Goal: Task Accomplishment & Management: Use online tool/utility

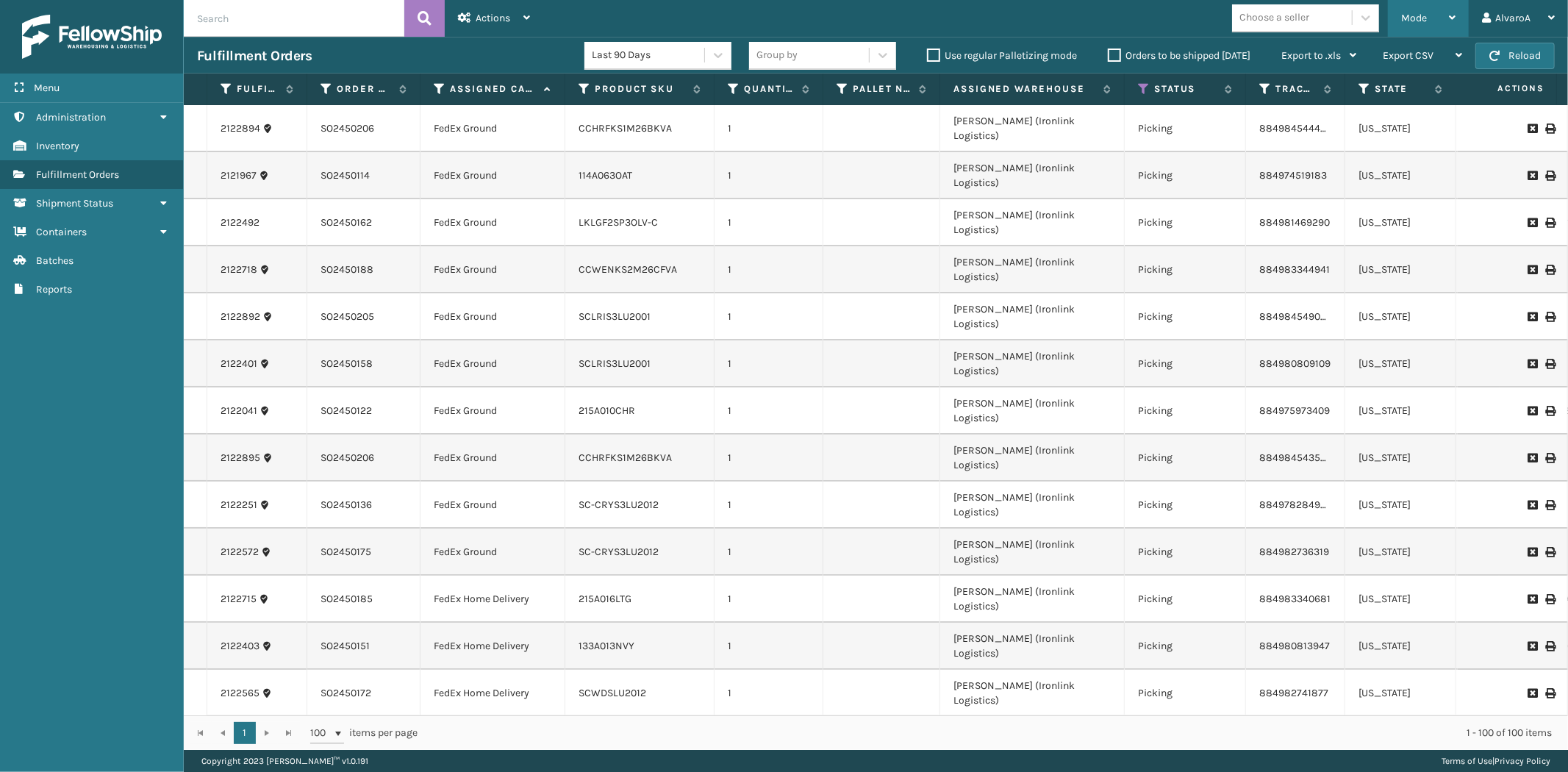
click at [1415, 28] on div "Mode" at bounding box center [1428, 18] width 54 height 37
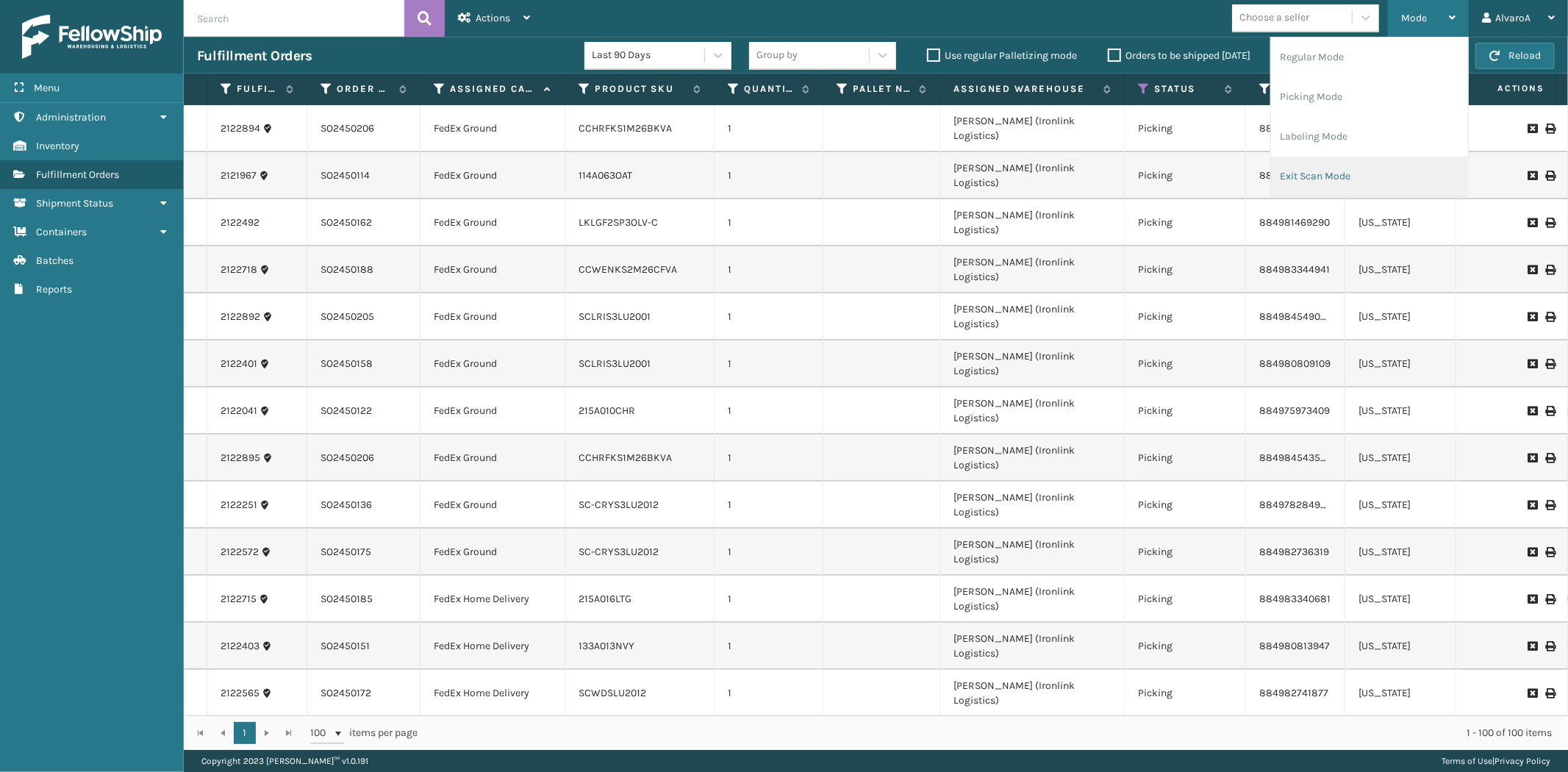
click at [1356, 181] on li "Exit Scan Mode" at bounding box center [1369, 177] width 197 height 40
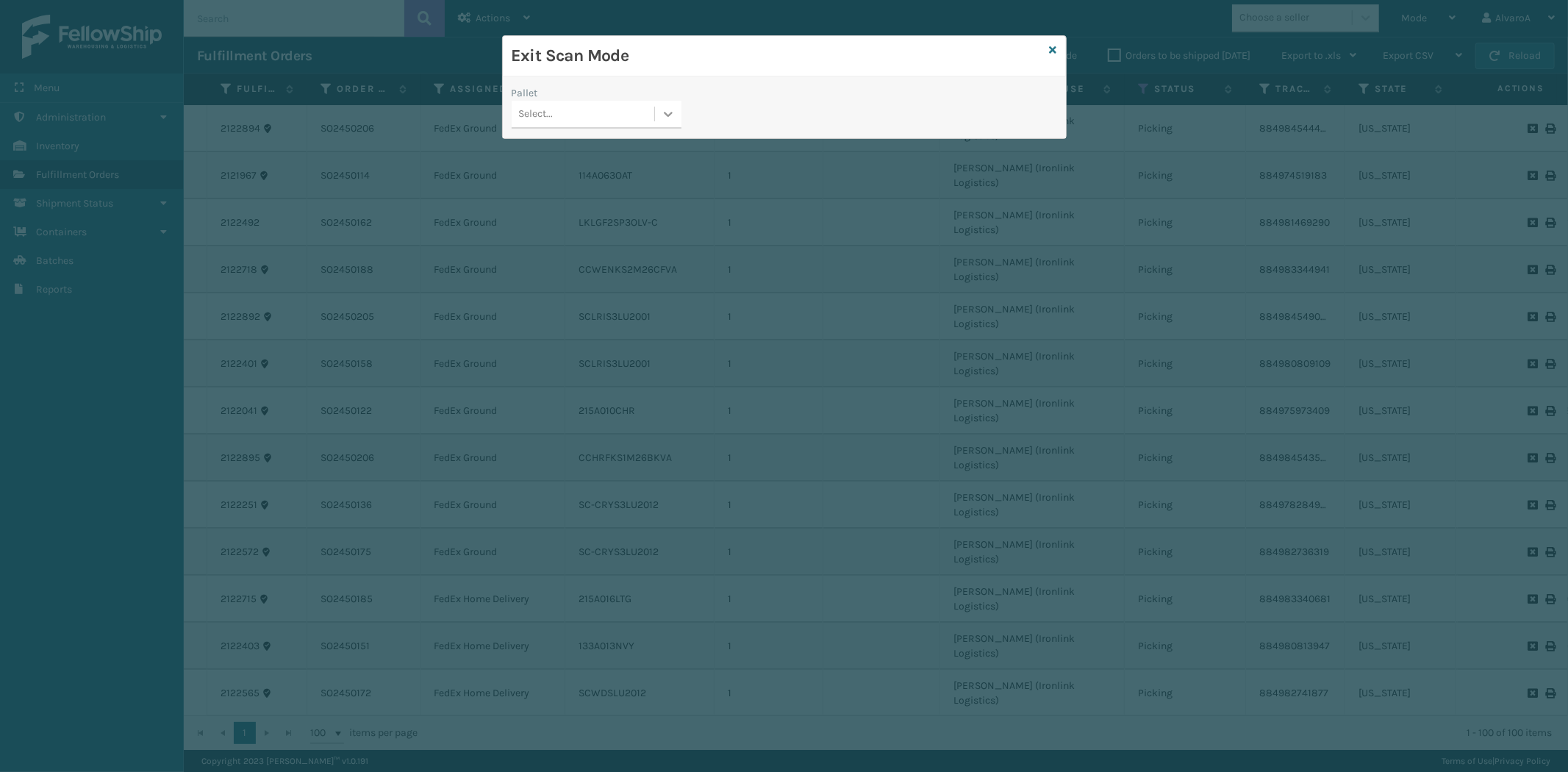
drag, startPoint x: 671, startPoint y: 116, endPoint x: 648, endPoint y: 129, distance: 26.4
click at [670, 118] on icon at bounding box center [668, 113] width 14 height 14
click at [1054, 48] on icon at bounding box center [1053, 50] width 8 height 11
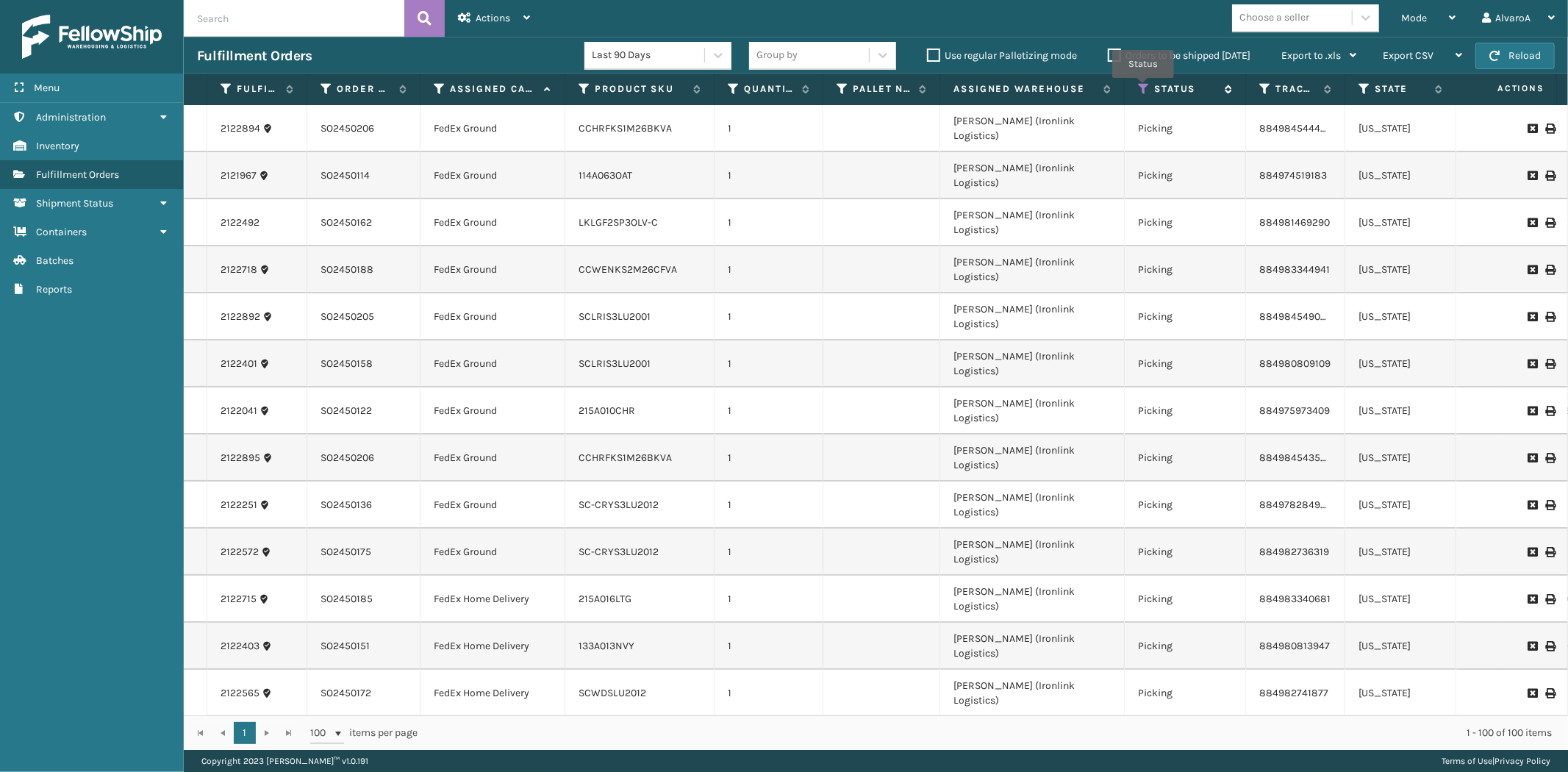
click at [1143, 88] on icon at bounding box center [1144, 89] width 12 height 14
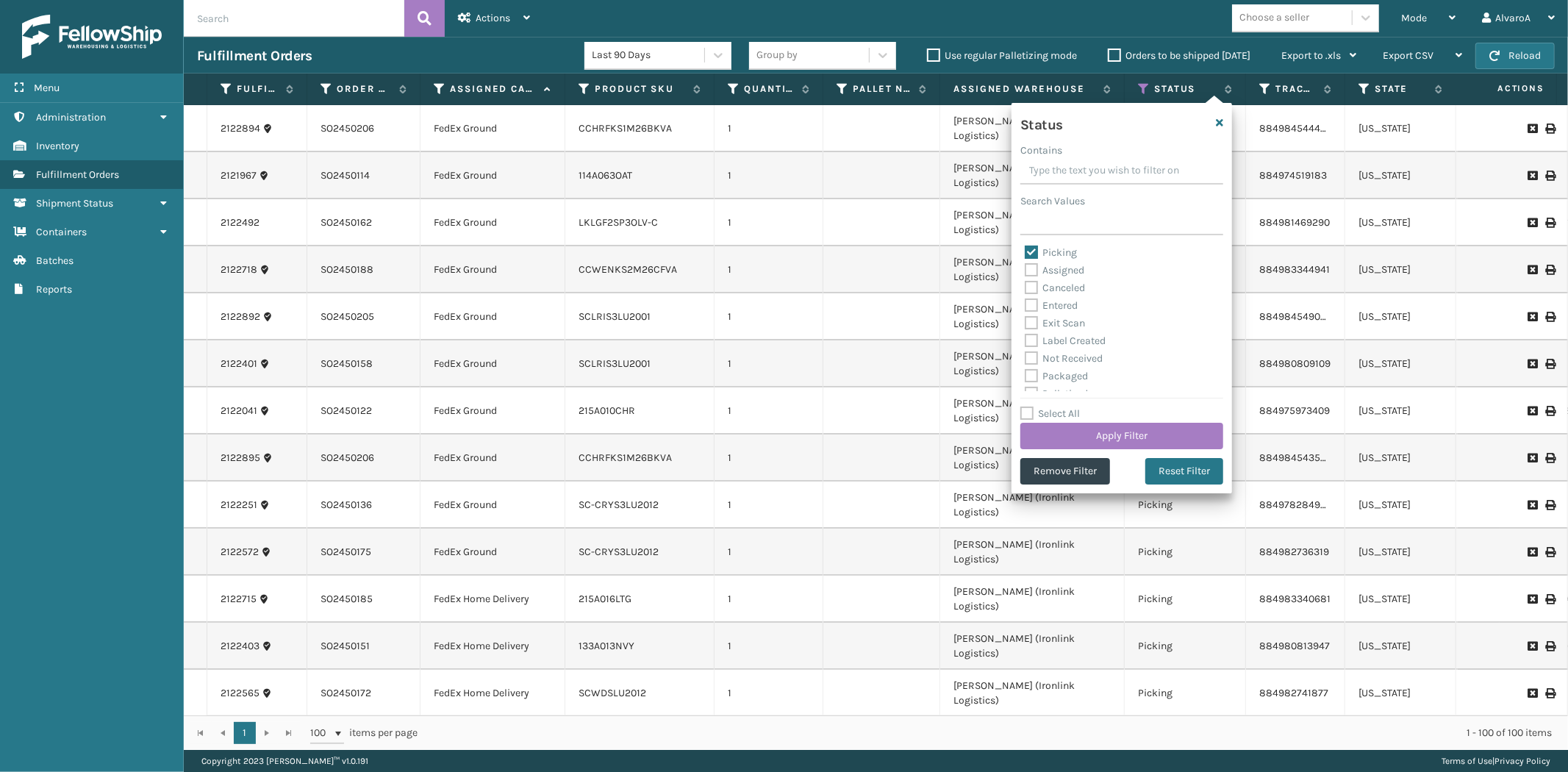
click at [1022, 247] on div "Picking Assigned Canceled Entered Exit Scan Label Created Not Received Packaged…" at bounding box center [1121, 317] width 203 height 147
click at [1025, 248] on label "Picking" at bounding box center [1050, 252] width 52 height 13
click at [1025, 248] on input "Picking" at bounding box center [1025, 248] width 1 height 10
checkbox input "false"
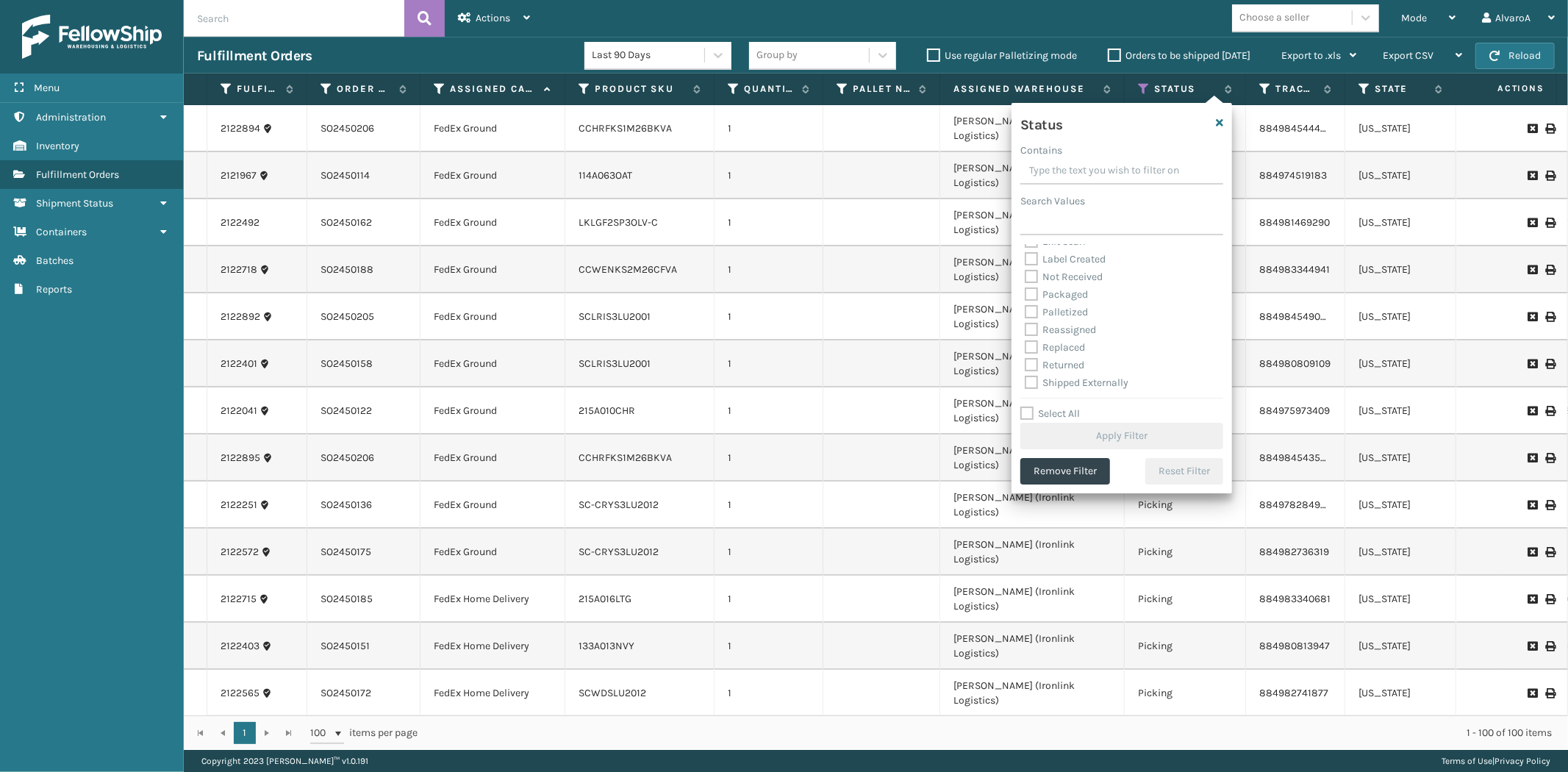
click at [1037, 311] on label "Palletized" at bounding box center [1056, 312] width 63 height 13
click at [1025, 311] on input "Palletized" at bounding box center [1025, 308] width 1 height 10
checkbox input "true"
click at [1071, 441] on button "Apply Filter" at bounding box center [1121, 435] width 203 height 26
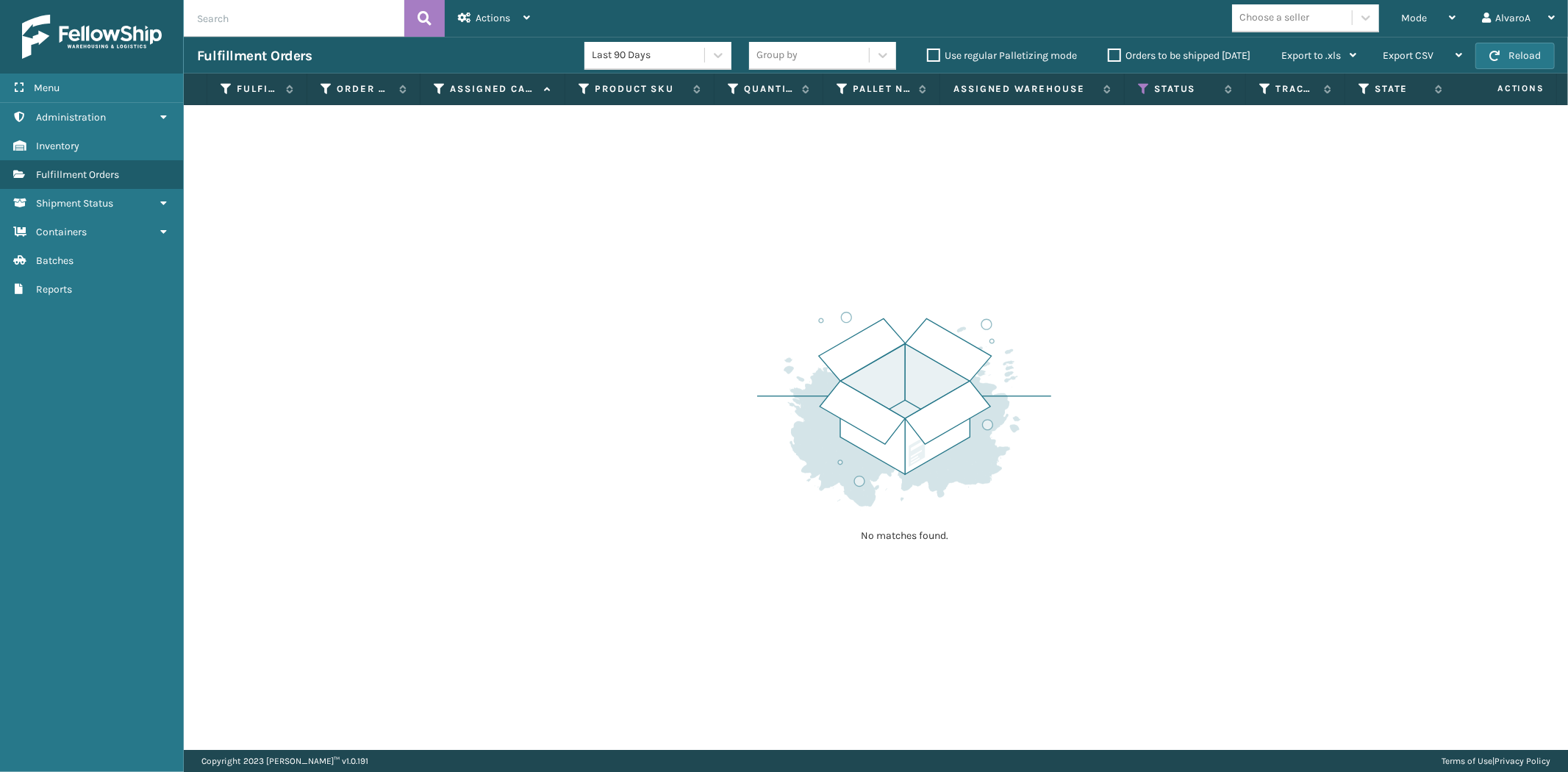
click at [1111, 49] on label "Orders to be shipped [DATE]" at bounding box center [1179, 55] width 143 height 13
click at [1108, 48] on input "Orders to be shipped [DATE]" at bounding box center [1108, 51] width 1 height 10
click at [1112, 67] on div "Group by Use regular Palletizing mode Orders to be shipped [DATE] Export to .xl…" at bounding box center [1059, 56] width 620 height 37
click at [1114, 59] on label "Orders to be shipped [DATE]" at bounding box center [1179, 55] width 143 height 13
click at [1108, 57] on input "Orders to be shipped [DATE]" at bounding box center [1108, 51] width 1 height 10
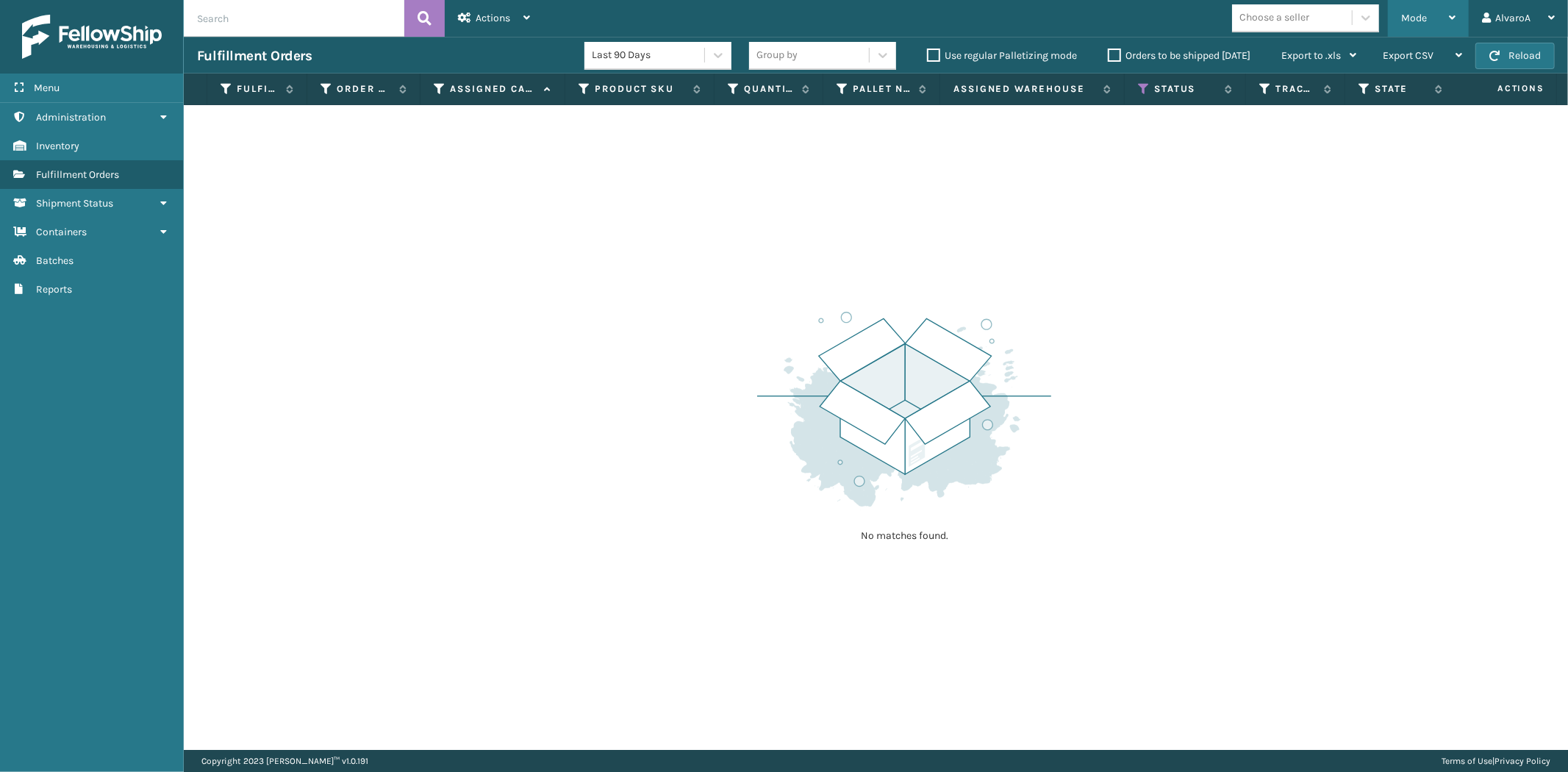
click at [1431, 20] on div "Mode" at bounding box center [1428, 18] width 54 height 37
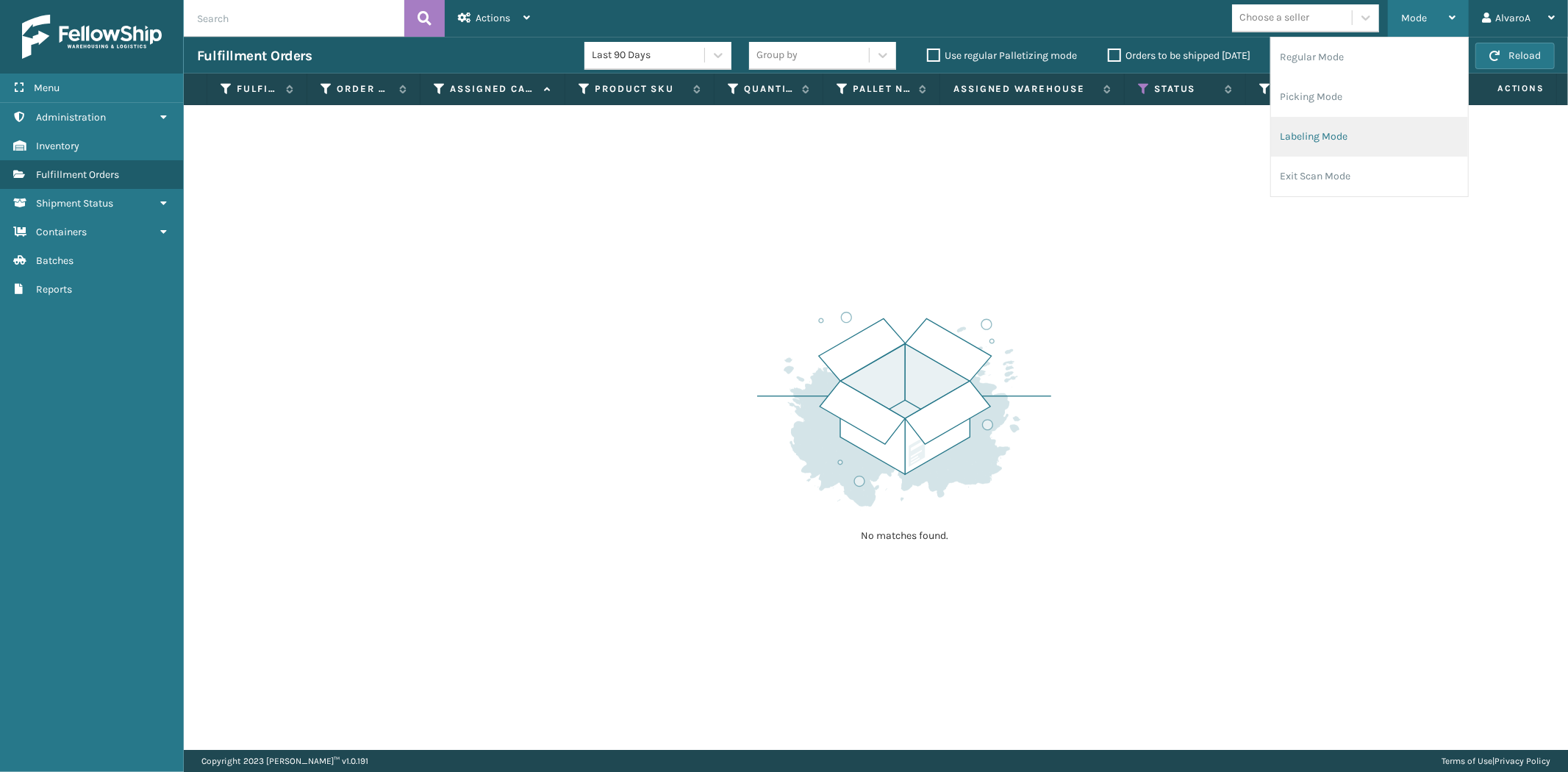
click at [1326, 130] on li "Labeling Mode" at bounding box center [1369, 137] width 197 height 40
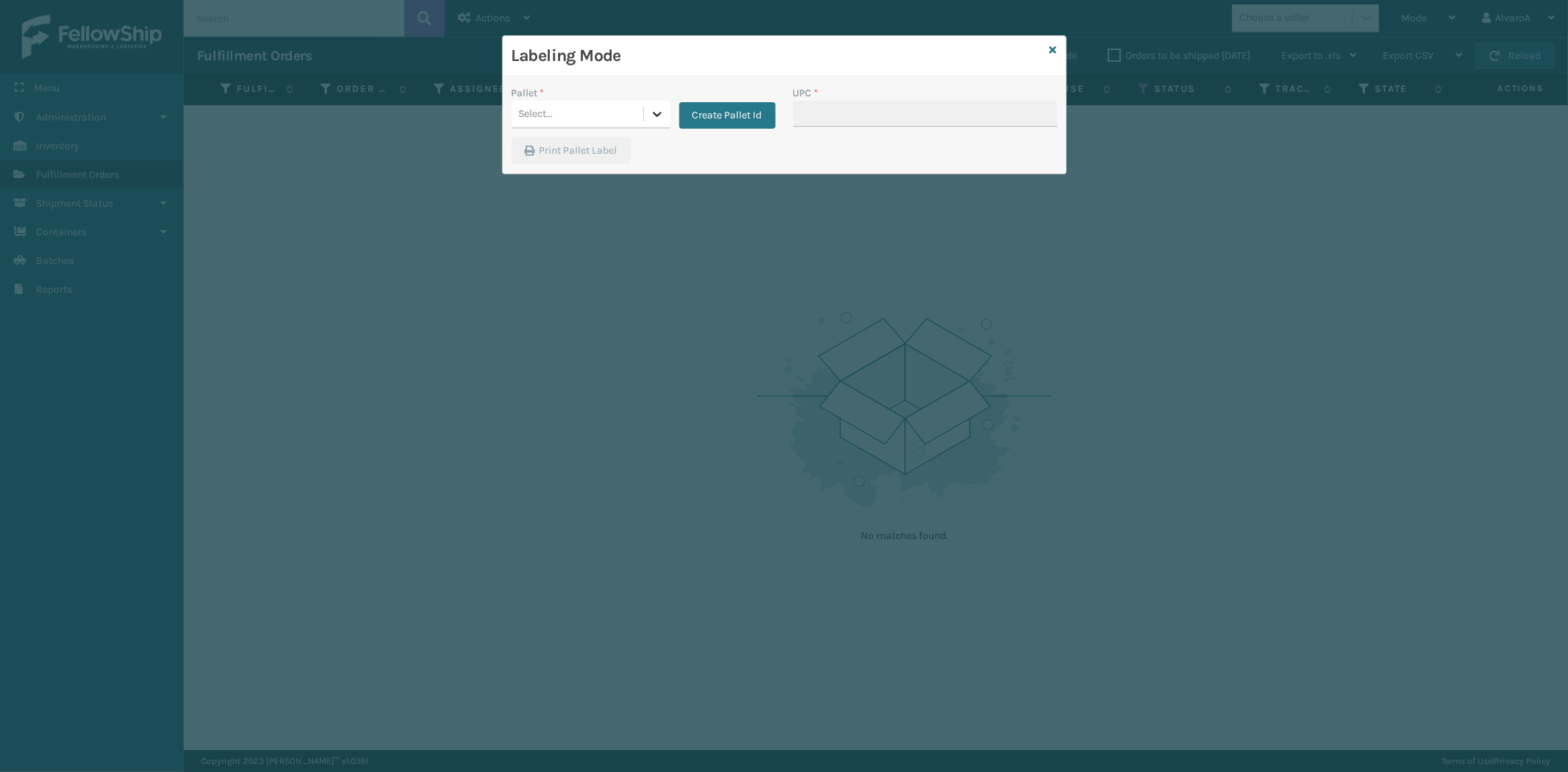
click at [651, 106] on div at bounding box center [656, 113] width 26 height 26
drag, startPoint x: 653, startPoint y: 115, endPoint x: 717, endPoint y: 106, distance: 64.6
click at [653, 116] on icon at bounding box center [656, 113] width 14 height 14
click at [717, 106] on button "Create Pallet Id" at bounding box center [727, 115] width 97 height 26
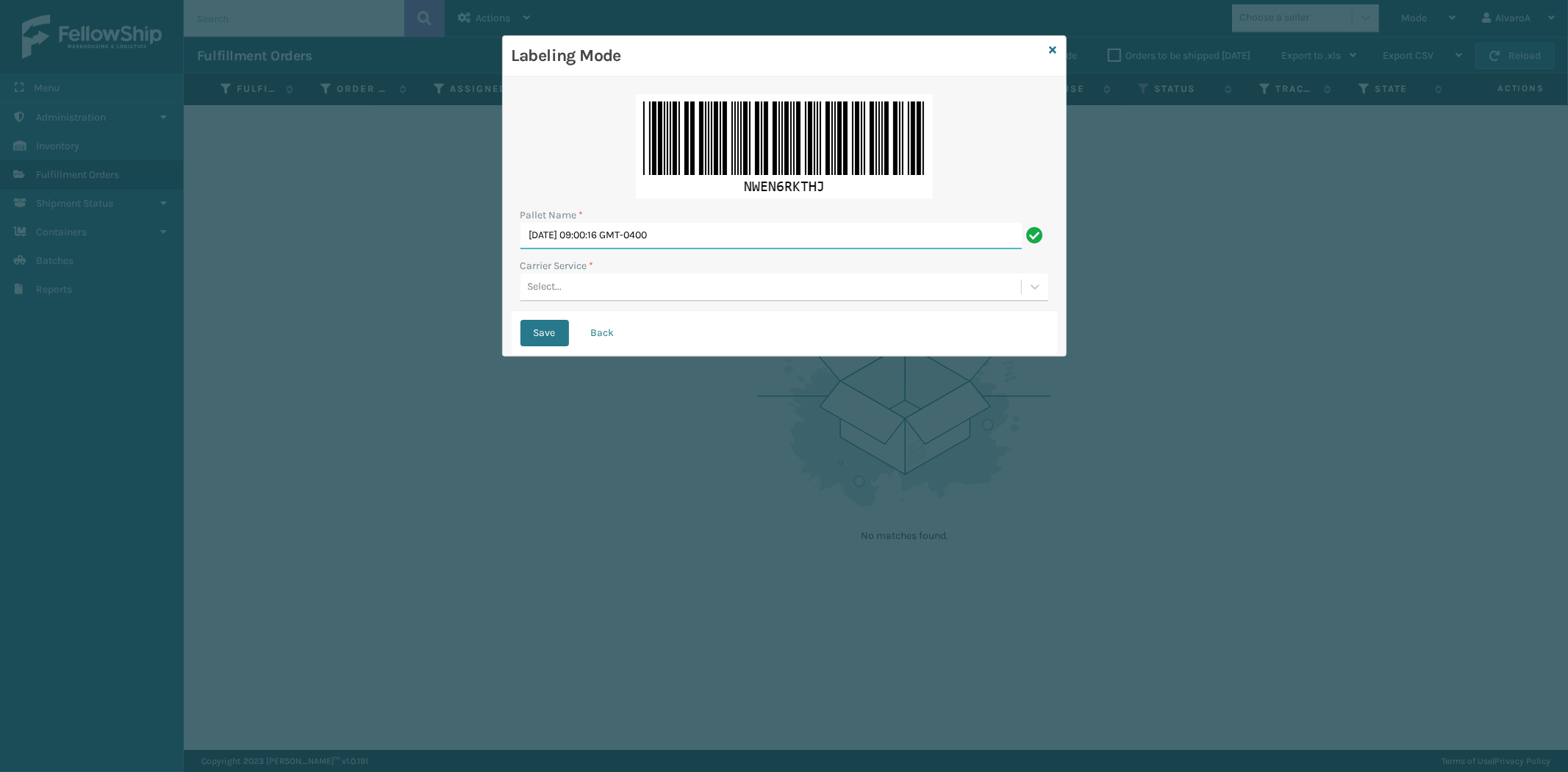
drag, startPoint x: 727, startPoint y: 238, endPoint x: 423, endPoint y: 288, distance: 308.1
click at [423, 288] on div "Labeling Mode Pallet Name * [DATE] 09:00:16 GMT-0400 Carrier Service * Select..…" at bounding box center [784, 386] width 1568 height 772
type input "LPN 517940"
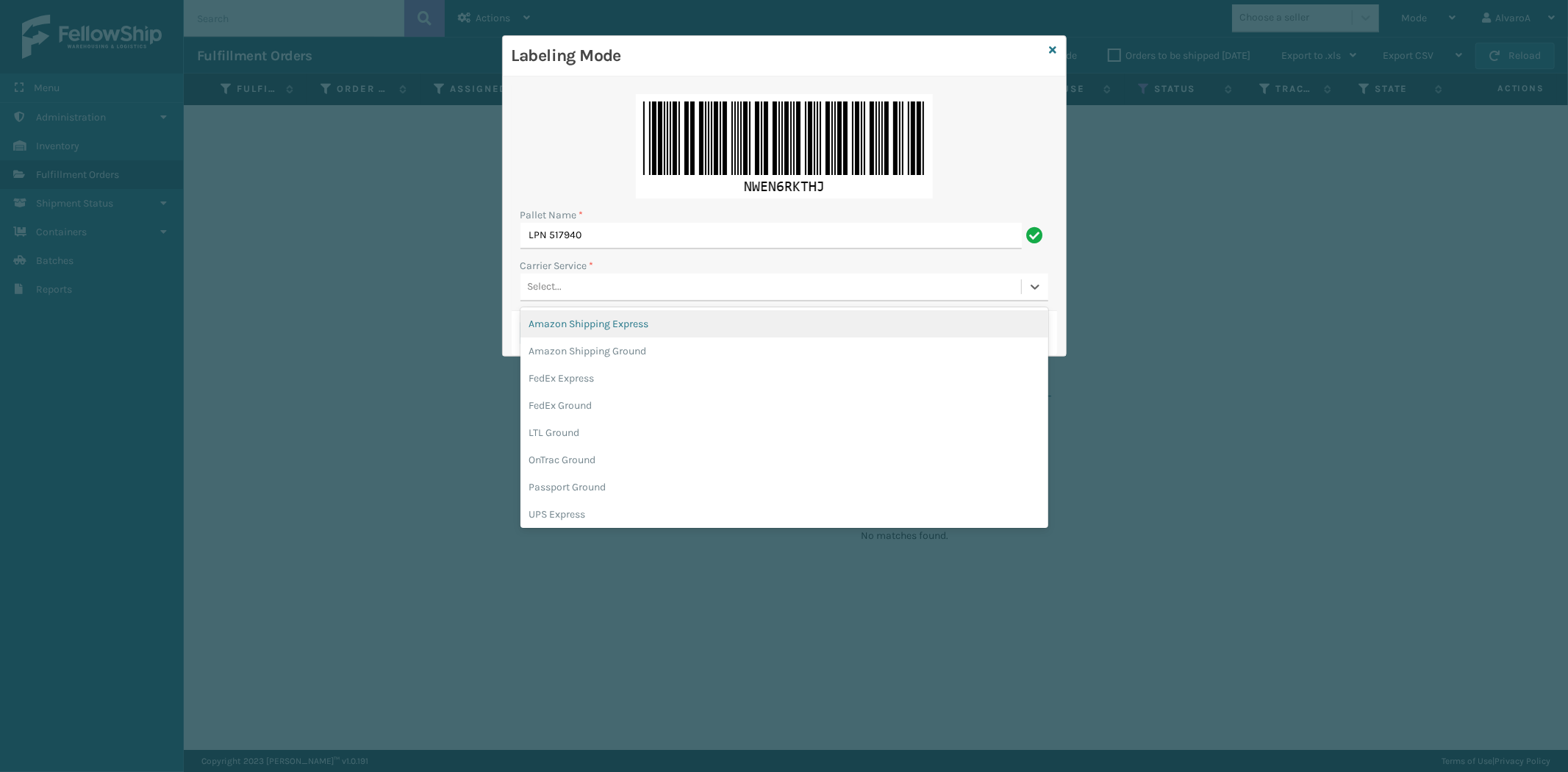
click at [542, 283] on div "Select..." at bounding box center [545, 287] width 35 height 15
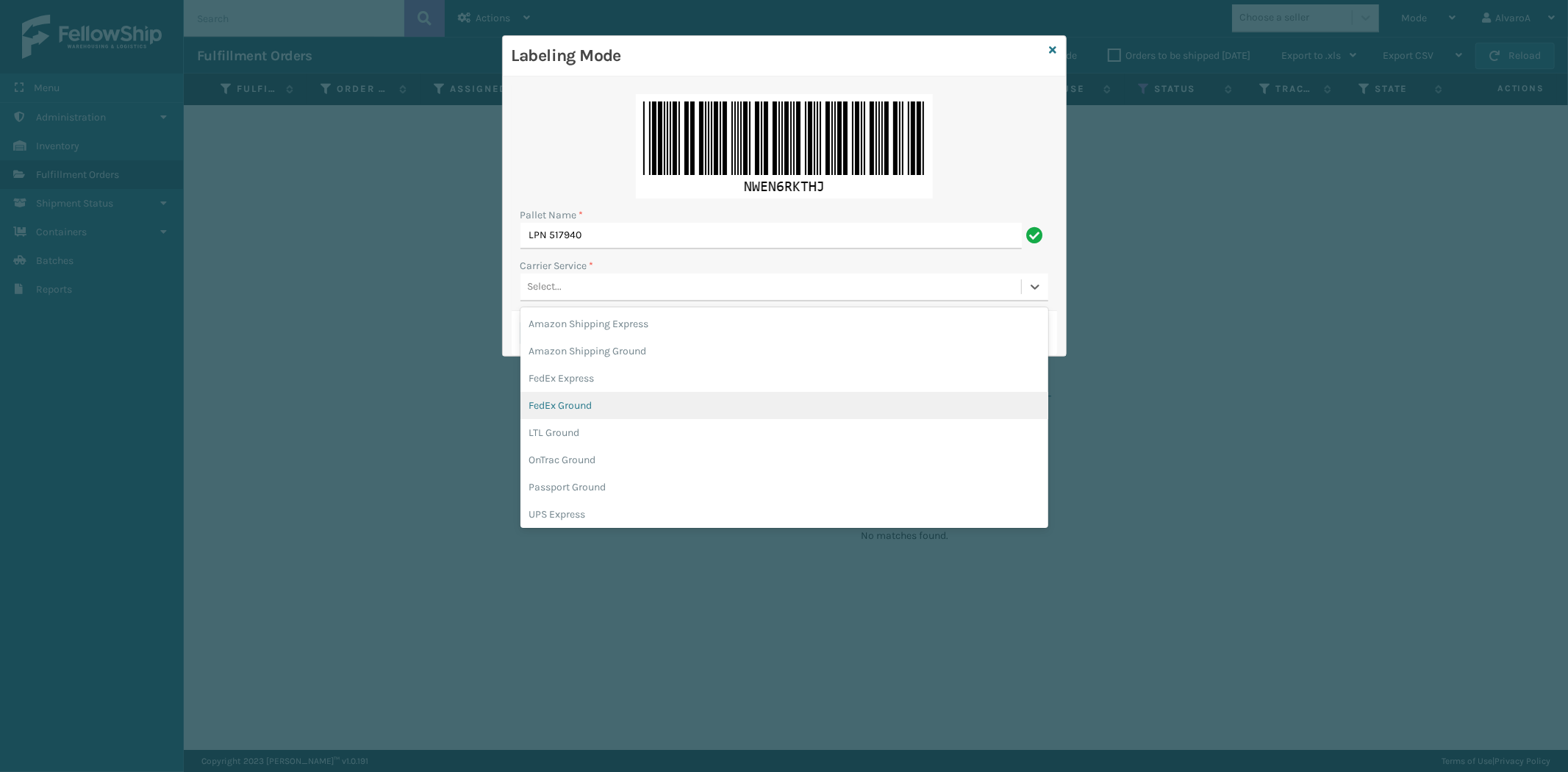
click at [590, 414] on div "FedEx Ground" at bounding box center [784, 405] width 527 height 27
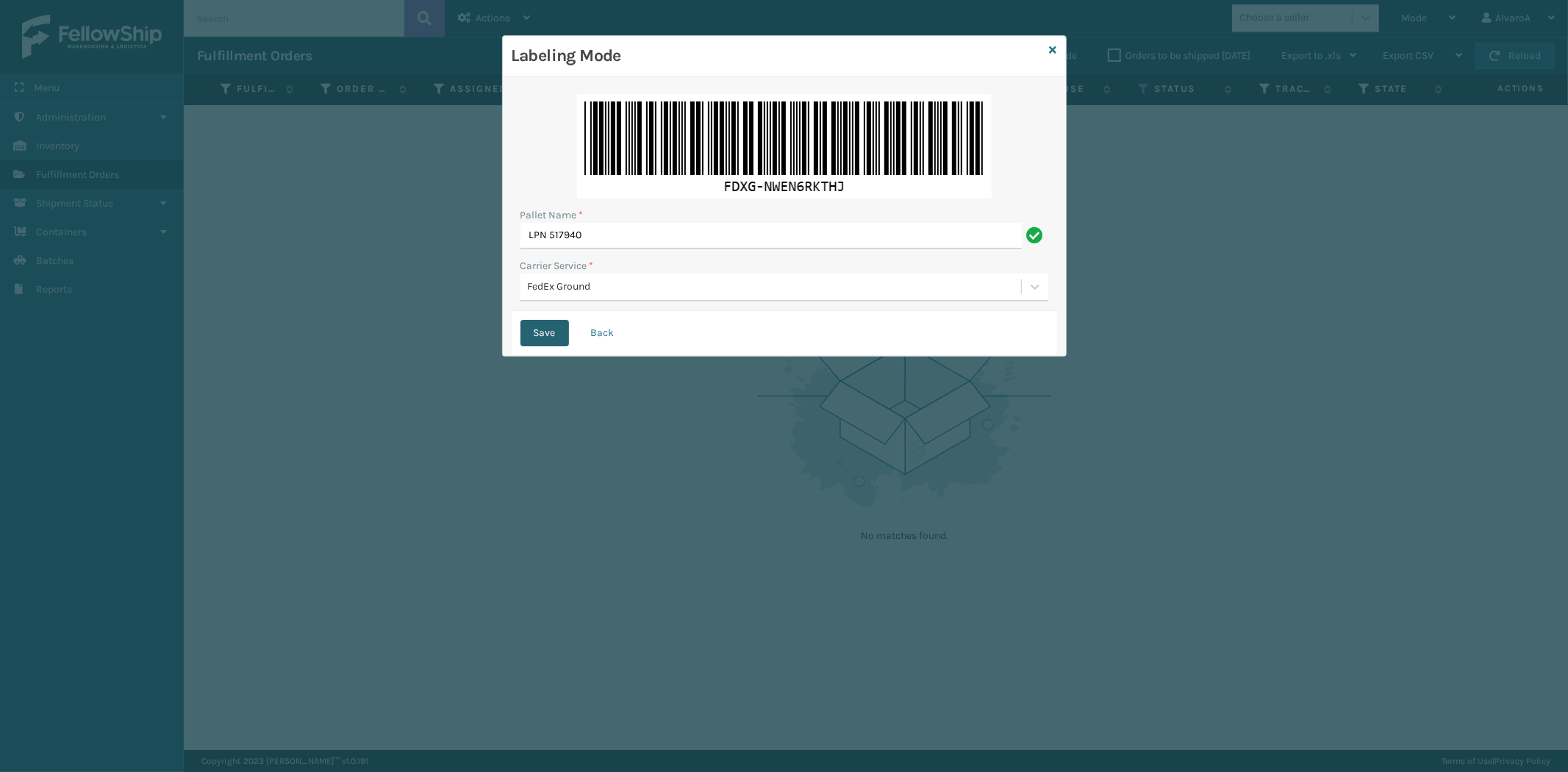
click at [541, 333] on button "Save" at bounding box center [545, 333] width 48 height 26
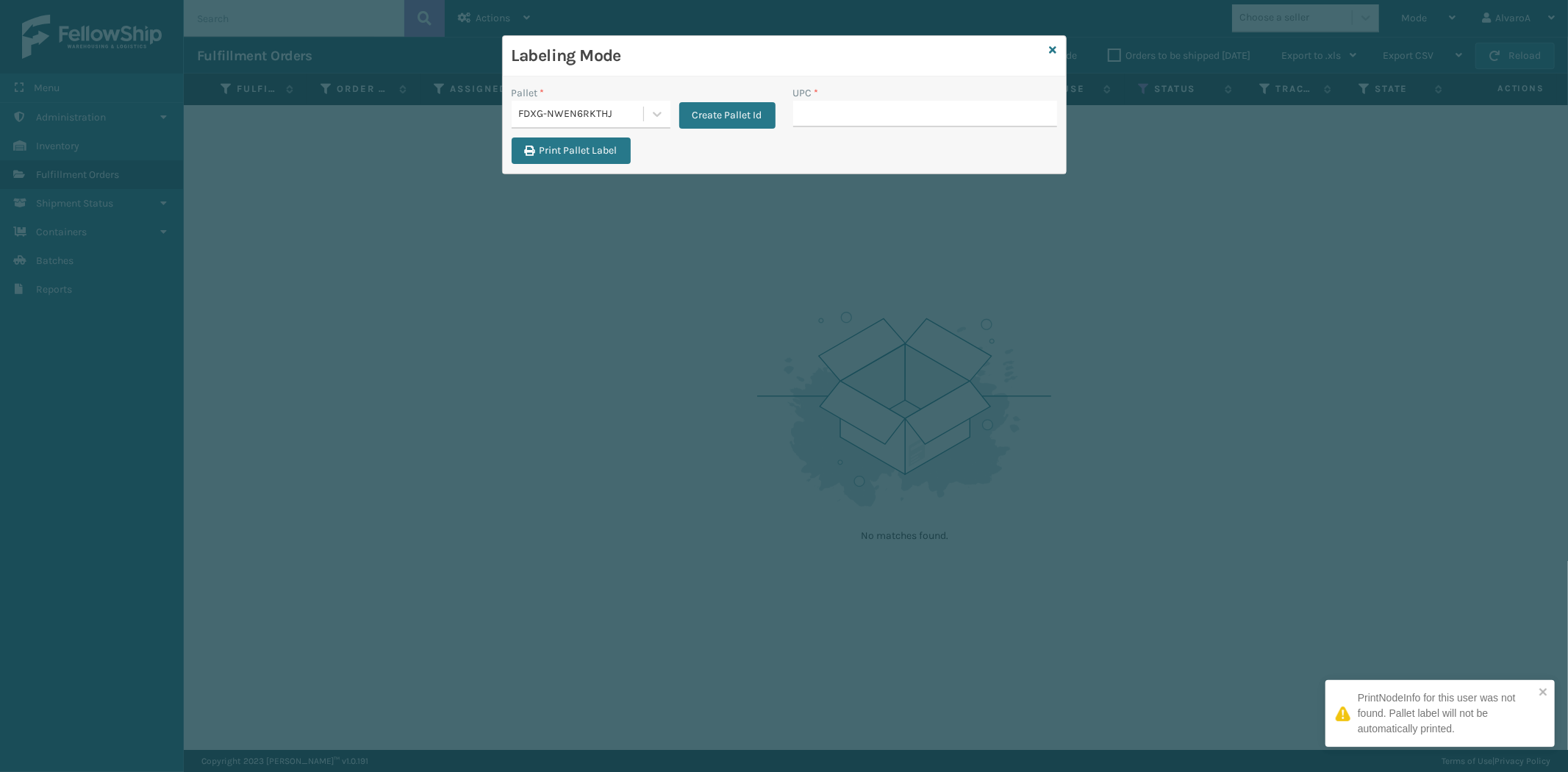
click at [865, 113] on input "UPC *" at bounding box center [925, 113] width 264 height 26
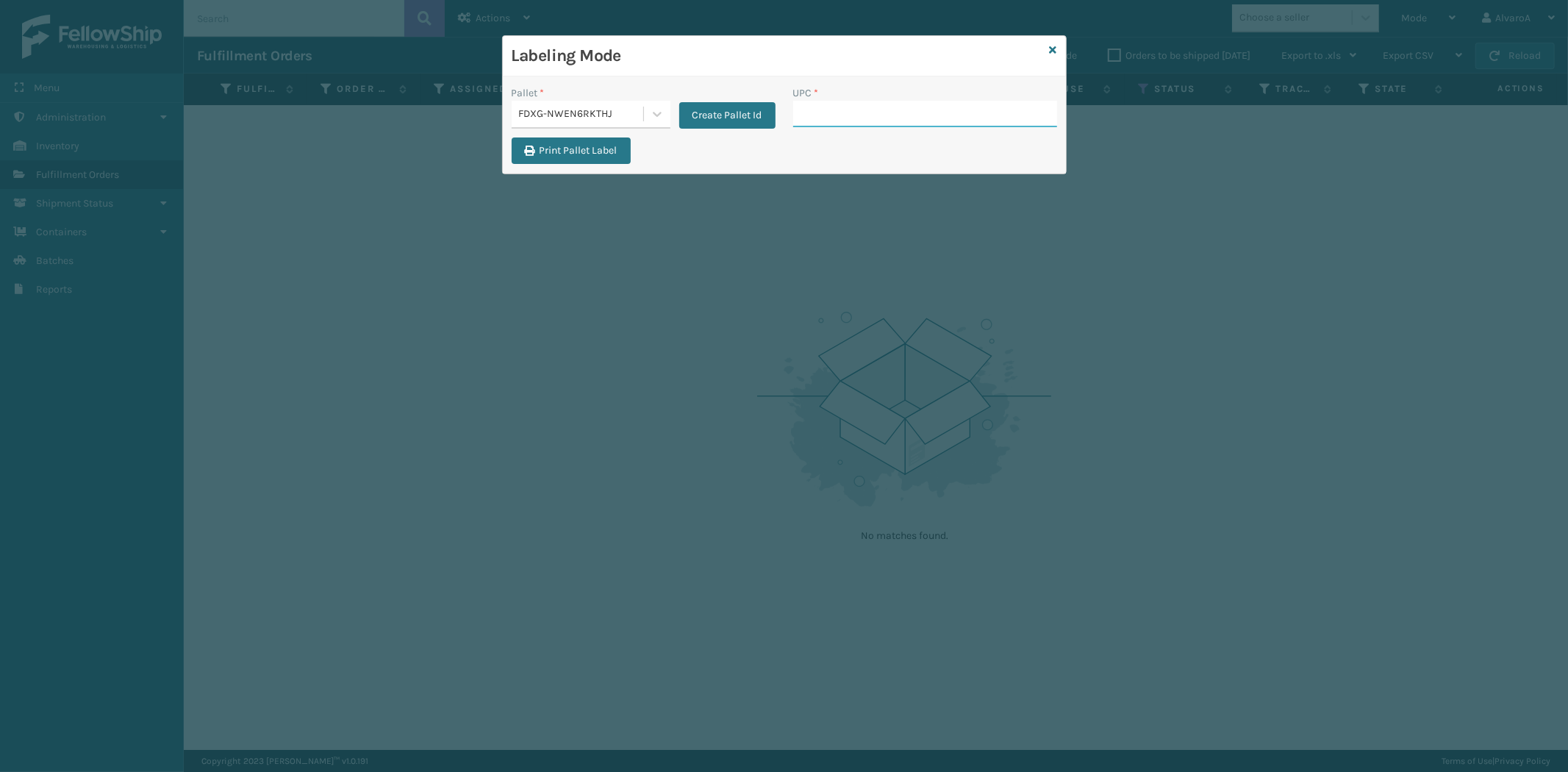
paste input "CCWENKS3BLURA"
type input "CCWENKS3BLURA"
paste input "111A012FLX"
type input "111A012FLX"
paste input "133A013BRN"
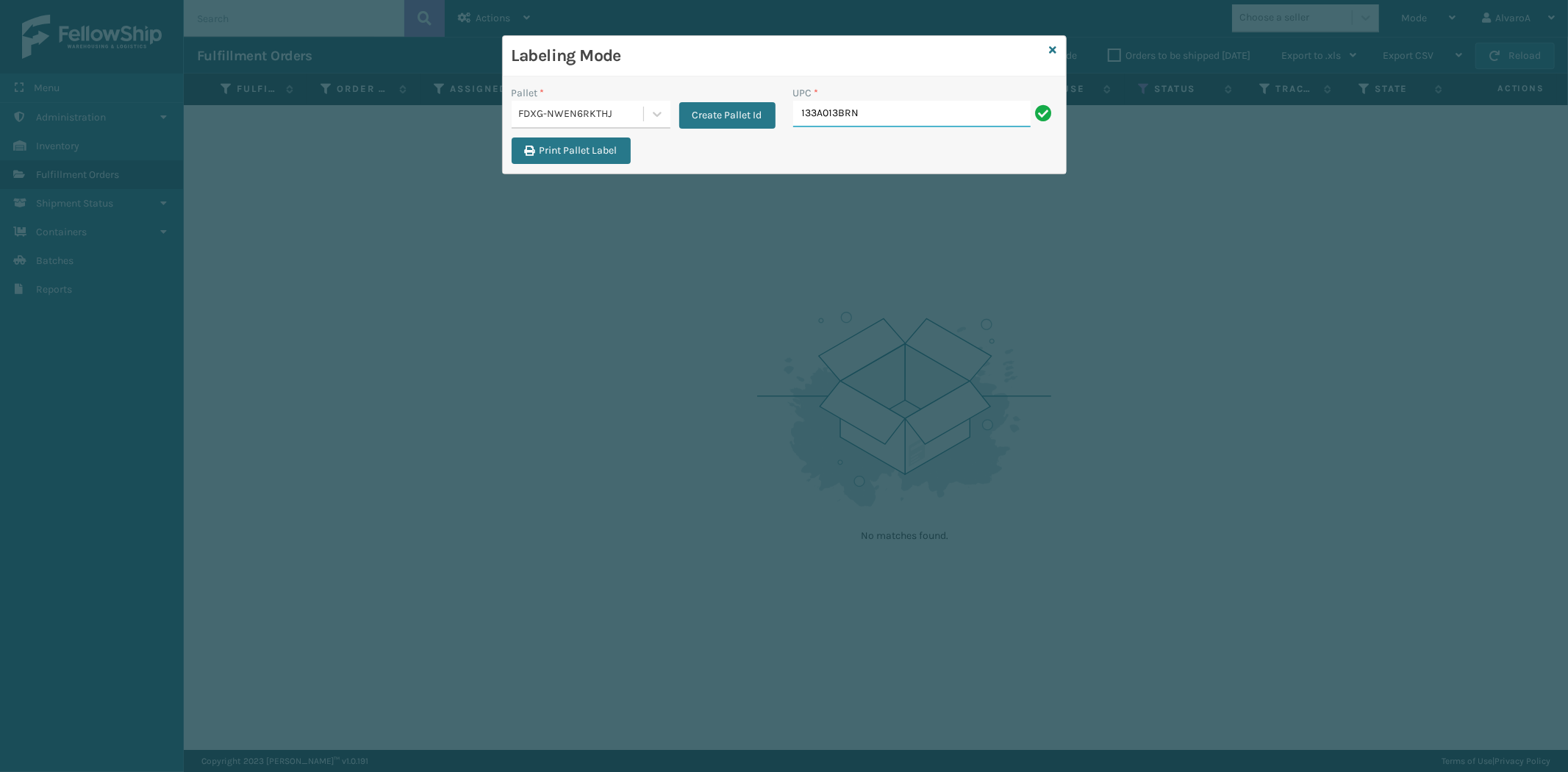
type input "133A013BRN"
paste input "CCHRFKS3M26BRRA"
type input "CCHRFKS3M26BRRA"
paste input "133A013NVY"
type input "133A013NVY"
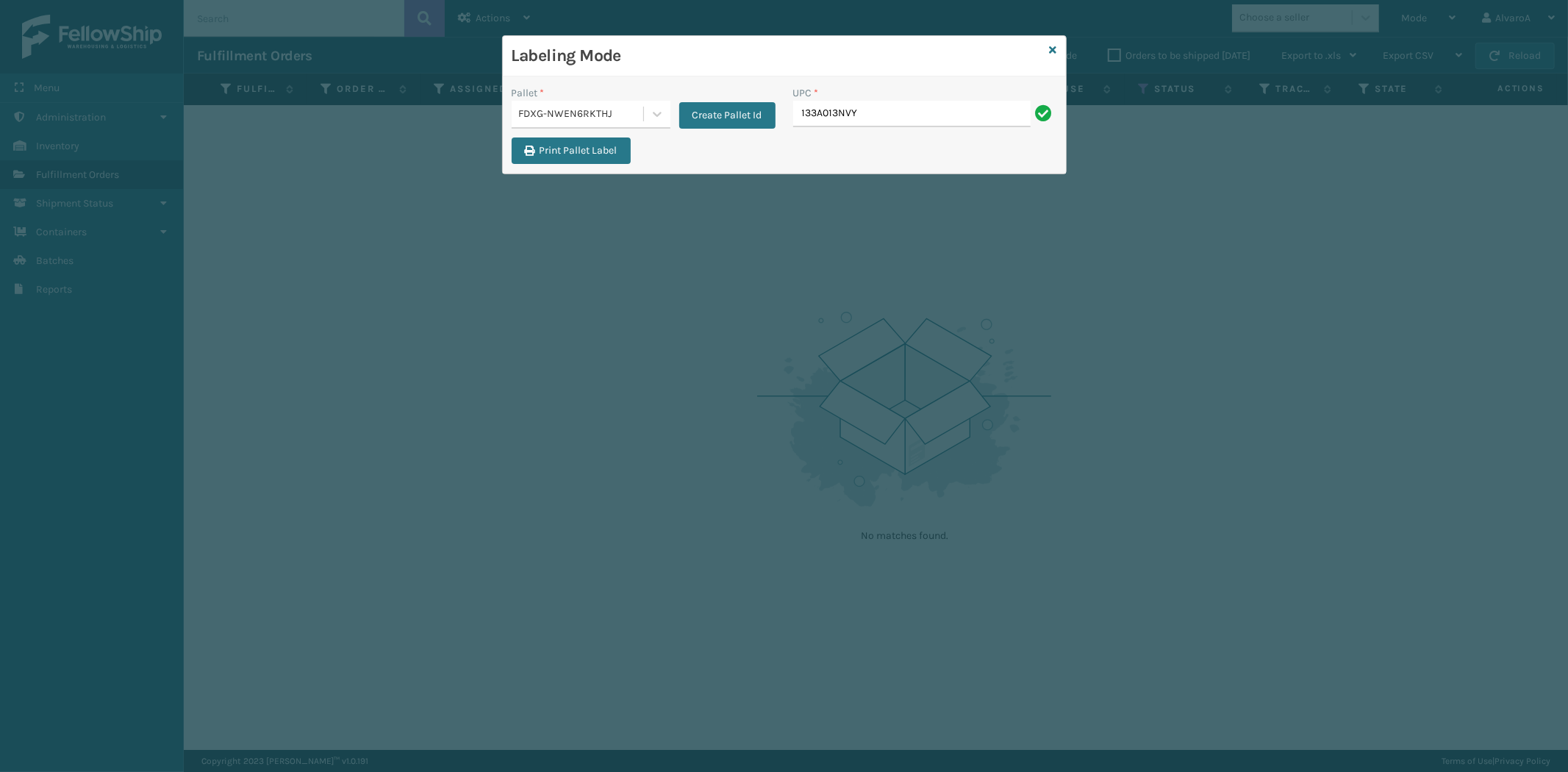
type input "133A013NVY"
paste input "CCHRFKS3BLUVA"
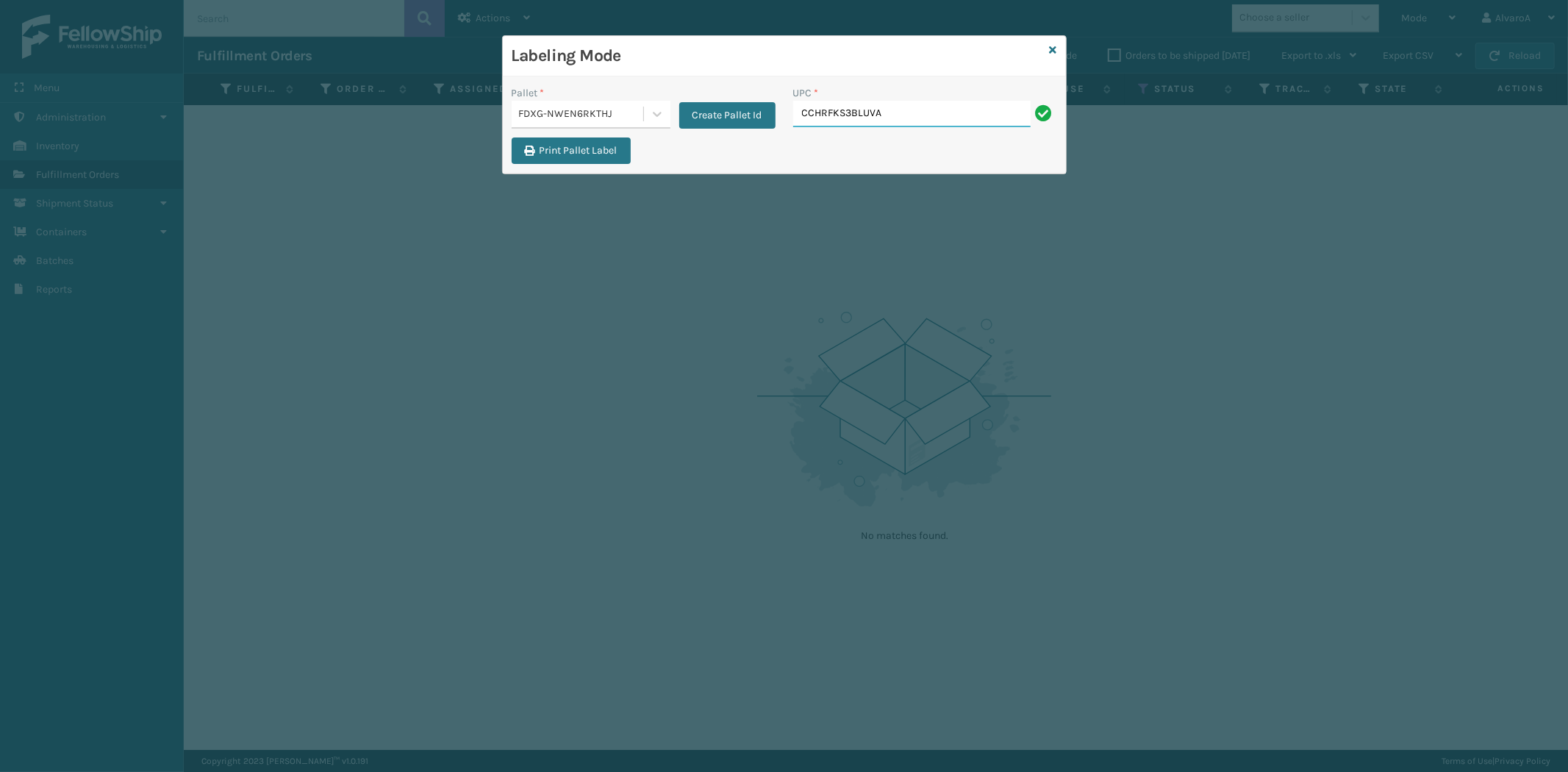
type input "CCHRFKS3BLUVA"
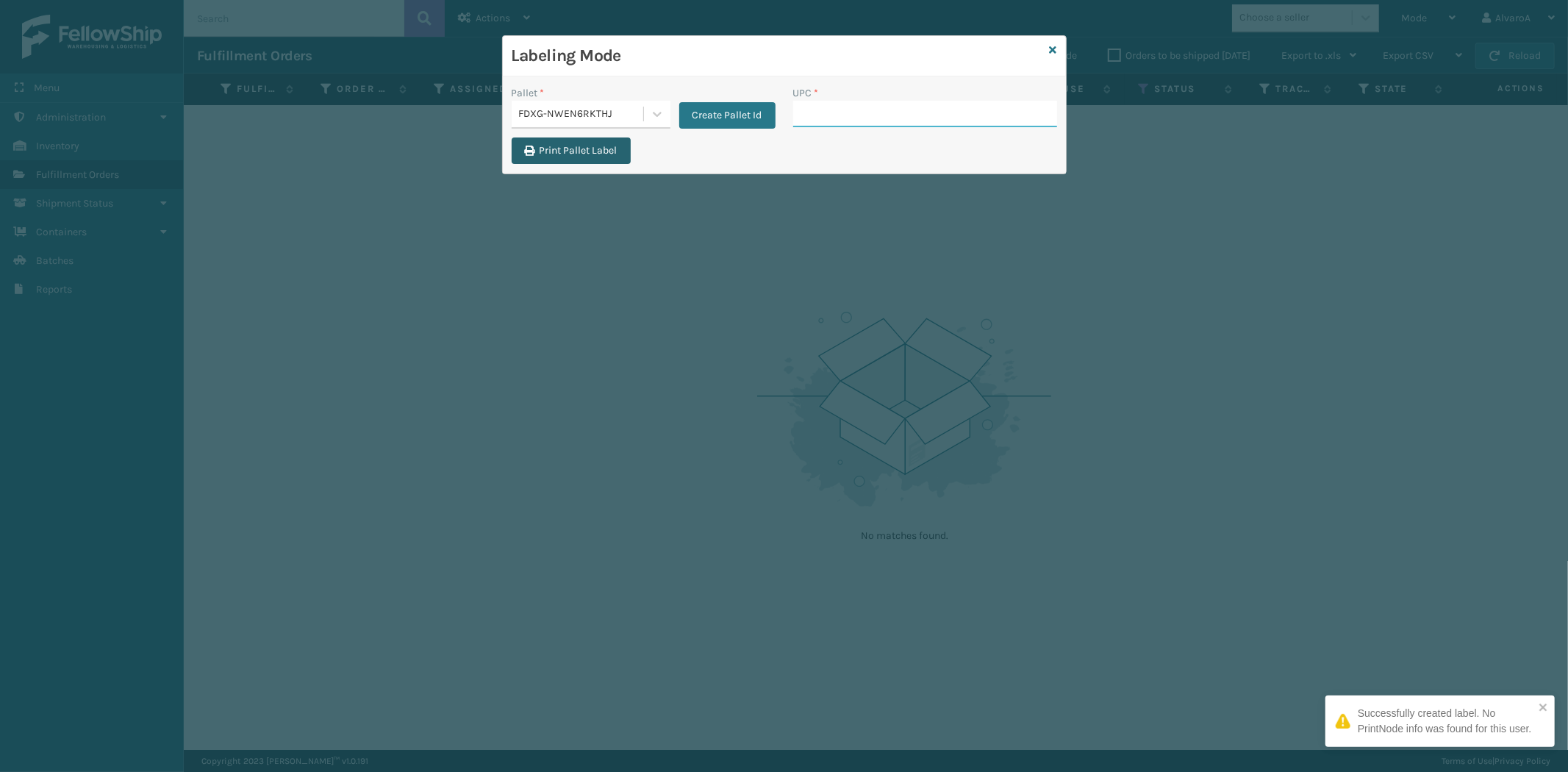
paste input "LKLGF2SP3GU3051"
type input "LKLGF2SP3GU3051"
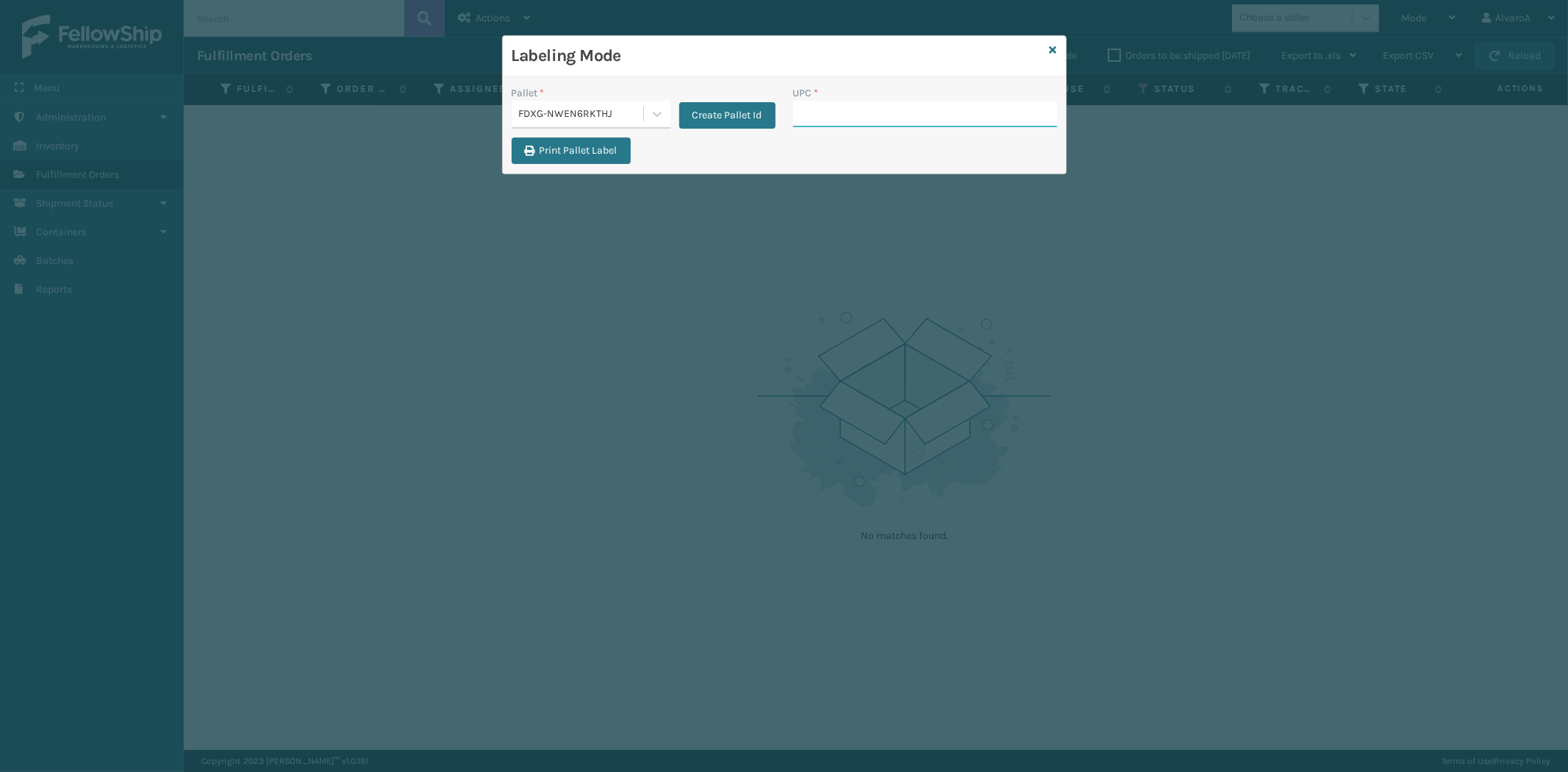
paste input "CCHRFKS3BGEVA"
type input "CCHRFKS3BGEVA"
paste input "114A063OAT"
type input "114A063OAT"
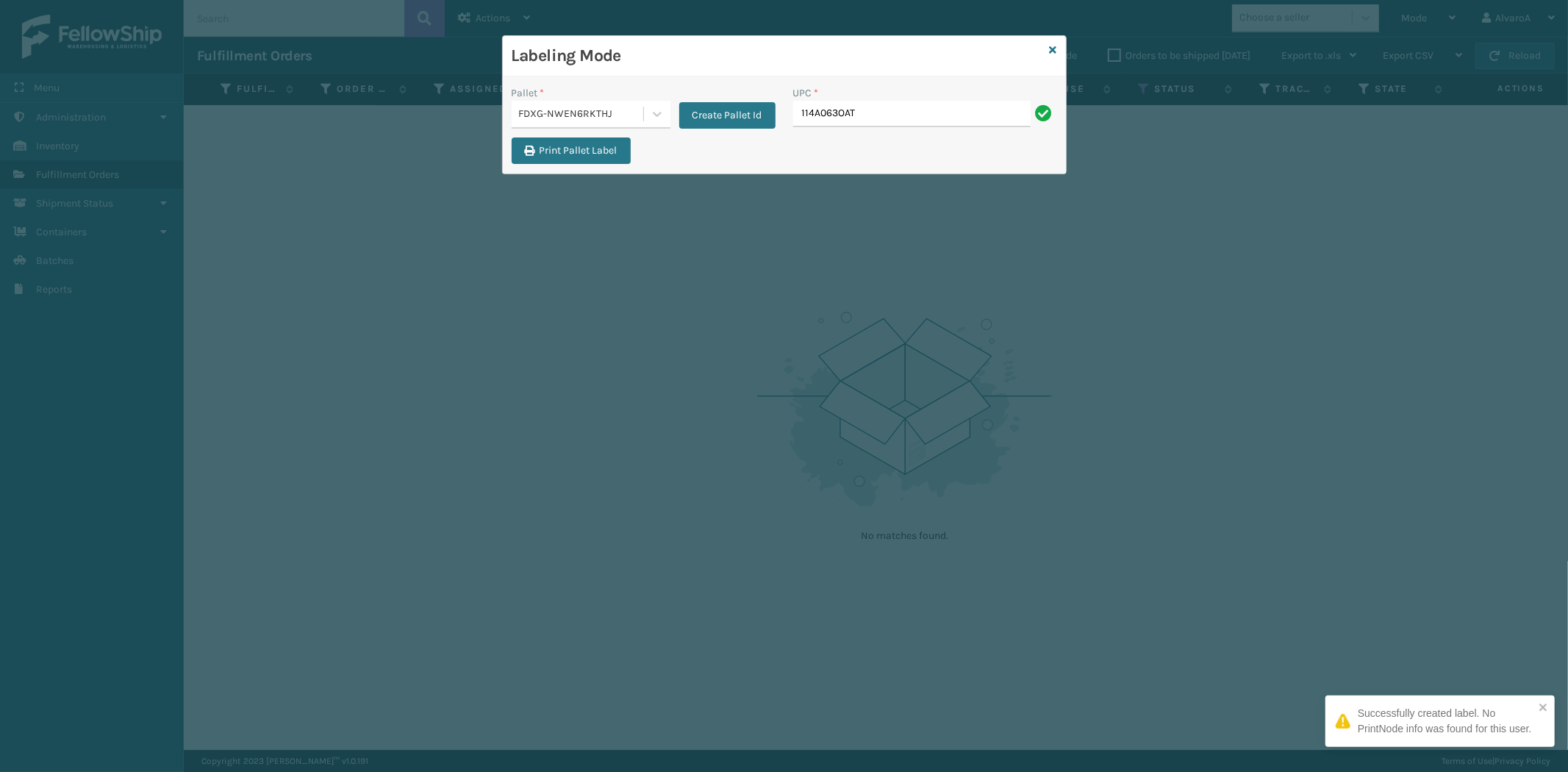
type input "114A063OAT"
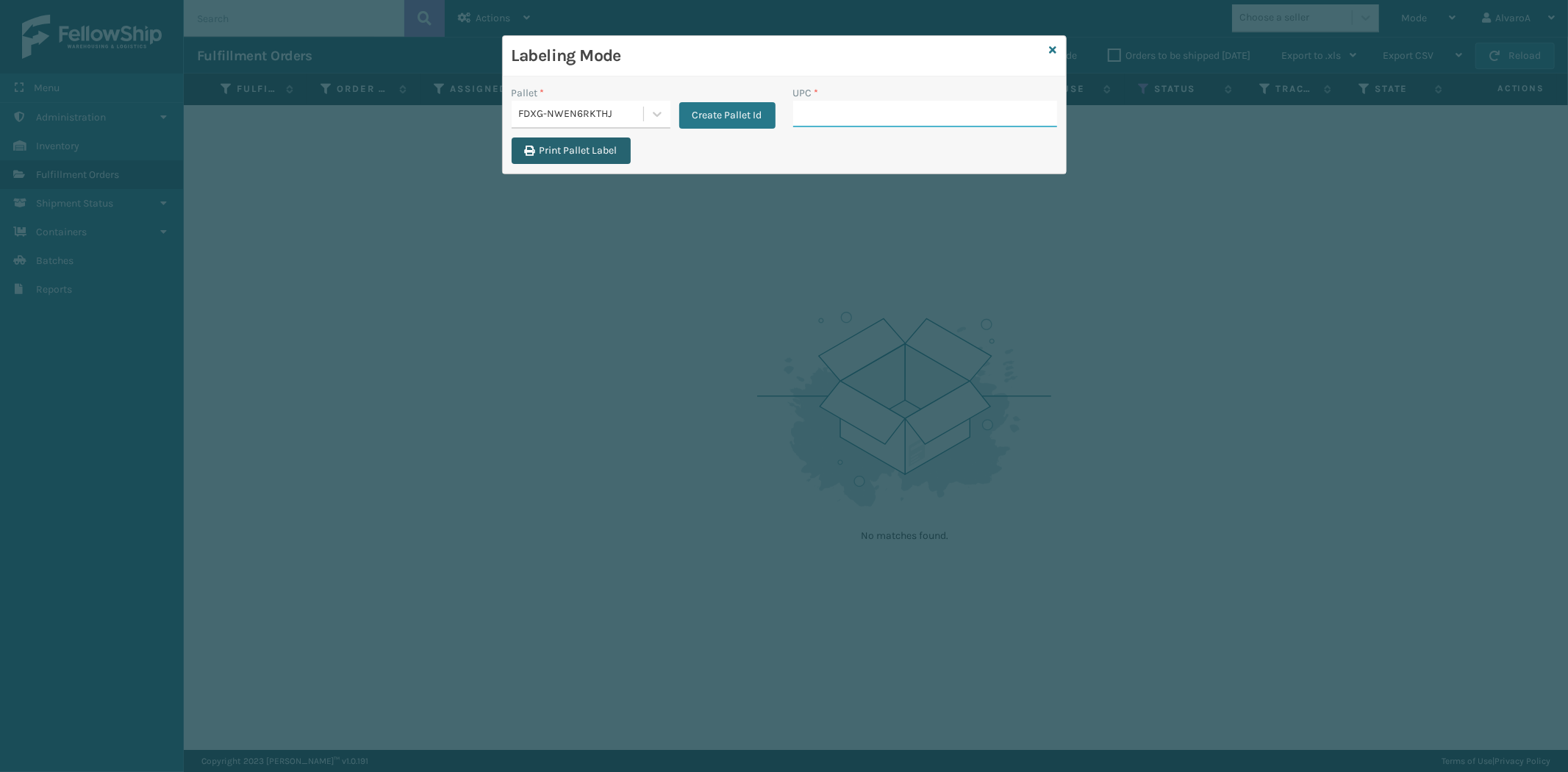
paste input "LKLGF2SP3OLV-C"
type input "LKLGF2SP3OLV-C"
click at [1059, 47] on div "Labeling Mode" at bounding box center [784, 57] width 563 height 41
click at [1053, 50] on icon at bounding box center [1053, 50] width 8 height 11
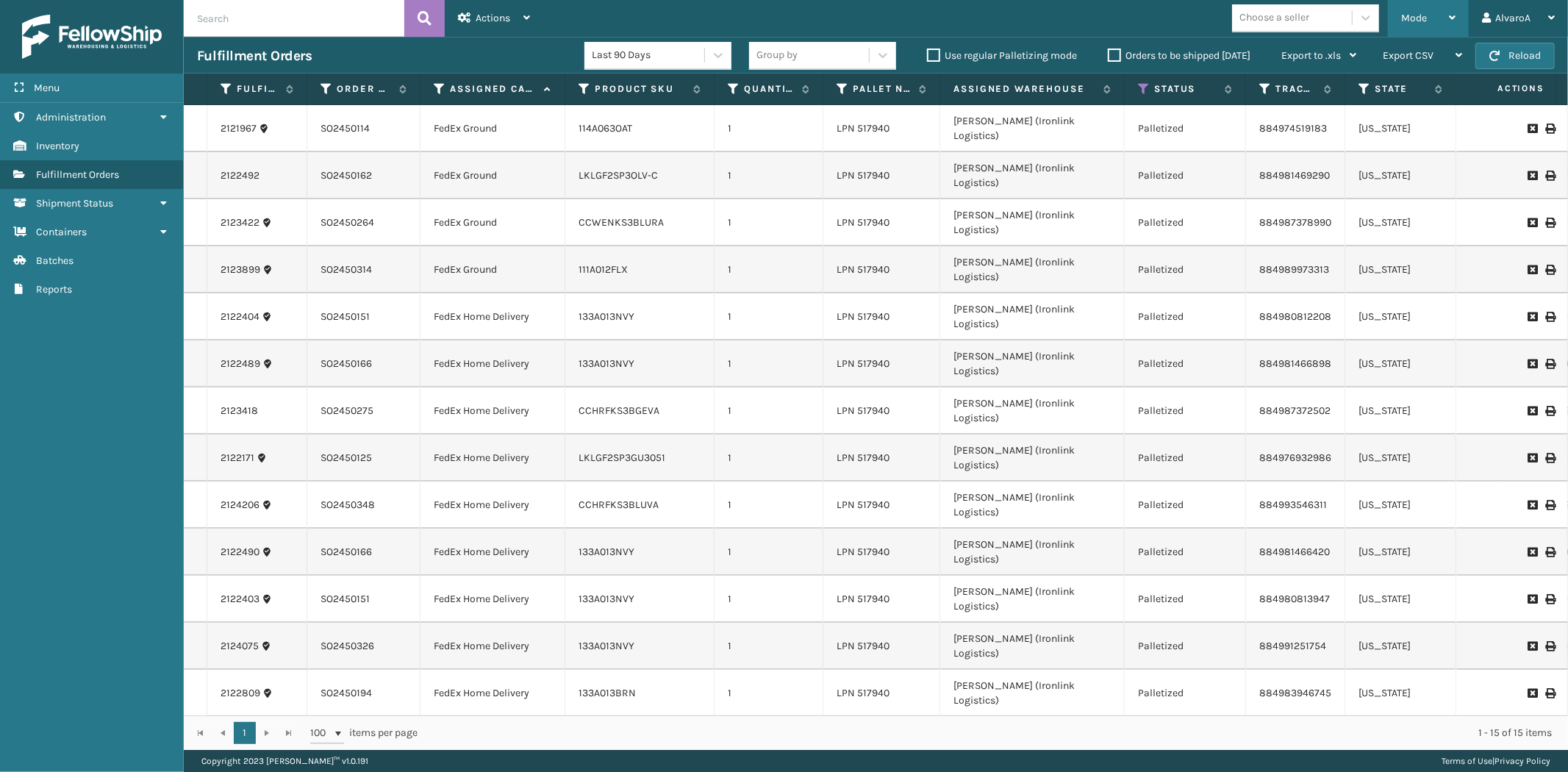
click at [1414, 23] on span "Mode" at bounding box center [1414, 18] width 26 height 13
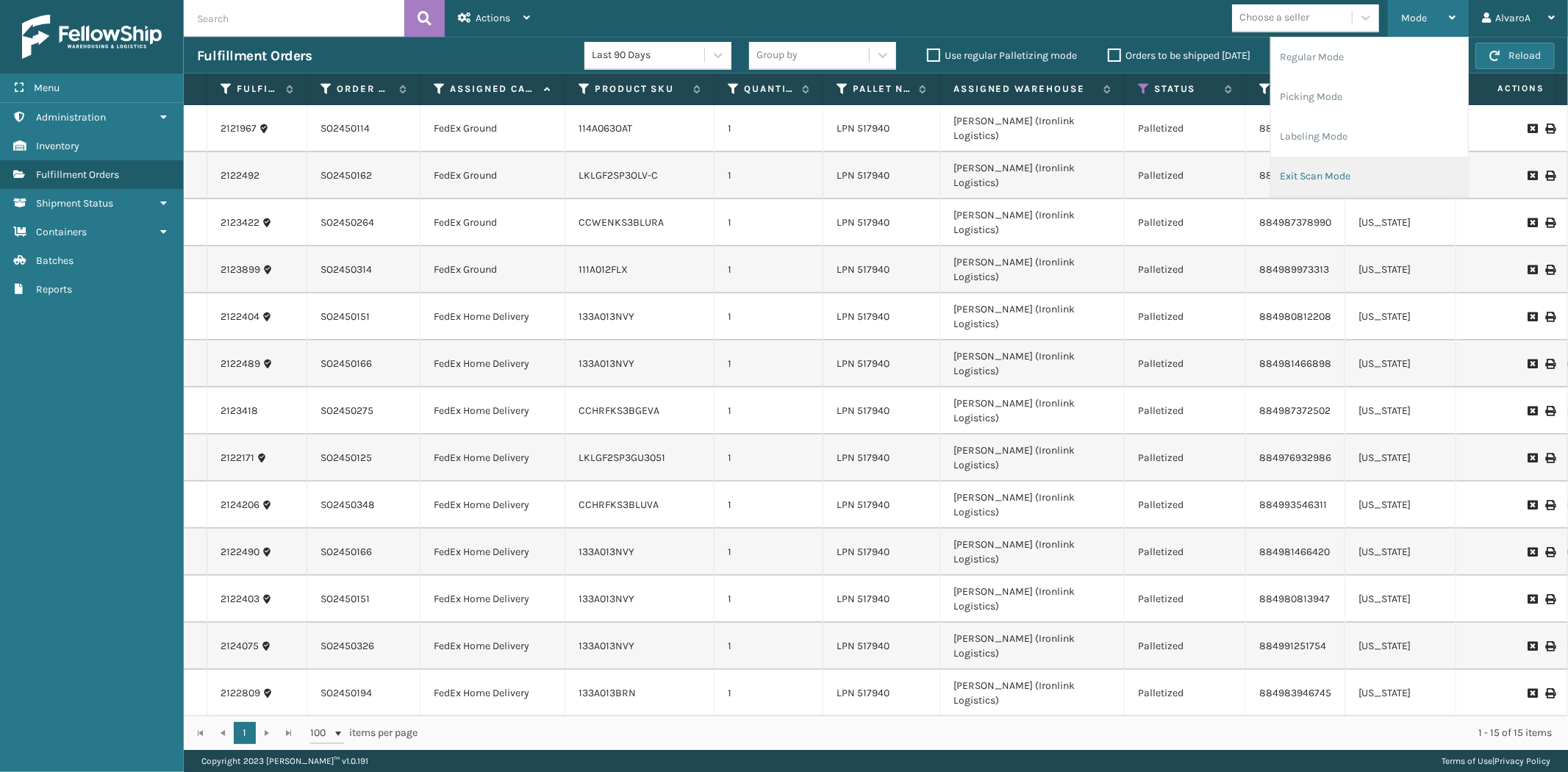
click at [1325, 179] on li "Exit Scan Mode" at bounding box center [1369, 177] width 197 height 40
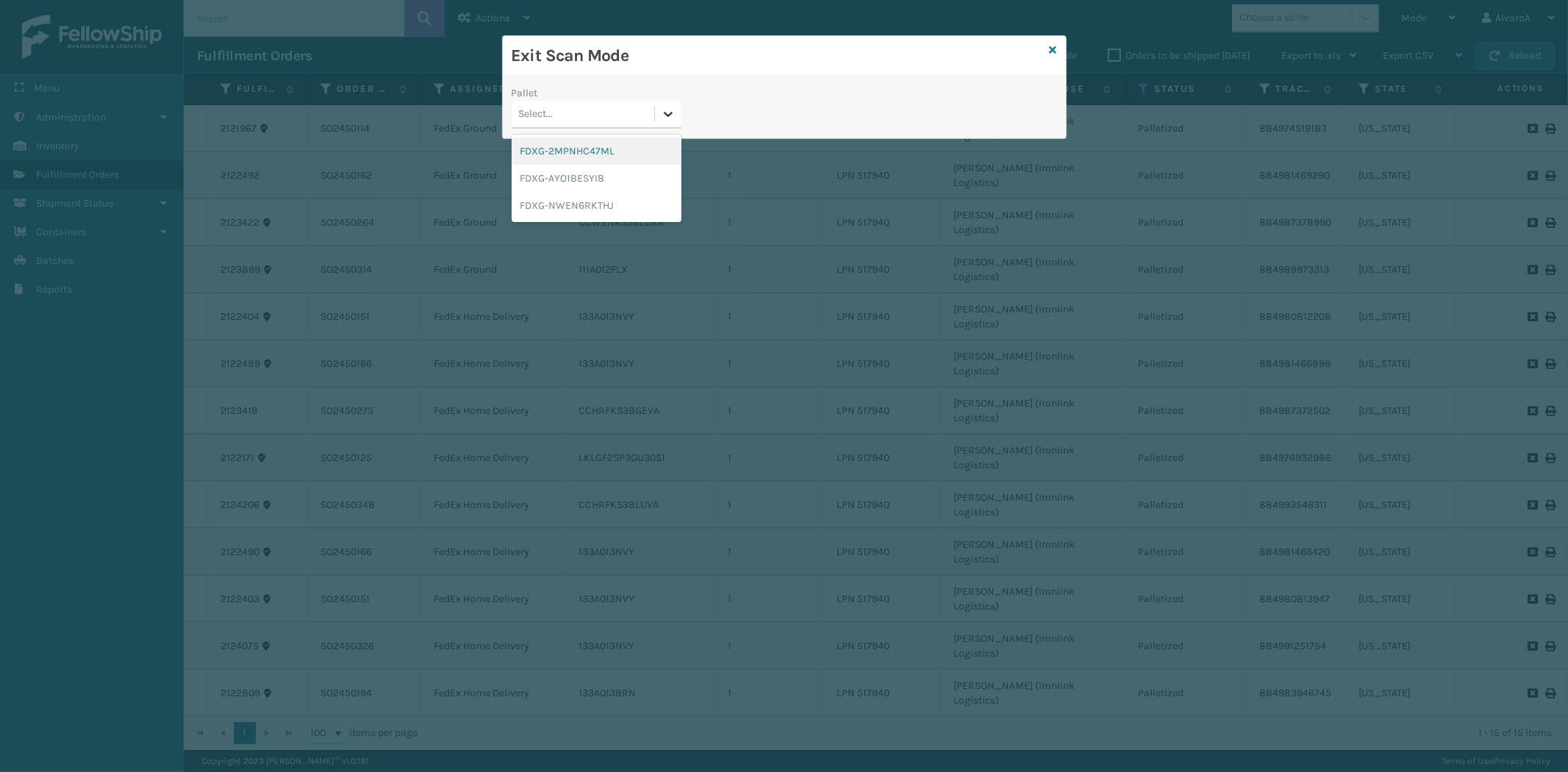
click at [661, 116] on icon at bounding box center [668, 113] width 14 height 14
click at [607, 196] on div "FDXG-NWEN6RKTHJ" at bounding box center [596, 205] width 170 height 27
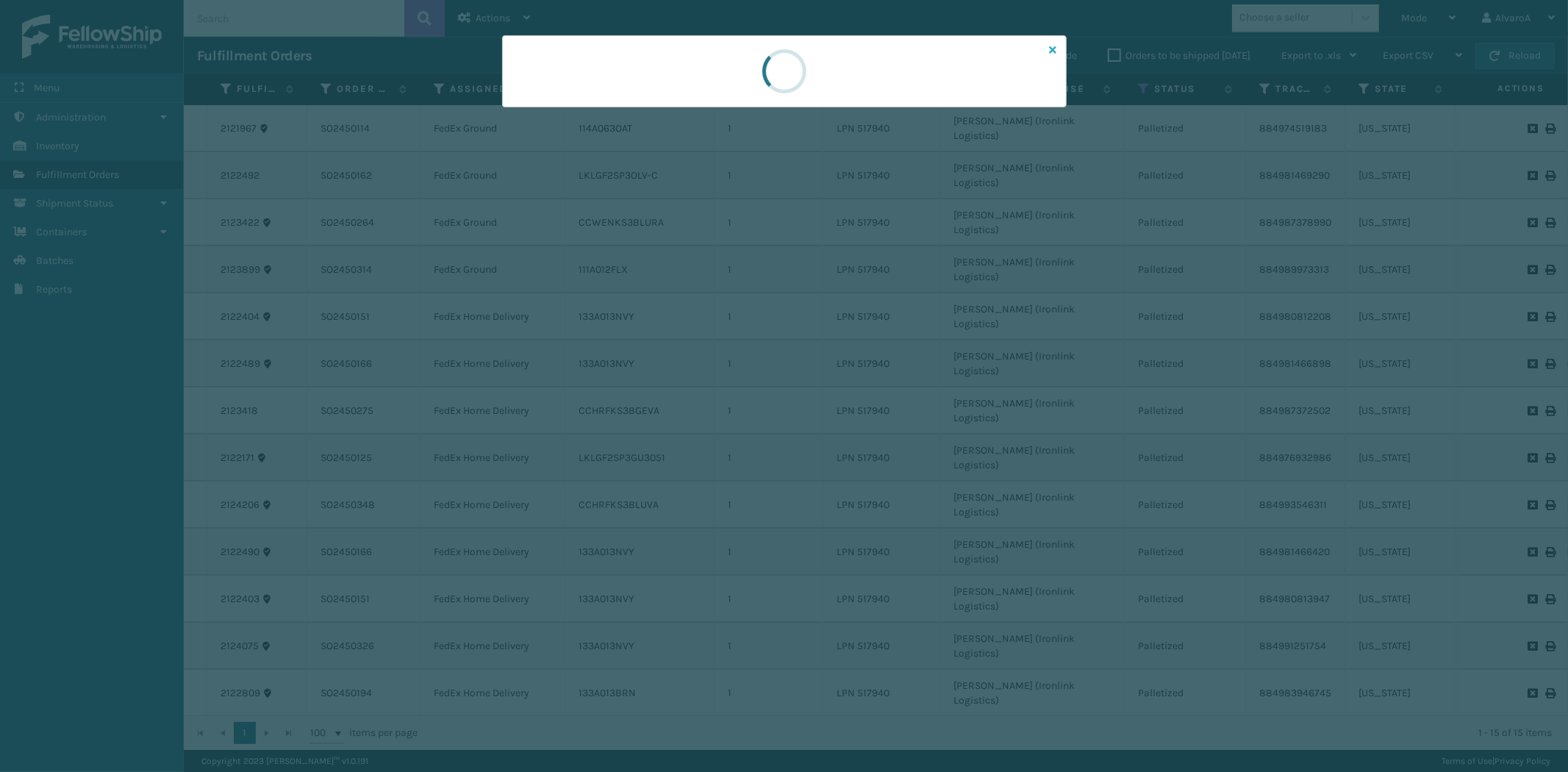
click at [1051, 48] on icon at bounding box center [1053, 50] width 8 height 11
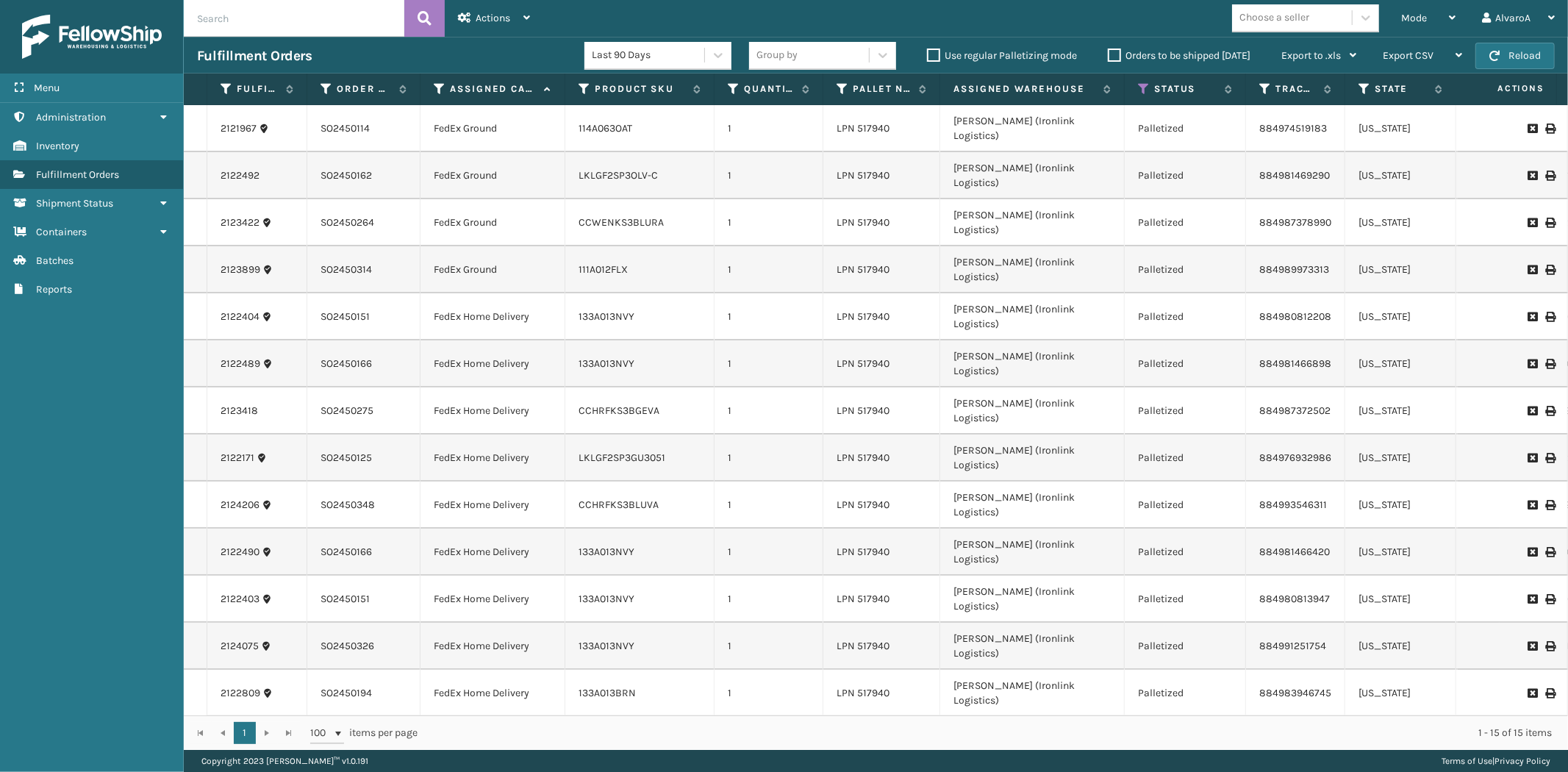
drag, startPoint x: 1099, startPoint y: 54, endPoint x: 1112, endPoint y: 51, distance: 13.3
click at [1099, 54] on div "Orders to be shipped [DATE]" at bounding box center [1182, 55] width 174 height 17
click at [1116, 49] on label "Orders to be shipped [DATE]" at bounding box center [1179, 55] width 143 height 13
click at [1108, 49] on input "Orders to be shipped [DATE]" at bounding box center [1108, 51] width 1 height 10
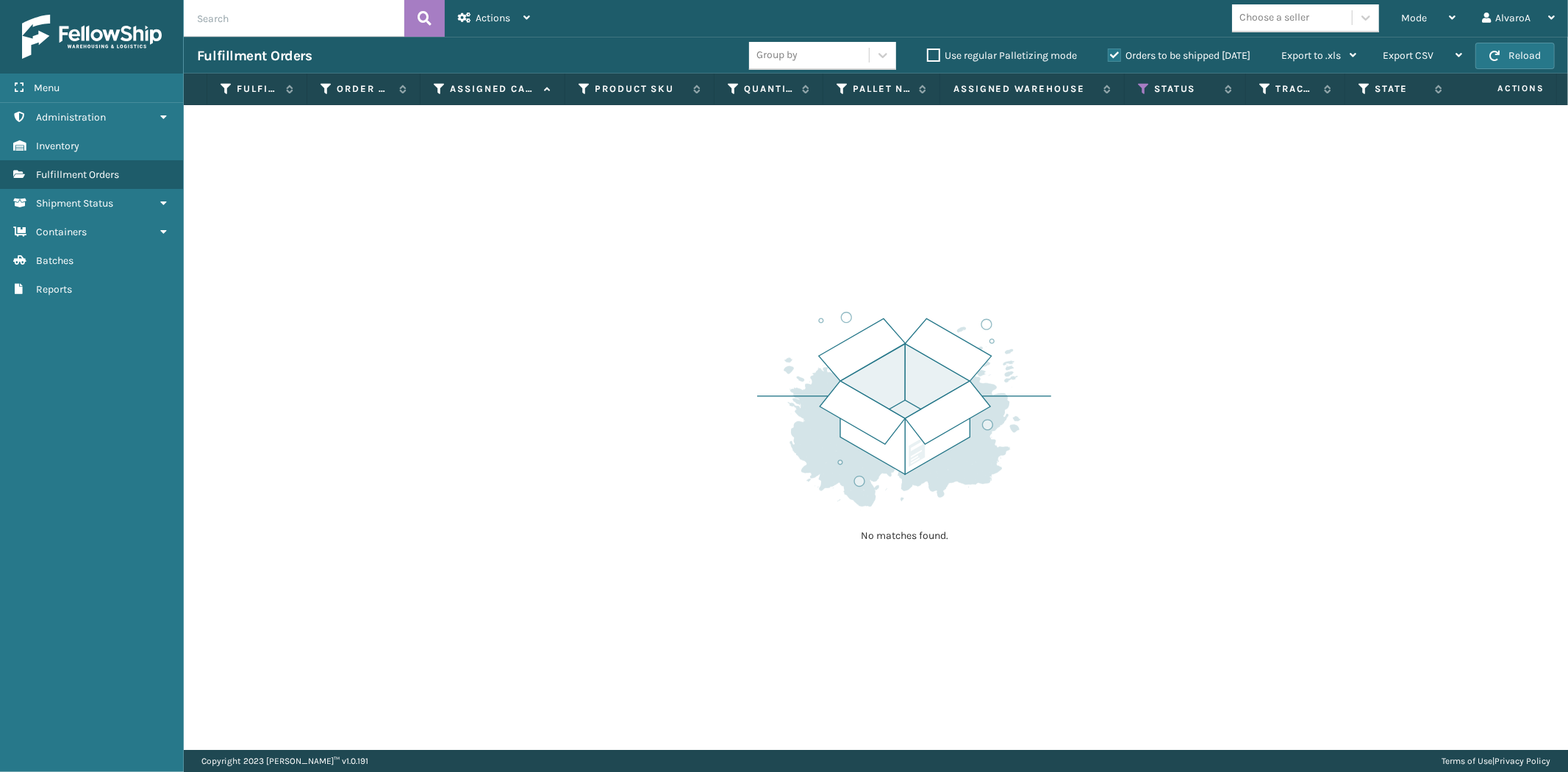
click at [1116, 49] on label "Orders to be shipped [DATE]" at bounding box center [1179, 55] width 143 height 13
click at [1108, 49] on input "Orders to be shipped [DATE]" at bounding box center [1108, 51] width 1 height 10
click at [1410, 5] on div "Mode" at bounding box center [1428, 18] width 54 height 37
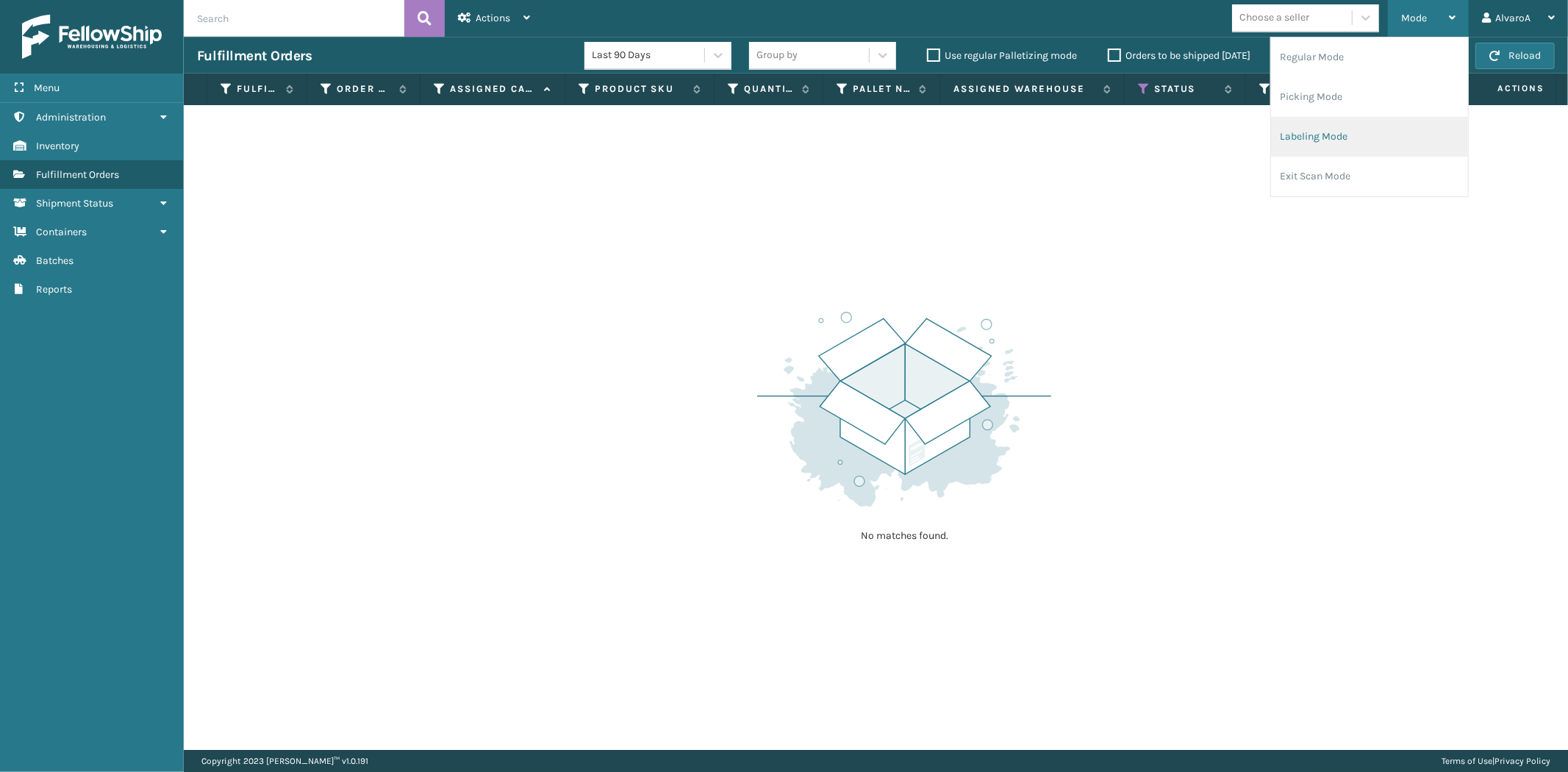
click at [1341, 127] on li "Labeling Mode" at bounding box center [1369, 137] width 197 height 40
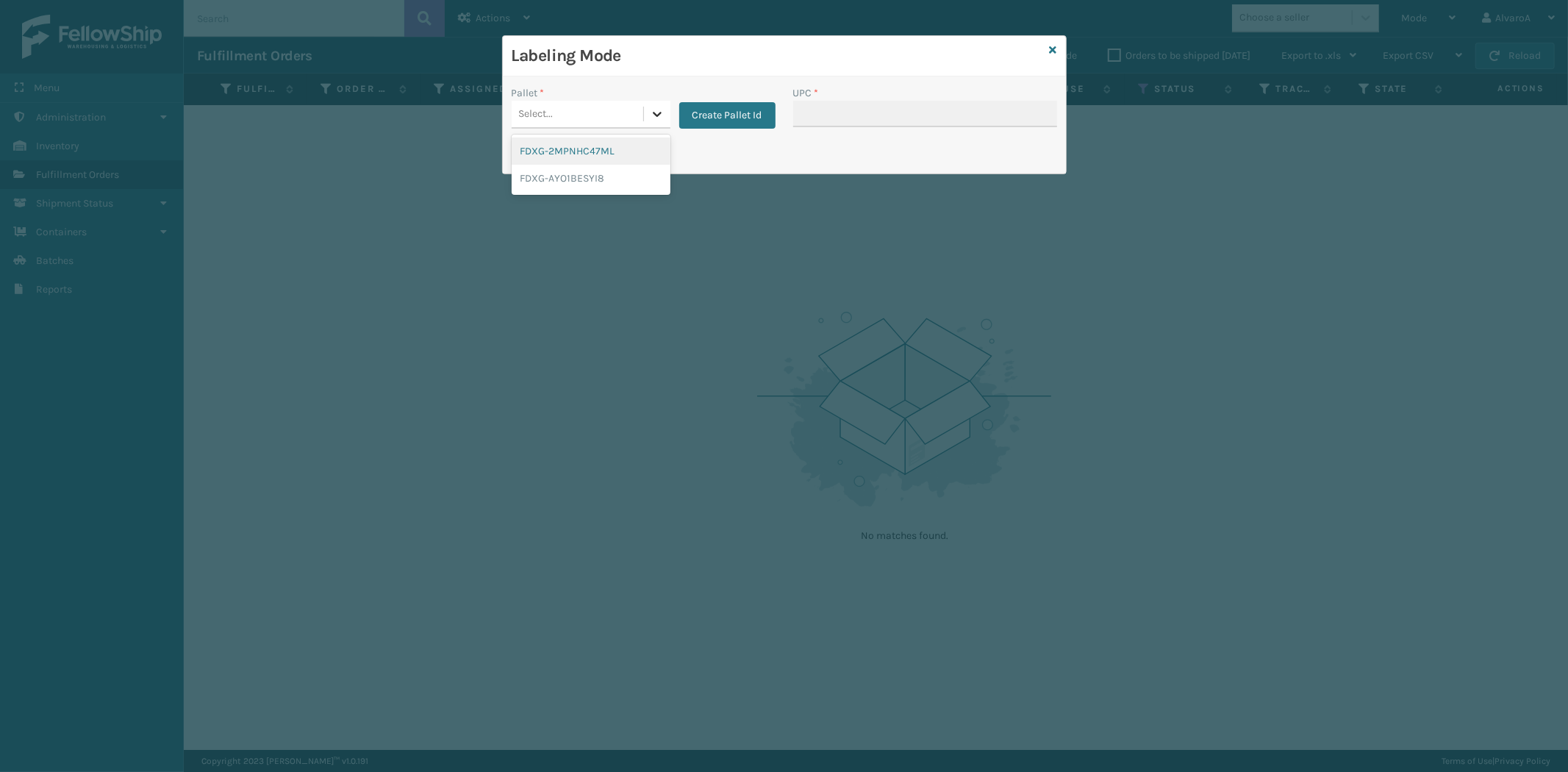
click at [644, 101] on div at bounding box center [656, 113] width 26 height 26
click at [741, 119] on button "Create Pallet Id" at bounding box center [727, 115] width 97 height 26
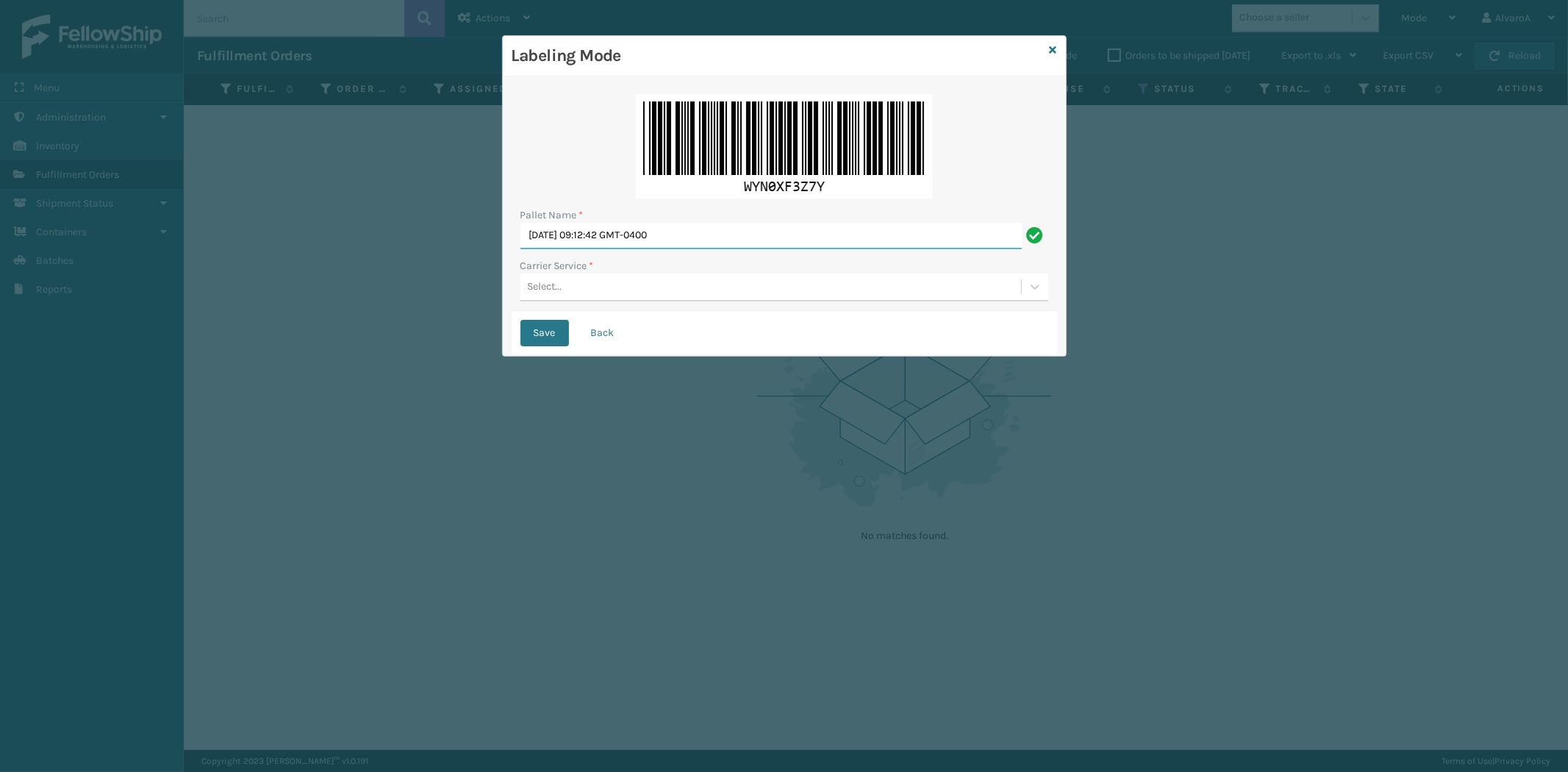
drag, startPoint x: 742, startPoint y: 229, endPoint x: 364, endPoint y: 361, distance: 400.4
click at [366, 361] on div "Labeling Mode Pallet Name * [DATE] 09:12:42 GMT-0400 Carrier Service * Select..…" at bounding box center [784, 386] width 1568 height 772
type input "LPN 517941"
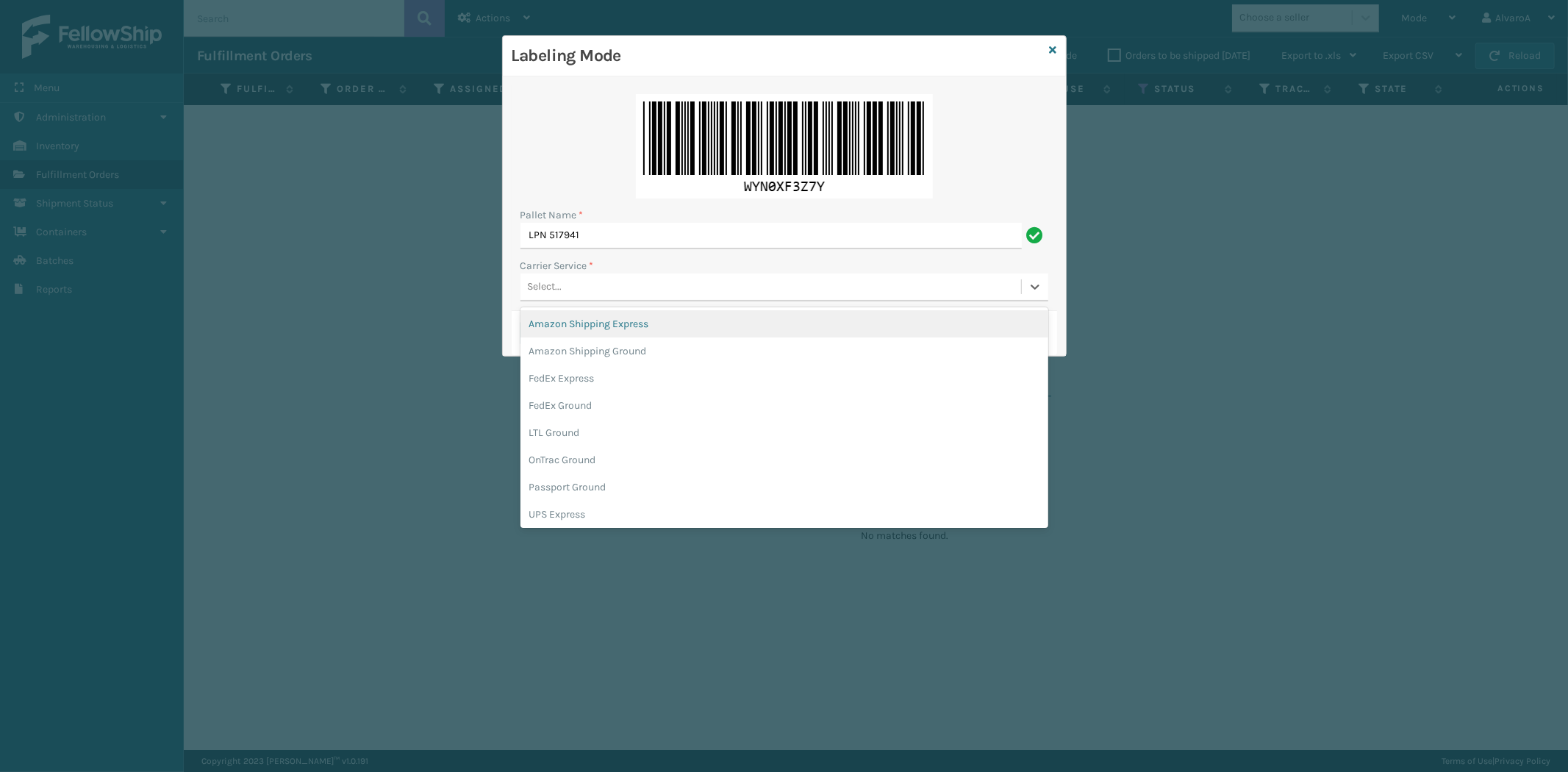
click at [552, 277] on div "Select..." at bounding box center [770, 287] width 500 height 24
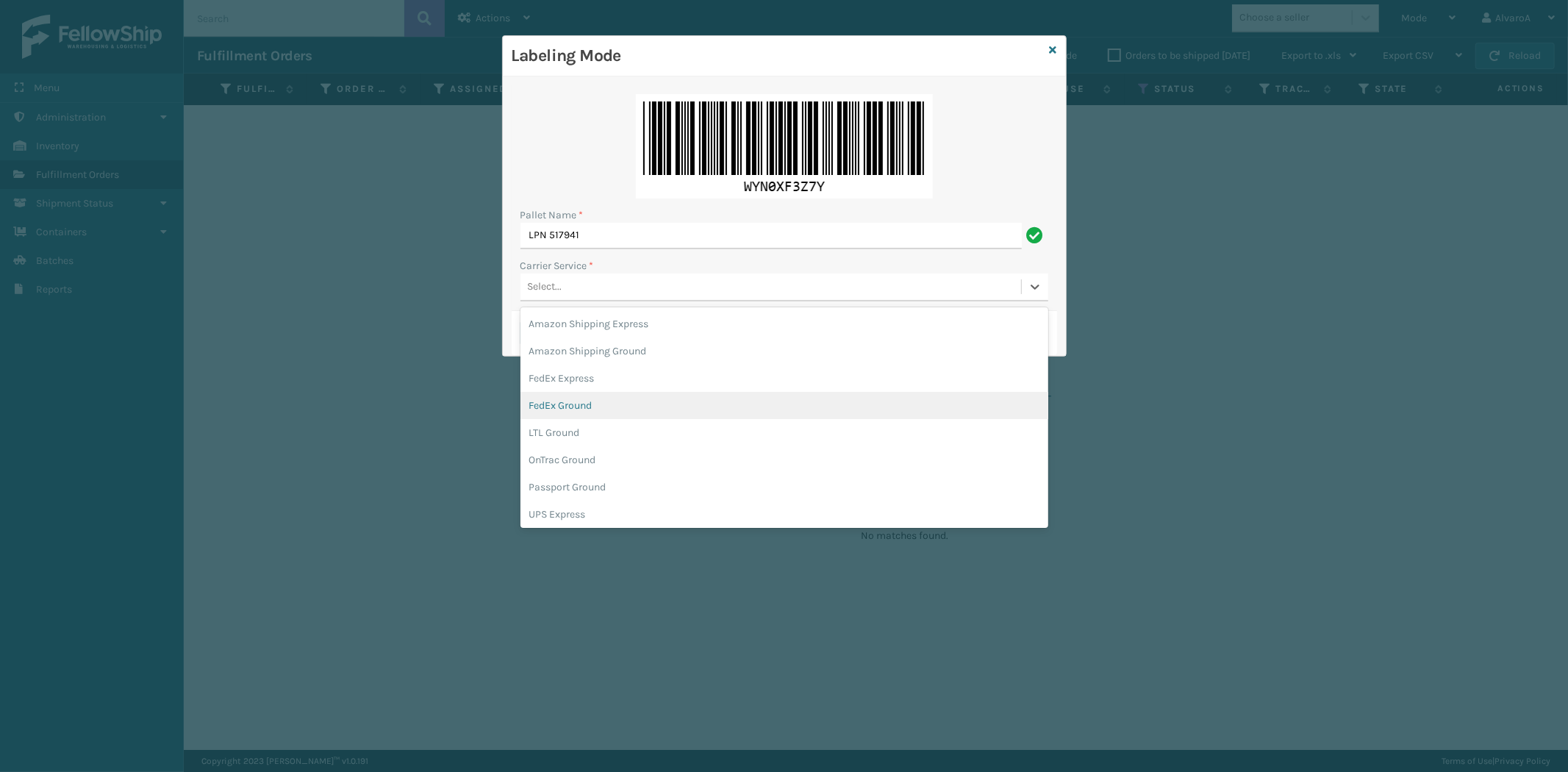
drag, startPoint x: 556, startPoint y: 398, endPoint x: 548, endPoint y: 305, distance: 93.3
click at [556, 398] on div "FedEx Ground" at bounding box center [784, 405] width 527 height 27
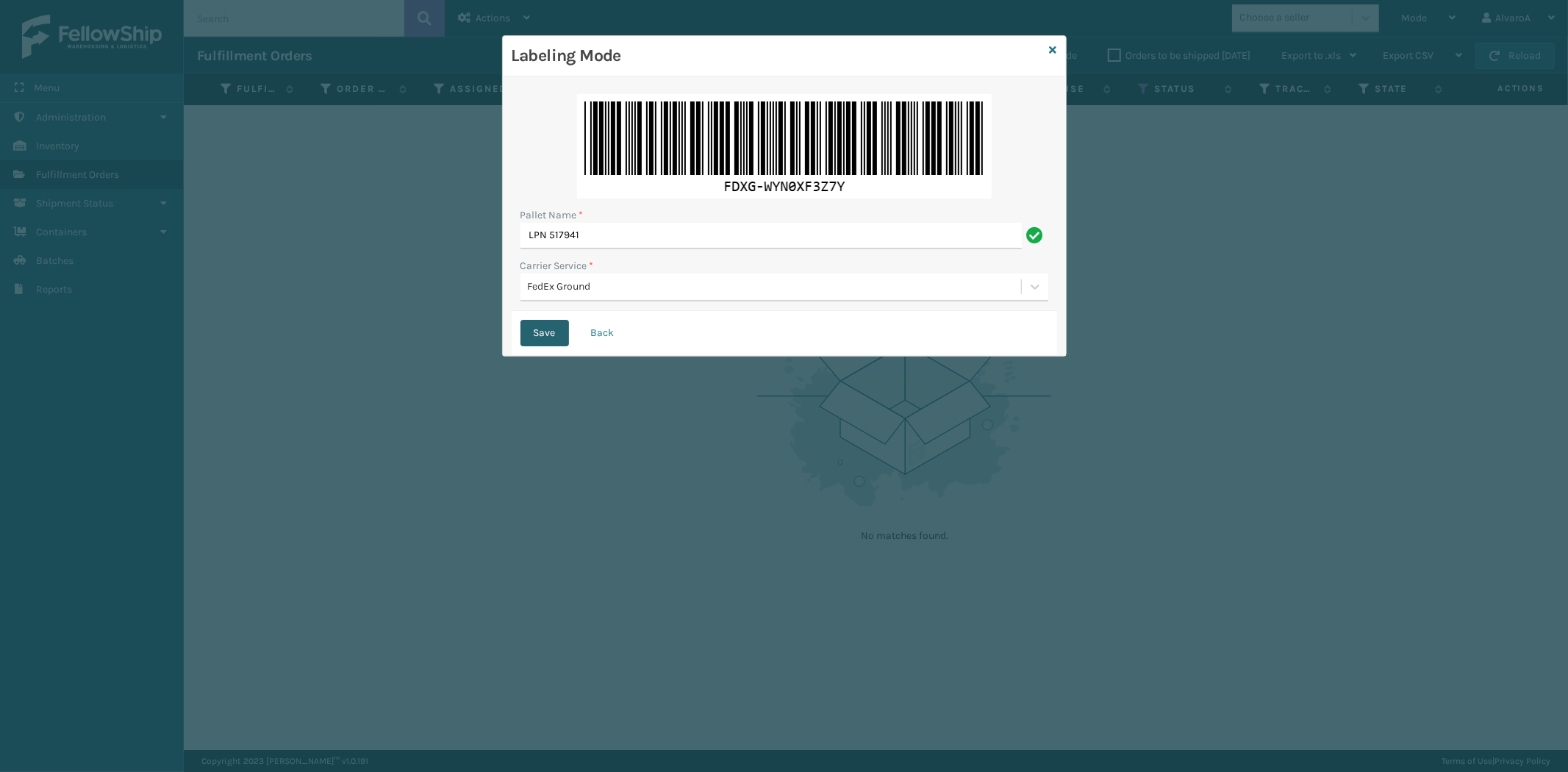
click at [541, 327] on button "Save" at bounding box center [545, 333] width 48 height 26
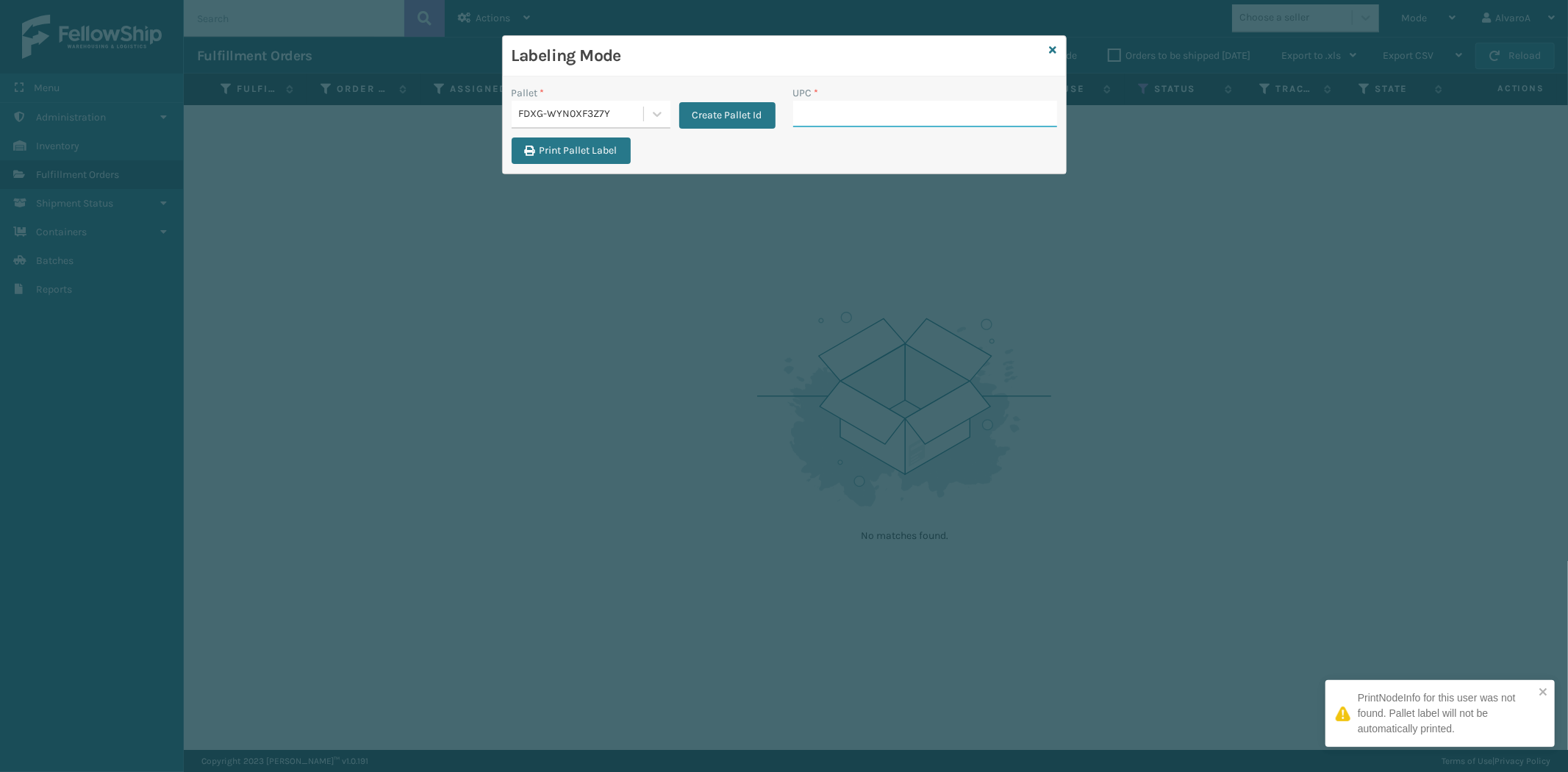
paste input "SCLRIS3LU2001"
type input "SCLRIS3LU2001"
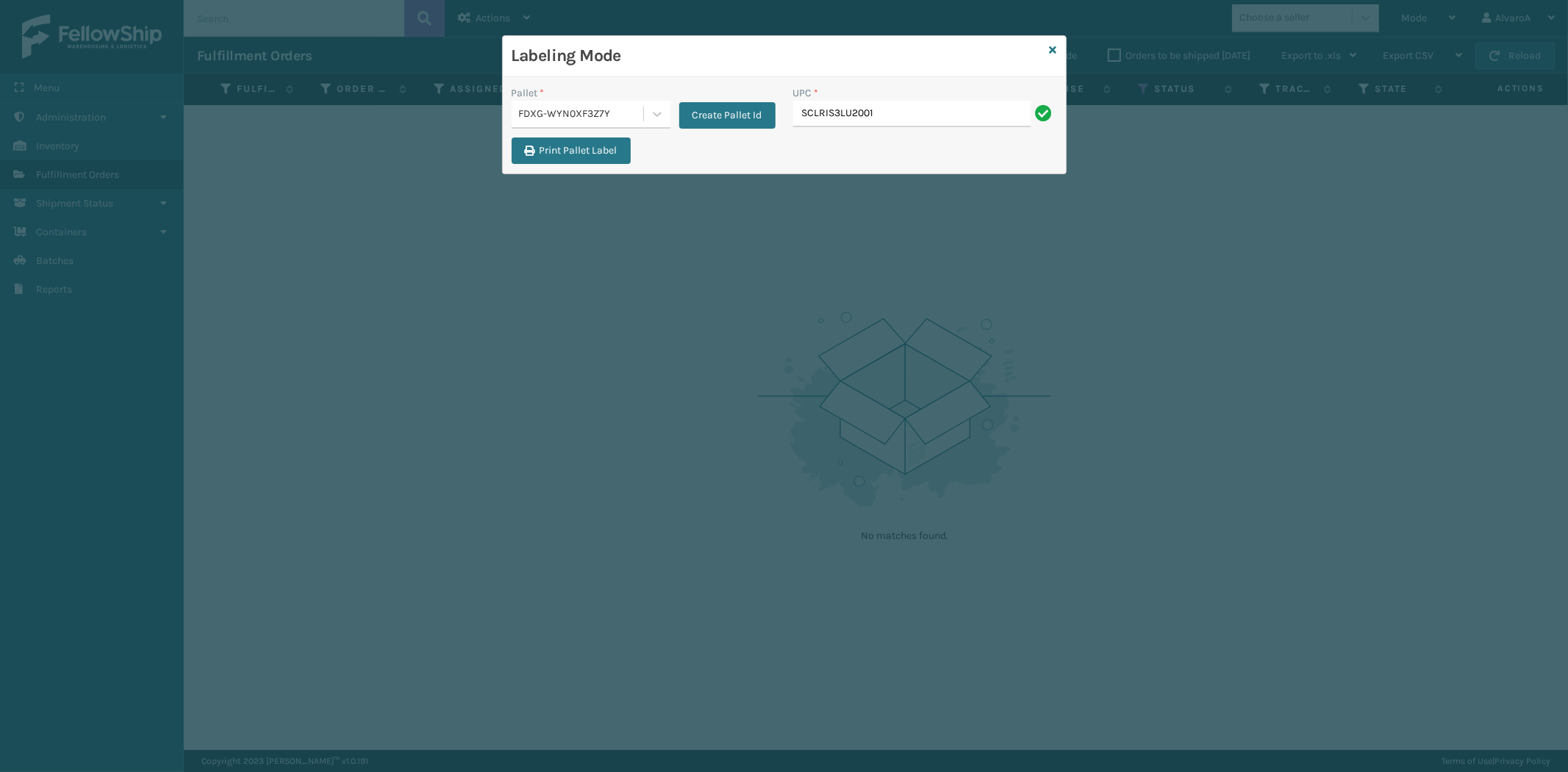
type input "SCLRIS3LU2001"
paste input "SCWDSLU2012"
type input "SCWDSLU2012"
paste input "516A007GRN"
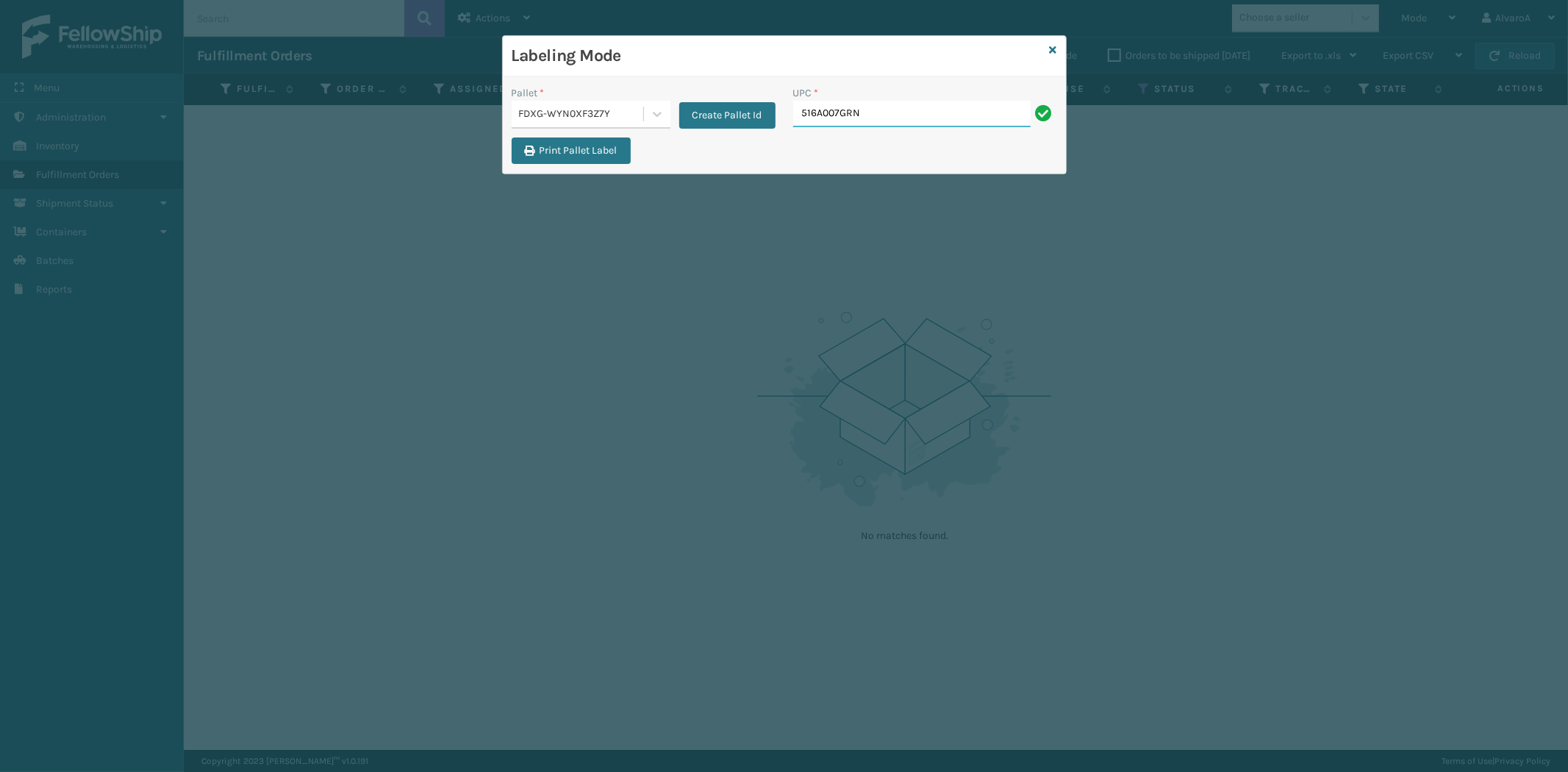
type input "516A007GRN"
paste input "CCWENKS2M26CFVA"
type input "CCWENKS2M26CFVA"
paste input "LKLGF2SP2GU3051"
type input "LKLGF2SP2GU3051"
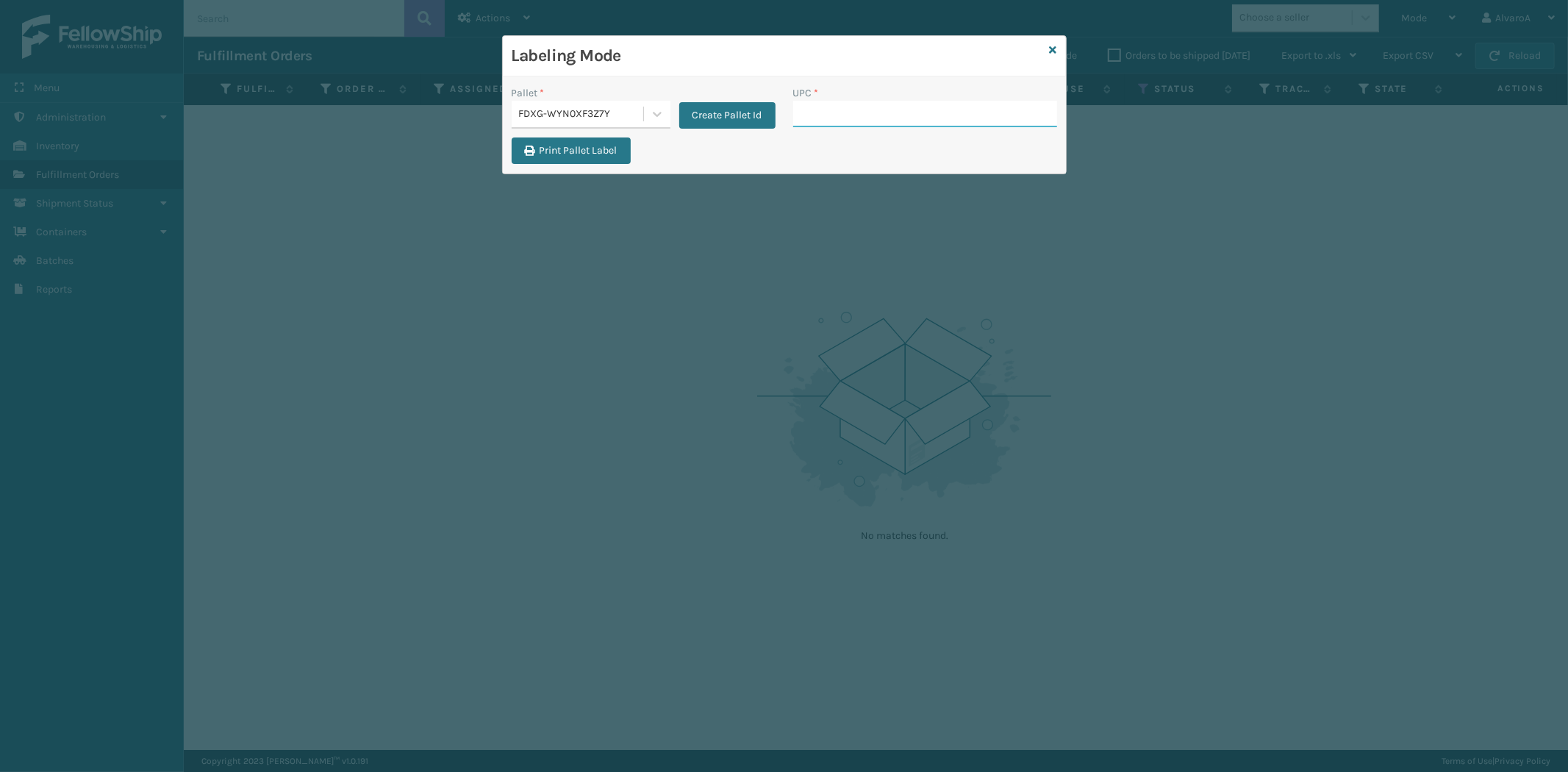
paste input "215A010CHR"
type input "215A010CHR"
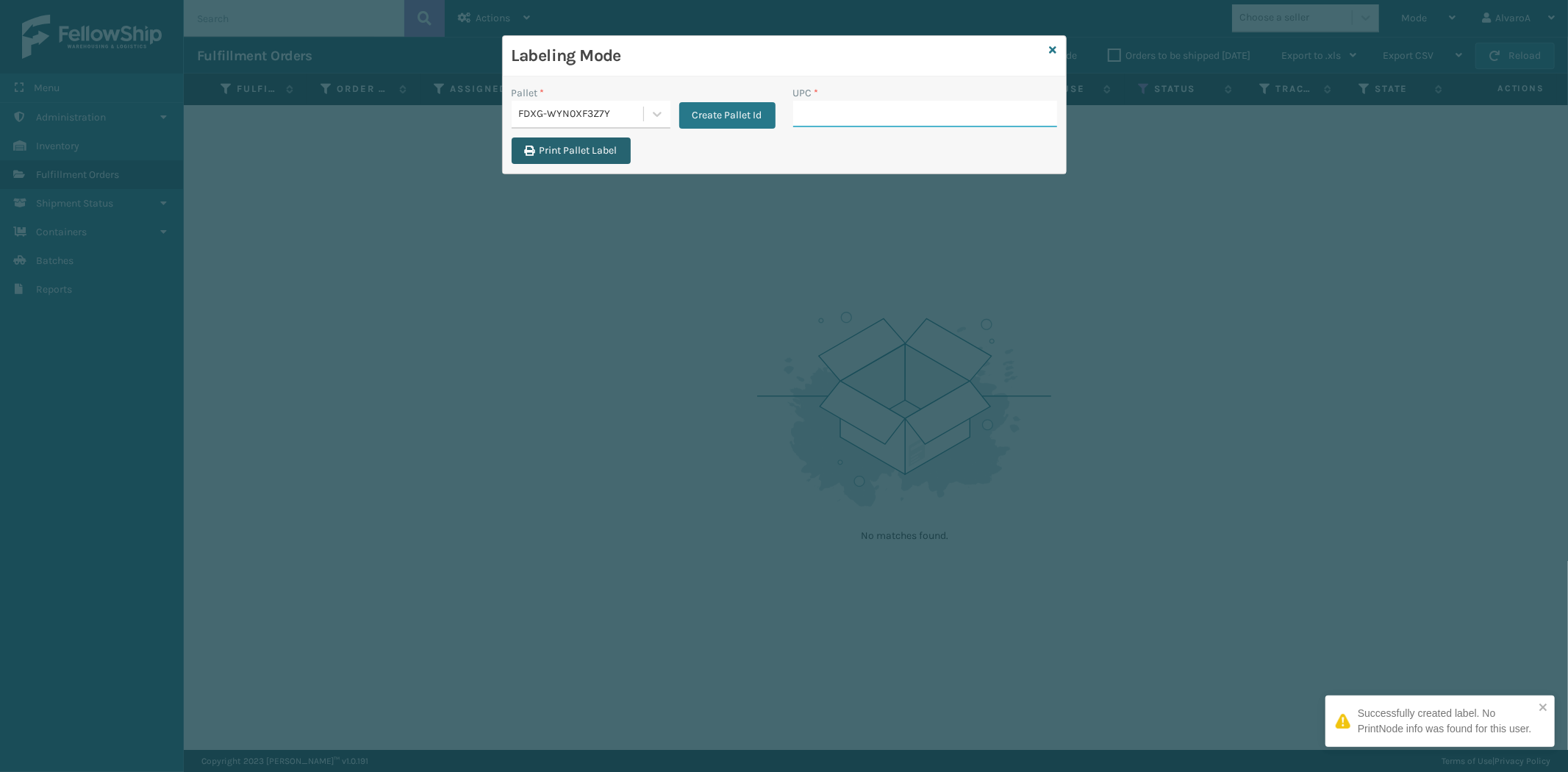
paste input "231A009BRN"
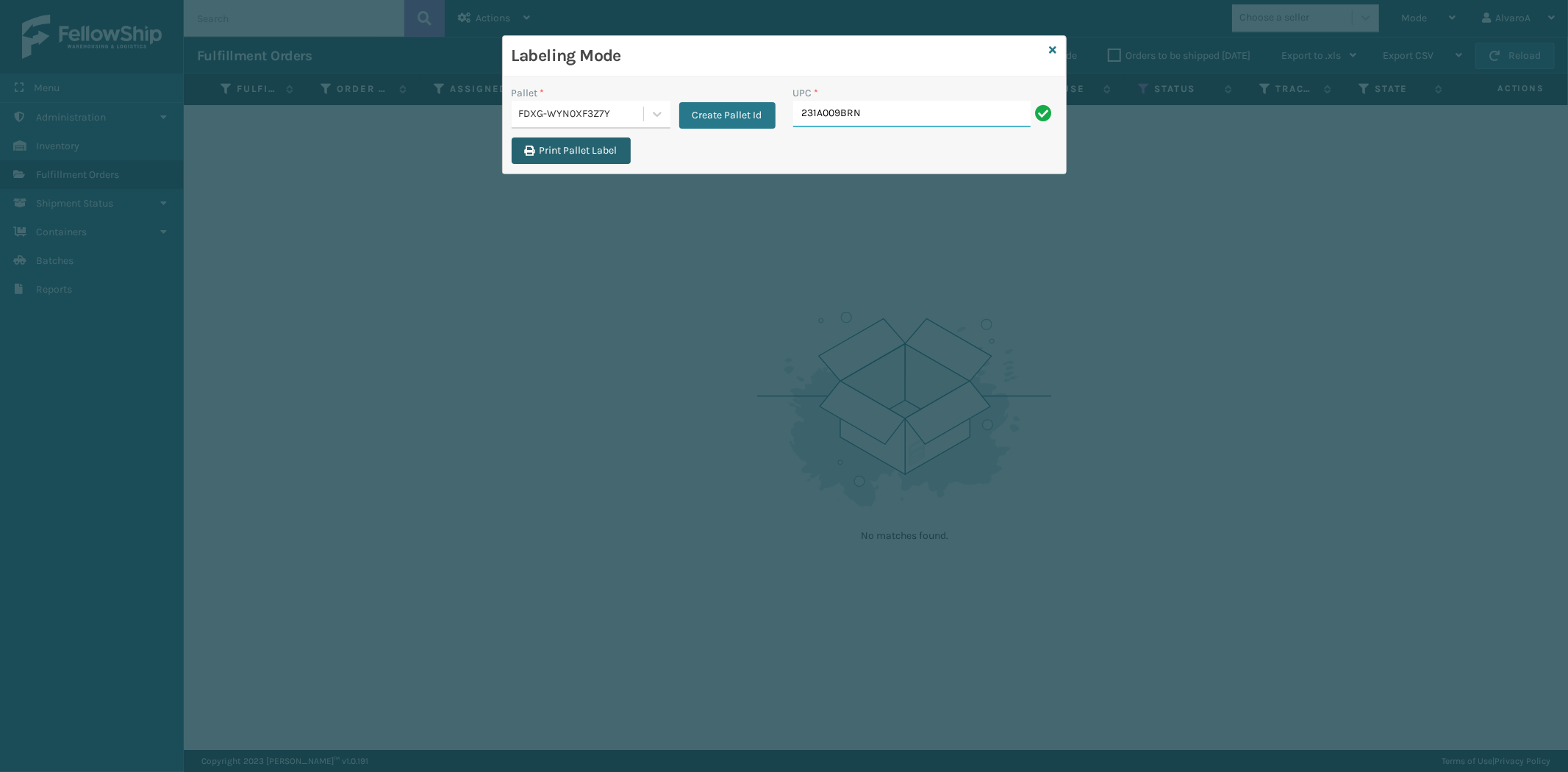
type input "231A009BRN"
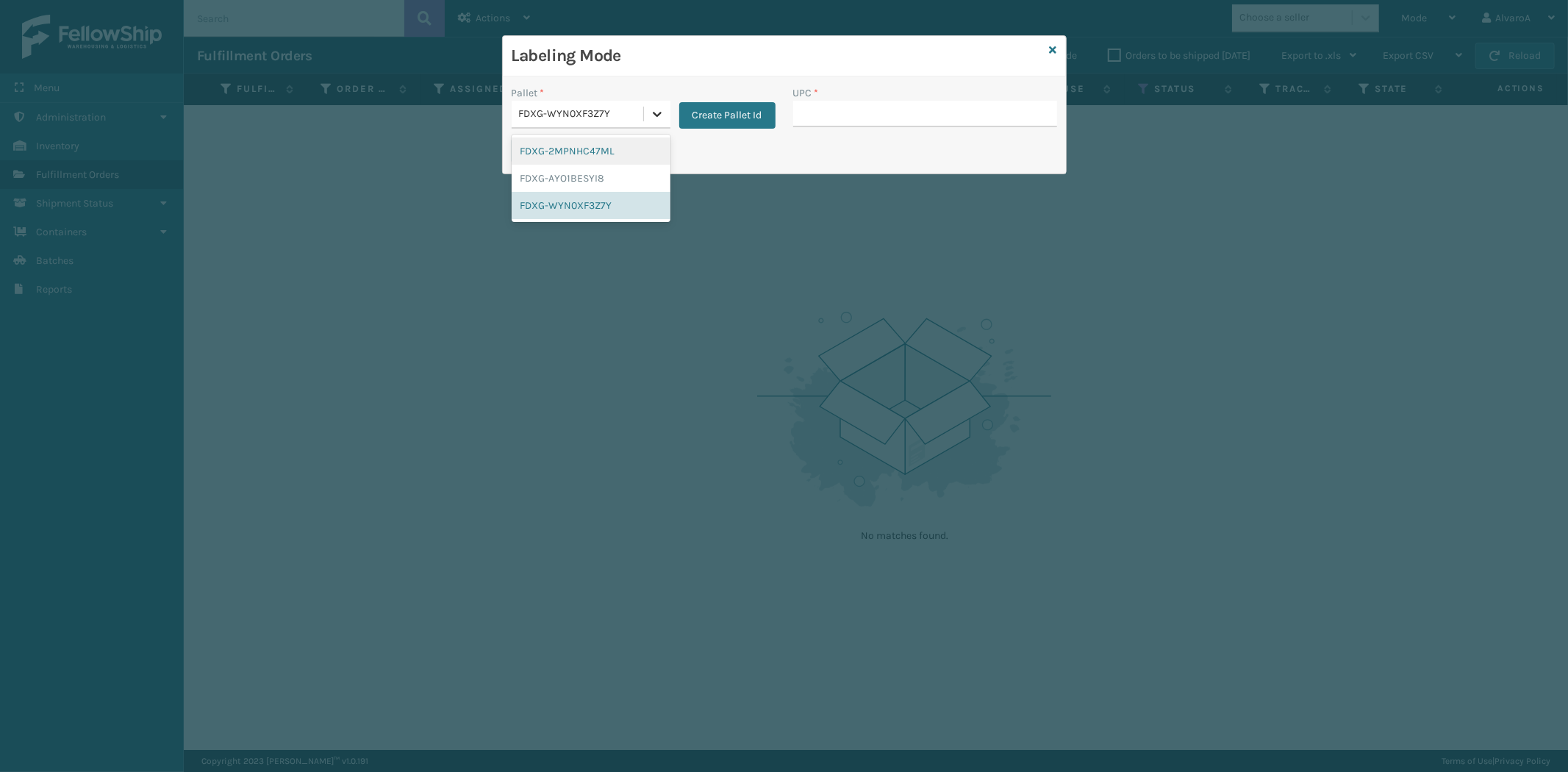
click at [657, 106] on icon at bounding box center [656, 113] width 14 height 14
click at [561, 206] on div "FDXG-WYN0XF3Z7Y" at bounding box center [591, 205] width 158 height 27
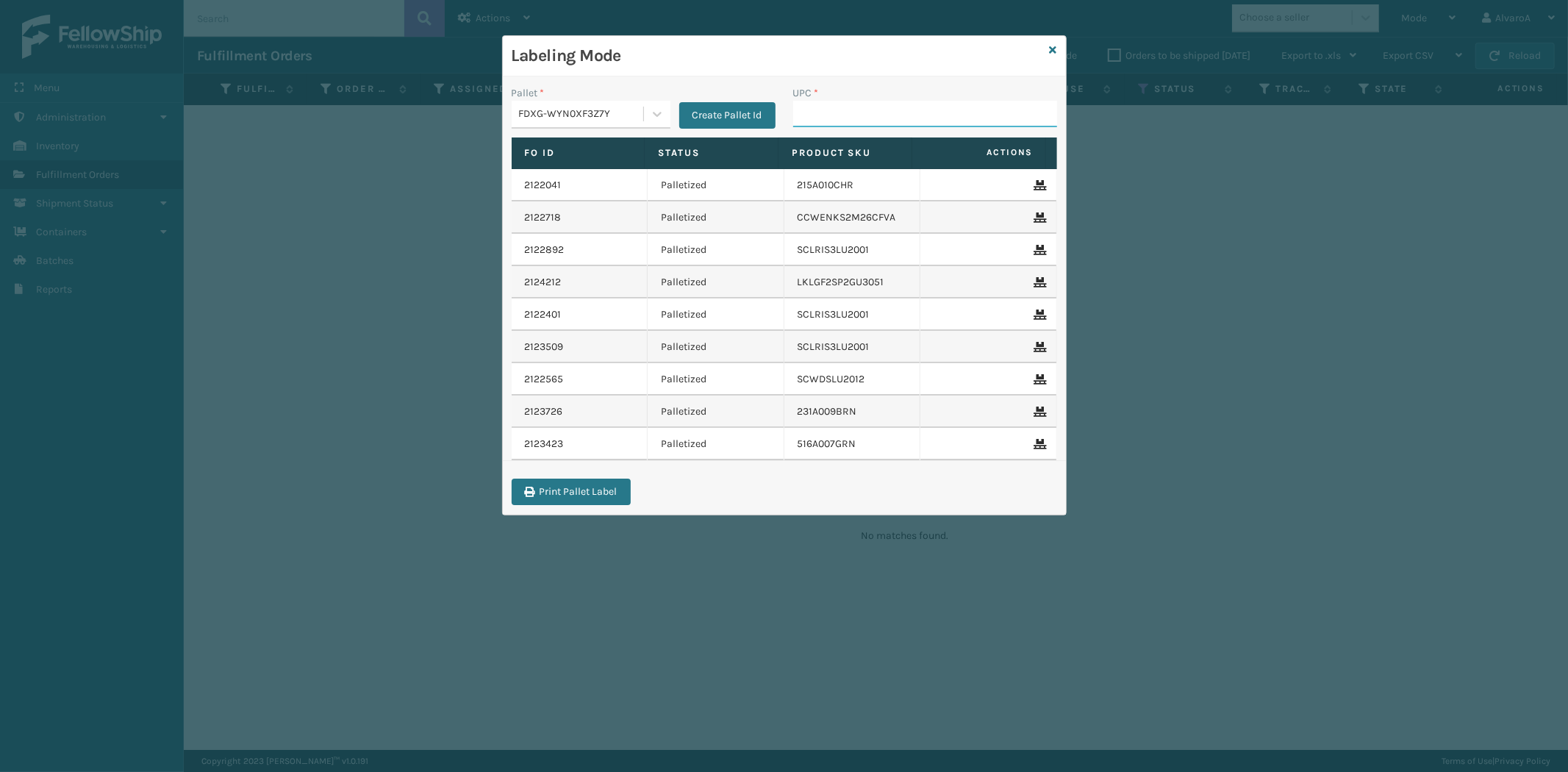
click at [829, 108] on input "UPC *" at bounding box center [925, 113] width 264 height 26
paste input "215A016LTG"
type input "215A016LTG"
paste input "123A047BLU"
type input "123A047BLU"
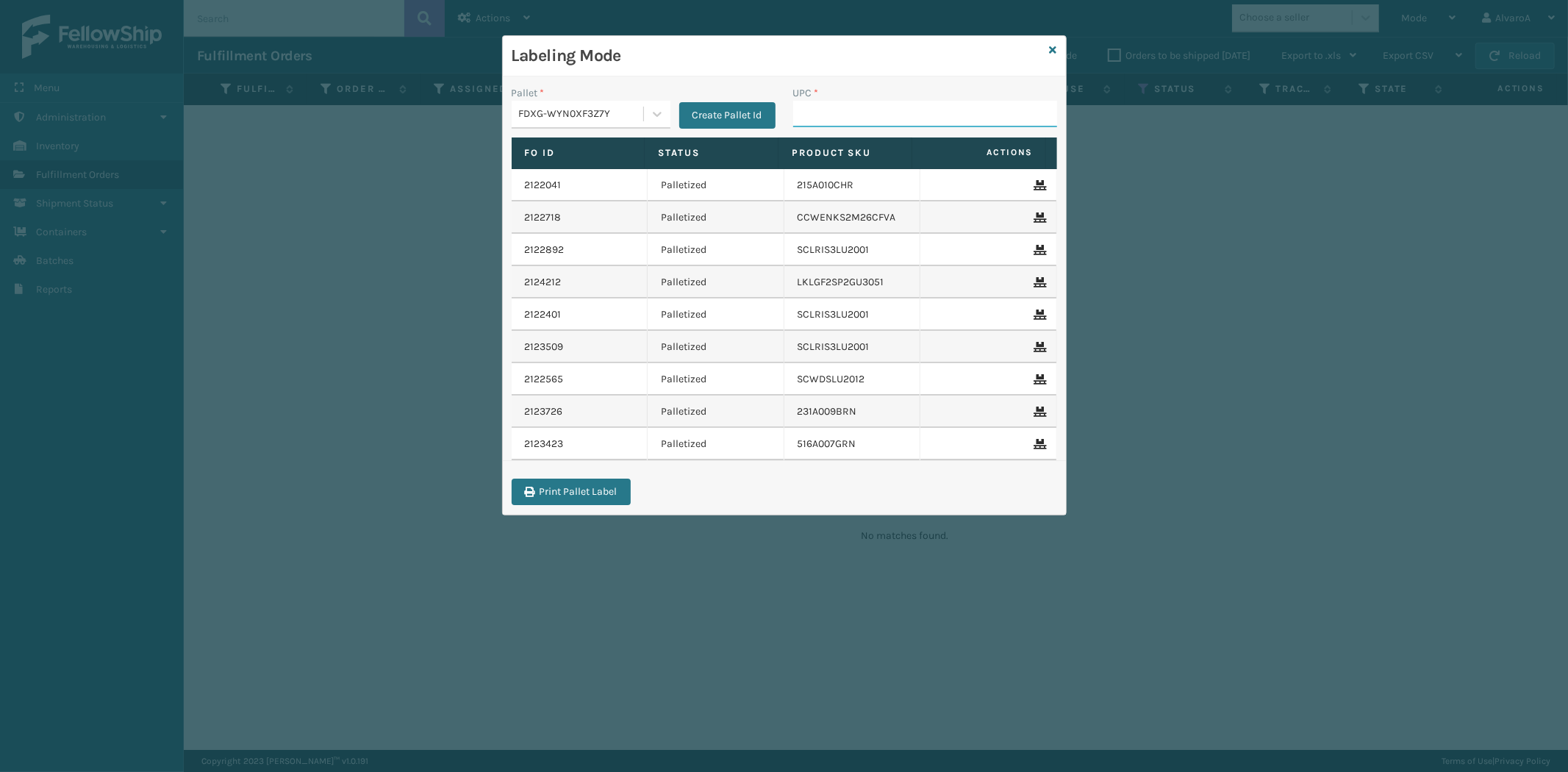
paste input "CCHRFKS2BGEVA"
type input "CCHRFKS2BGEVA"
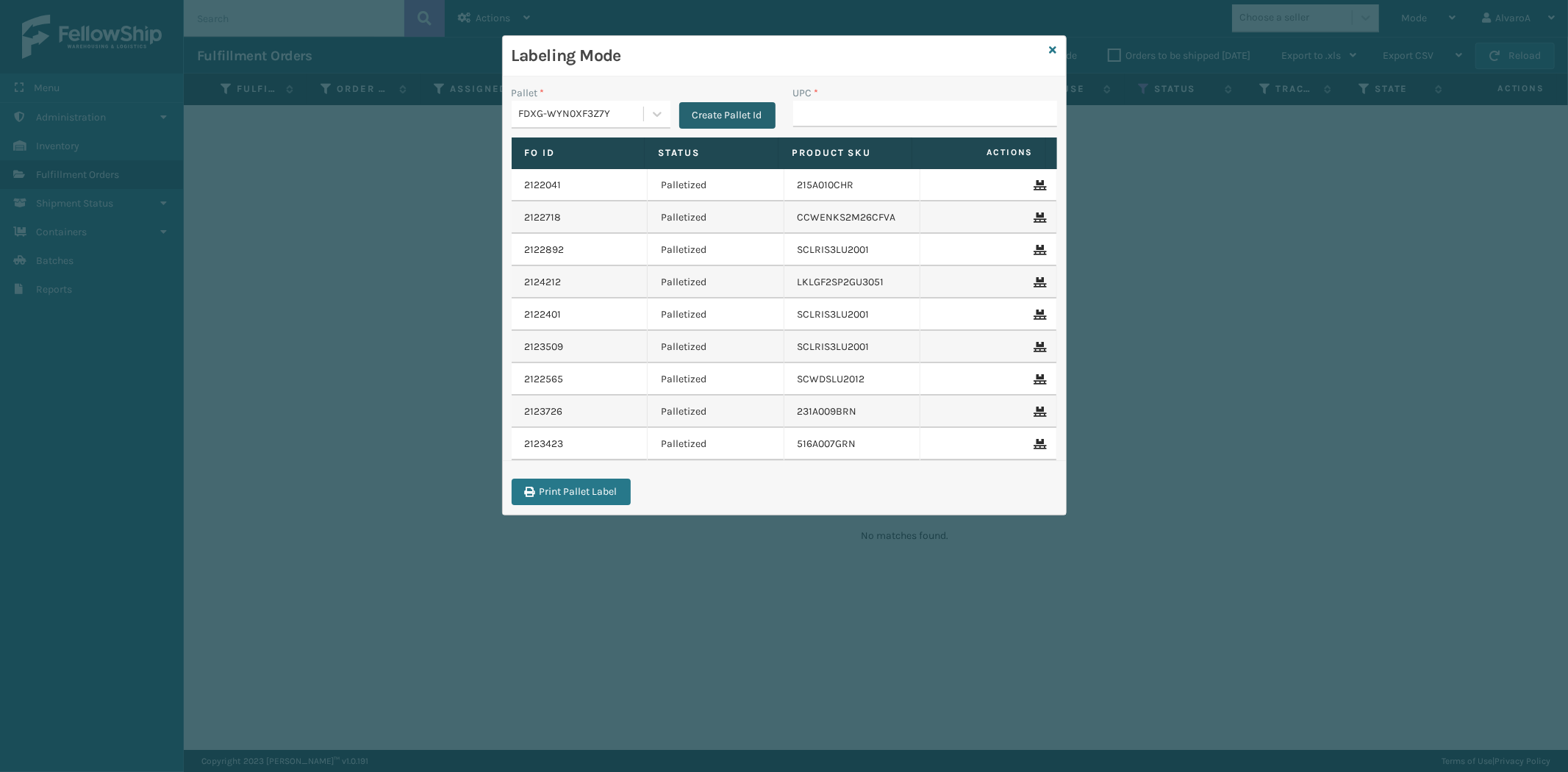
click at [689, 111] on button "Create Pallet Id" at bounding box center [727, 115] width 97 height 26
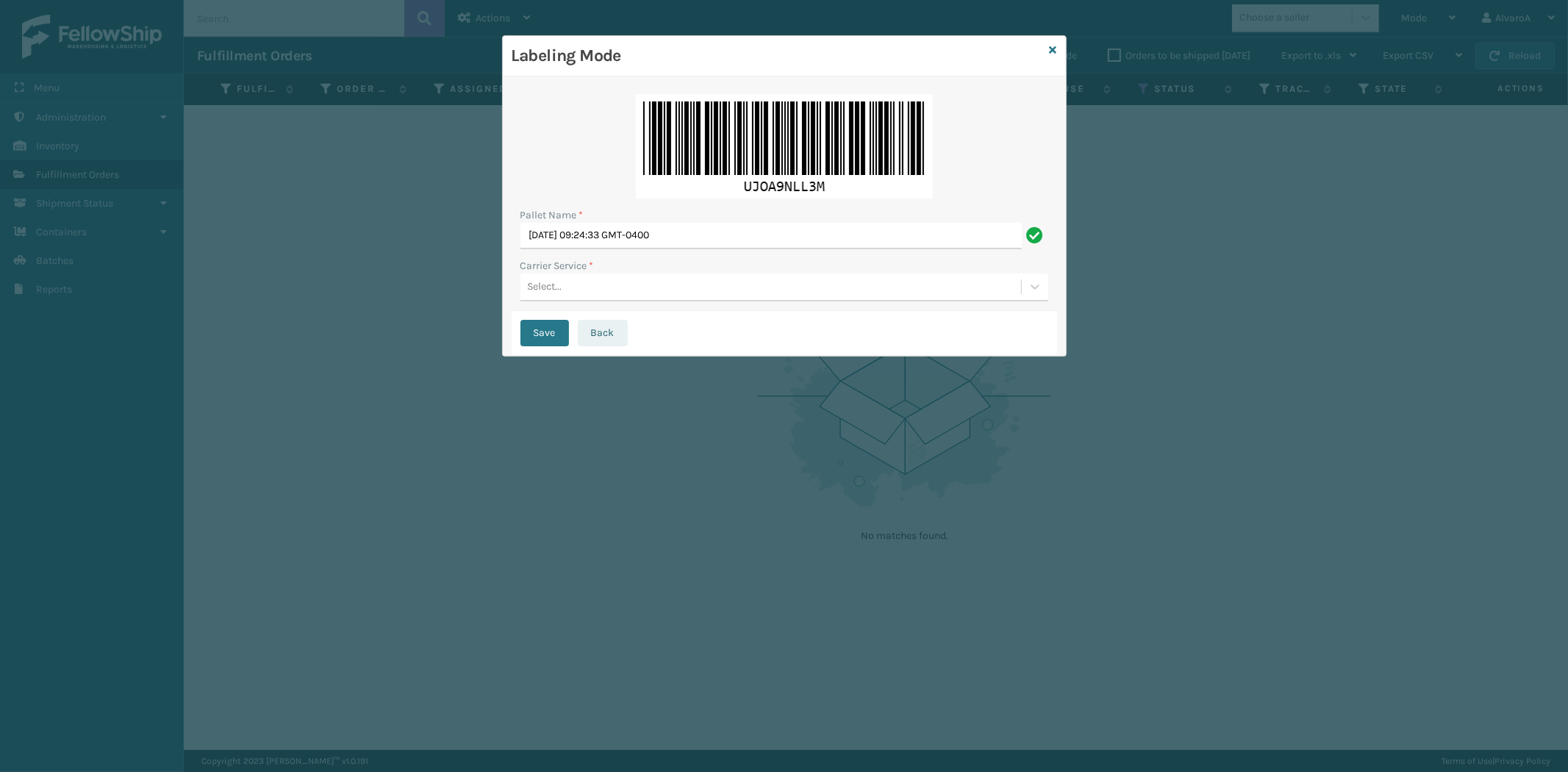
click at [586, 329] on button "Back" at bounding box center [603, 333] width 50 height 26
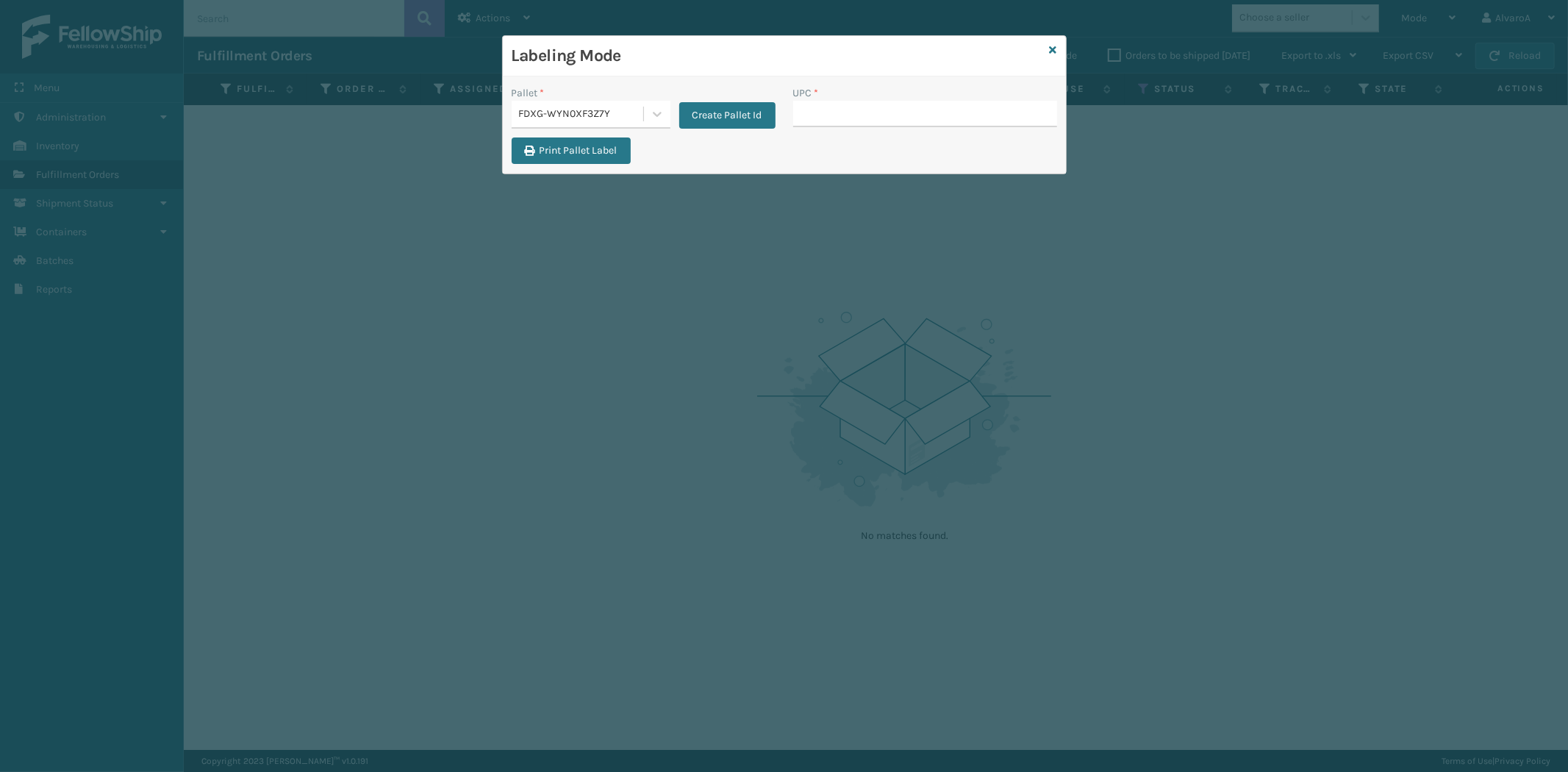
click at [846, 112] on input "UPC *" at bounding box center [925, 113] width 264 height 26
type input "CCHRFKS2BLUVA"
type input "CCWENKS3M26DGRA"
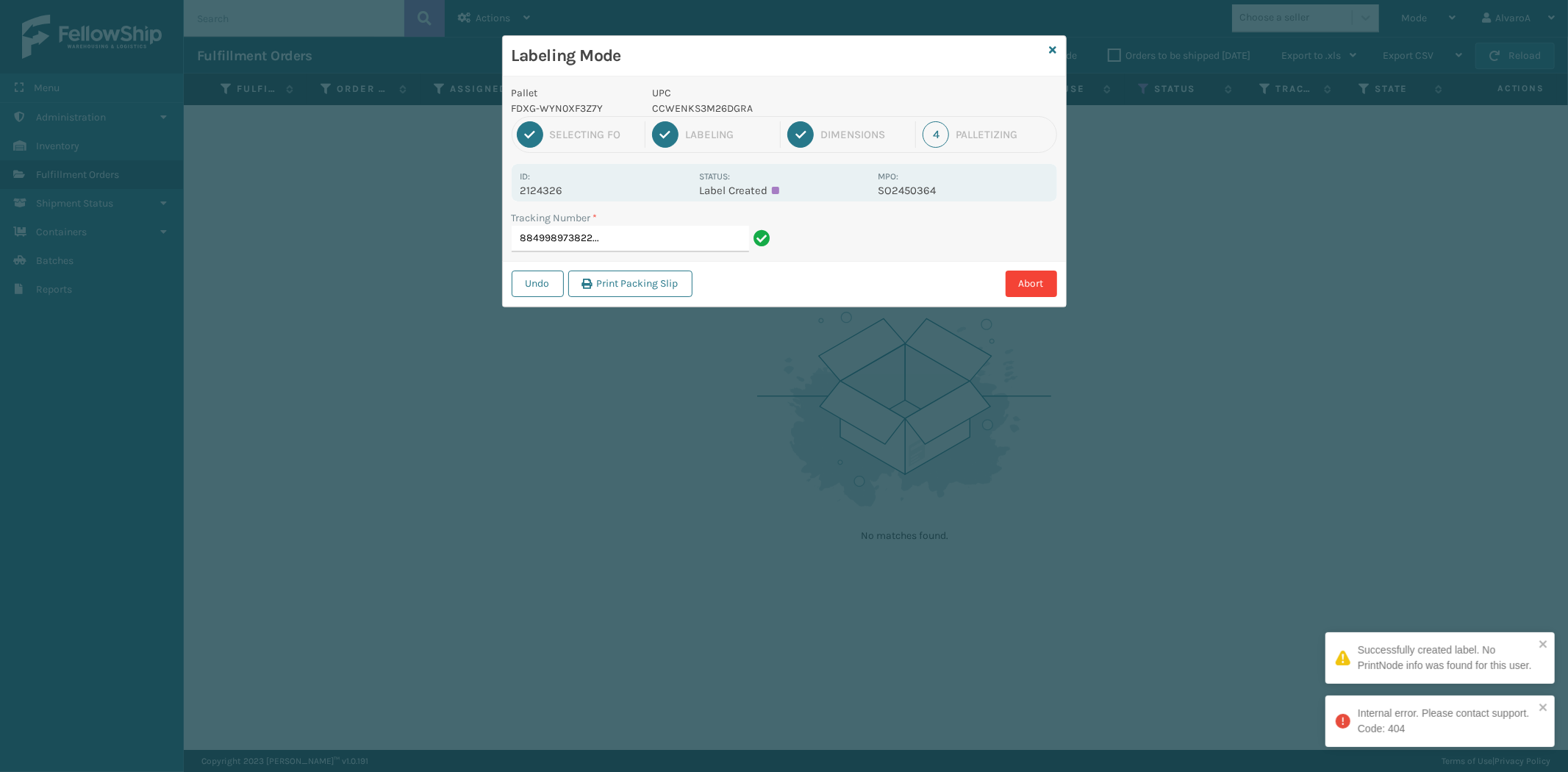
type input "884998973822..."
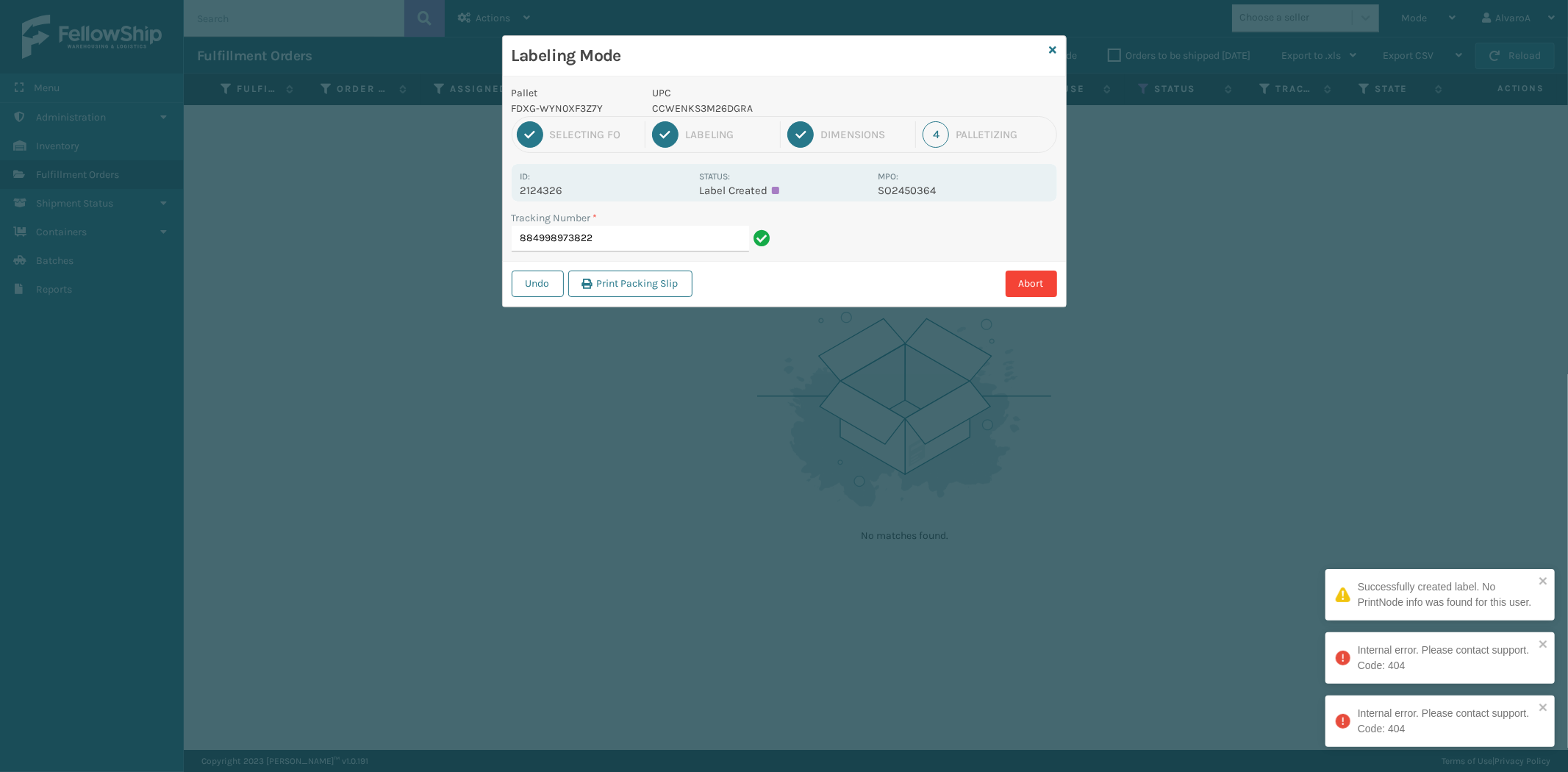
type input "884998973822"
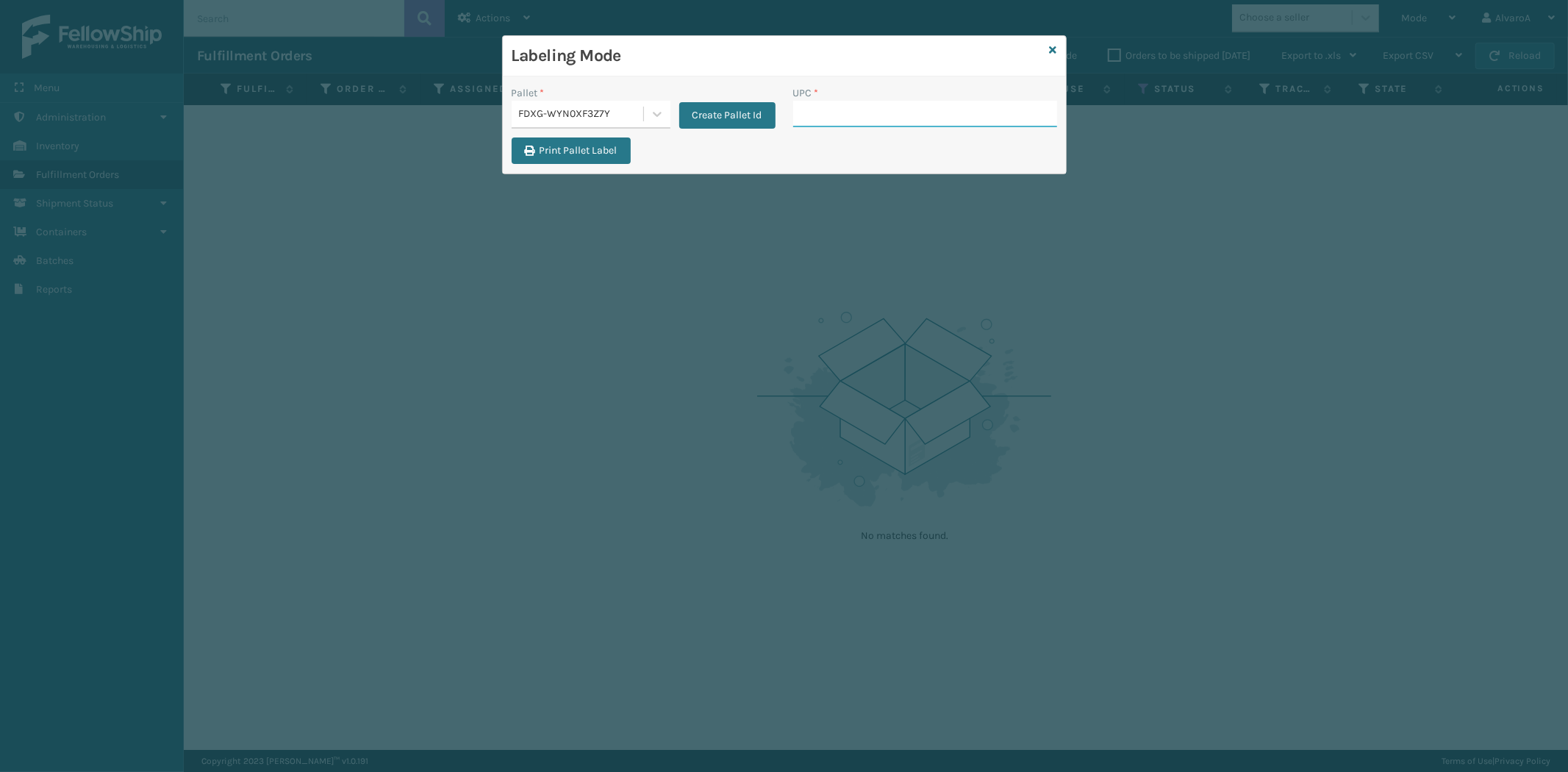
click at [819, 112] on input "UPC *" at bounding box center [925, 113] width 264 height 26
type input "123A036LTG"
type input "CCHRFKS1M26BKVA"
type input "CCHRFKS2M26BRRA"
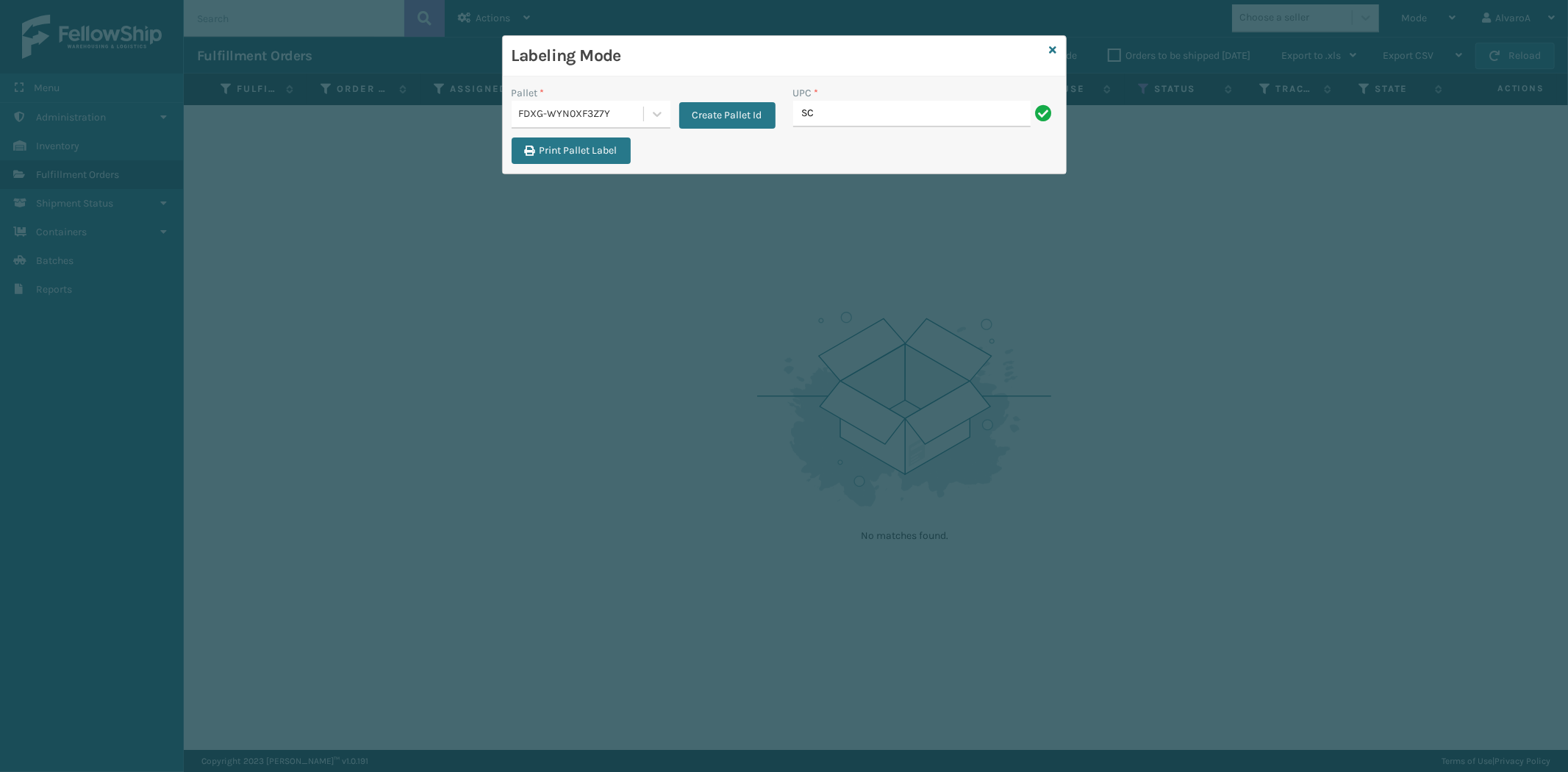
type input "SC-CRYS3LU2012"
click at [1055, 48] on icon at bounding box center [1053, 50] width 8 height 11
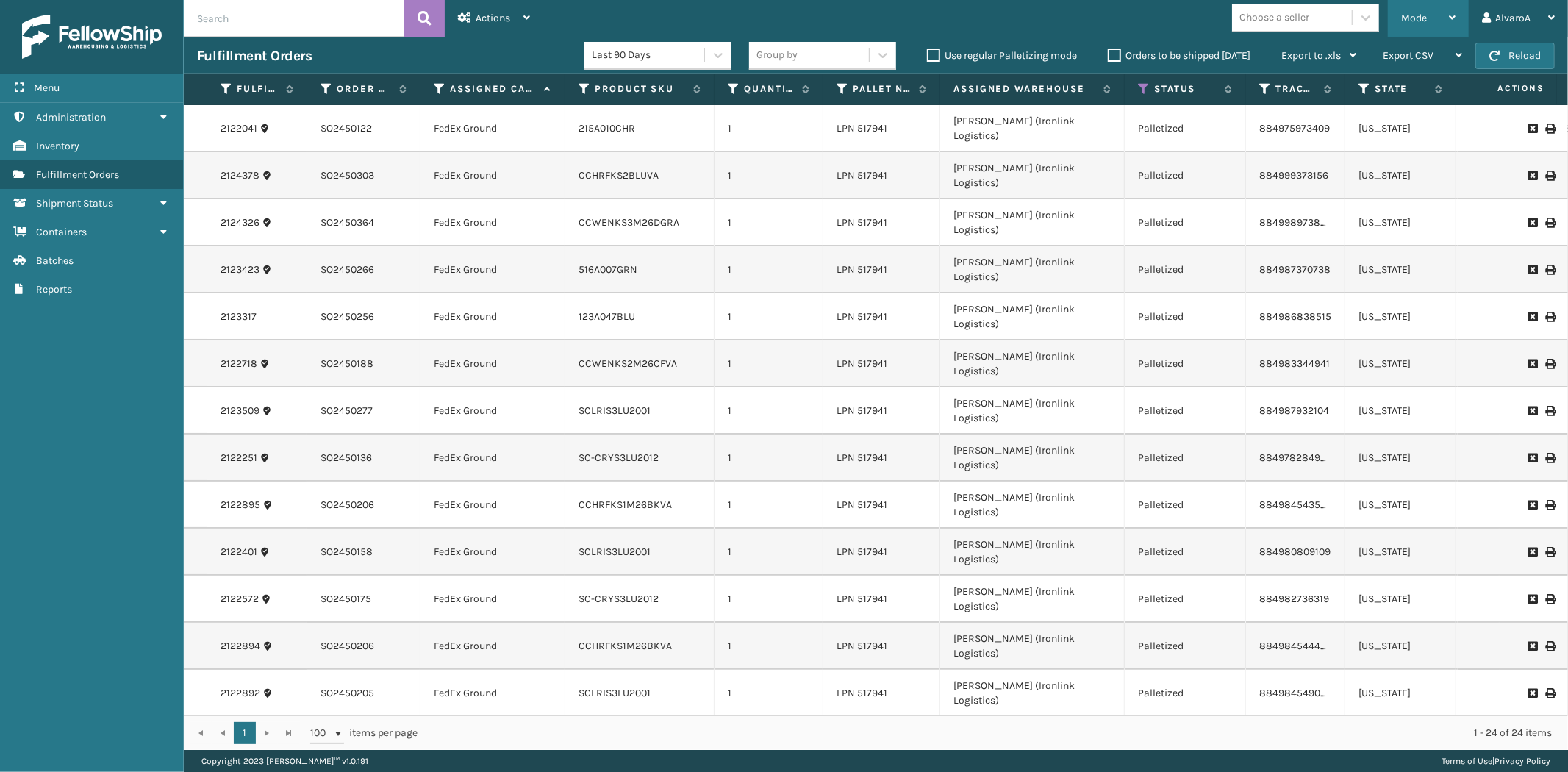
drag, startPoint x: 1422, startPoint y: 11, endPoint x: 1422, endPoint y: 19, distance: 8.0
click at [1423, 11] on div "Mode" at bounding box center [1428, 18] width 54 height 37
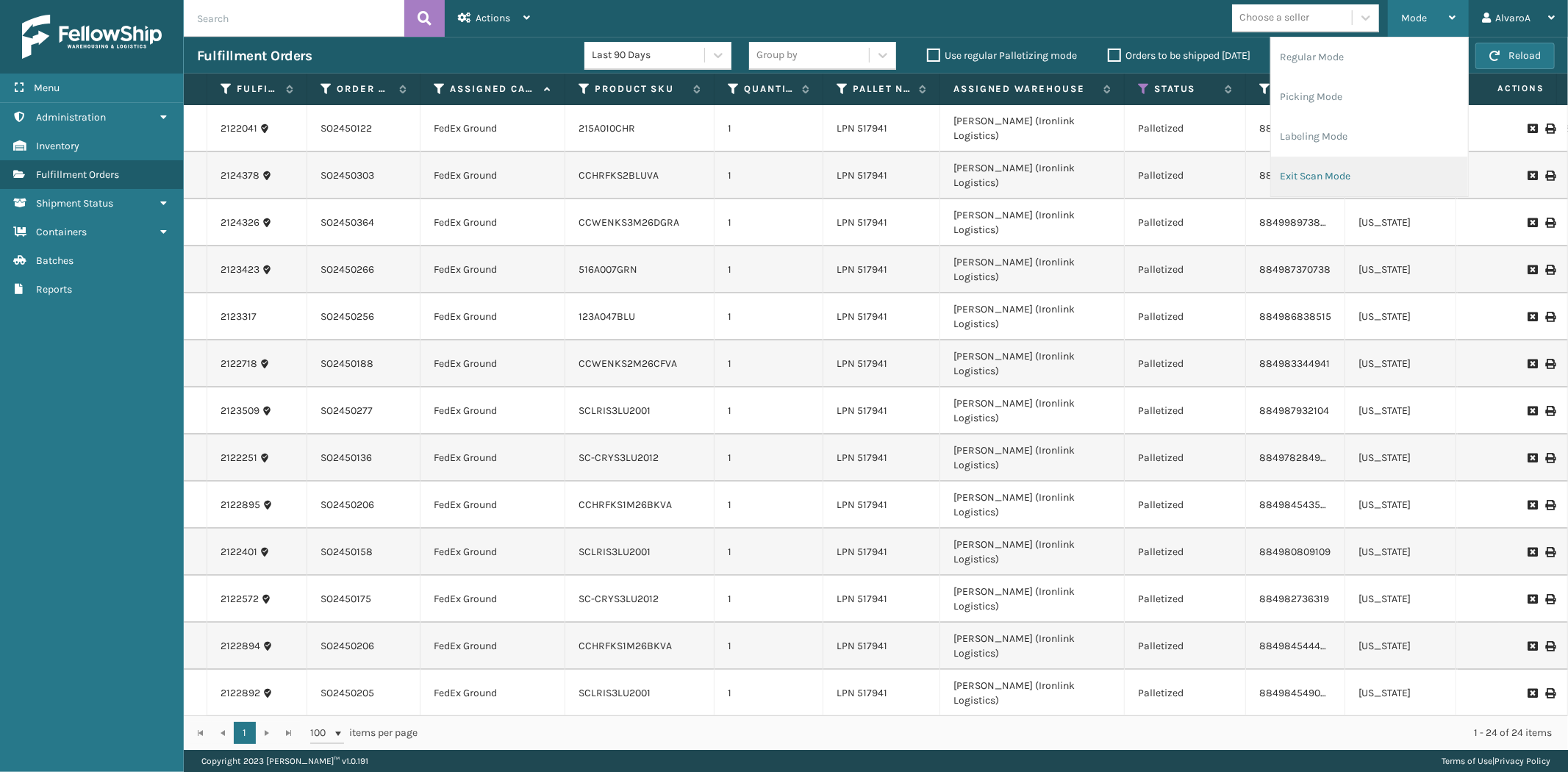
click at [1349, 158] on li "Exit Scan Mode" at bounding box center [1369, 177] width 197 height 40
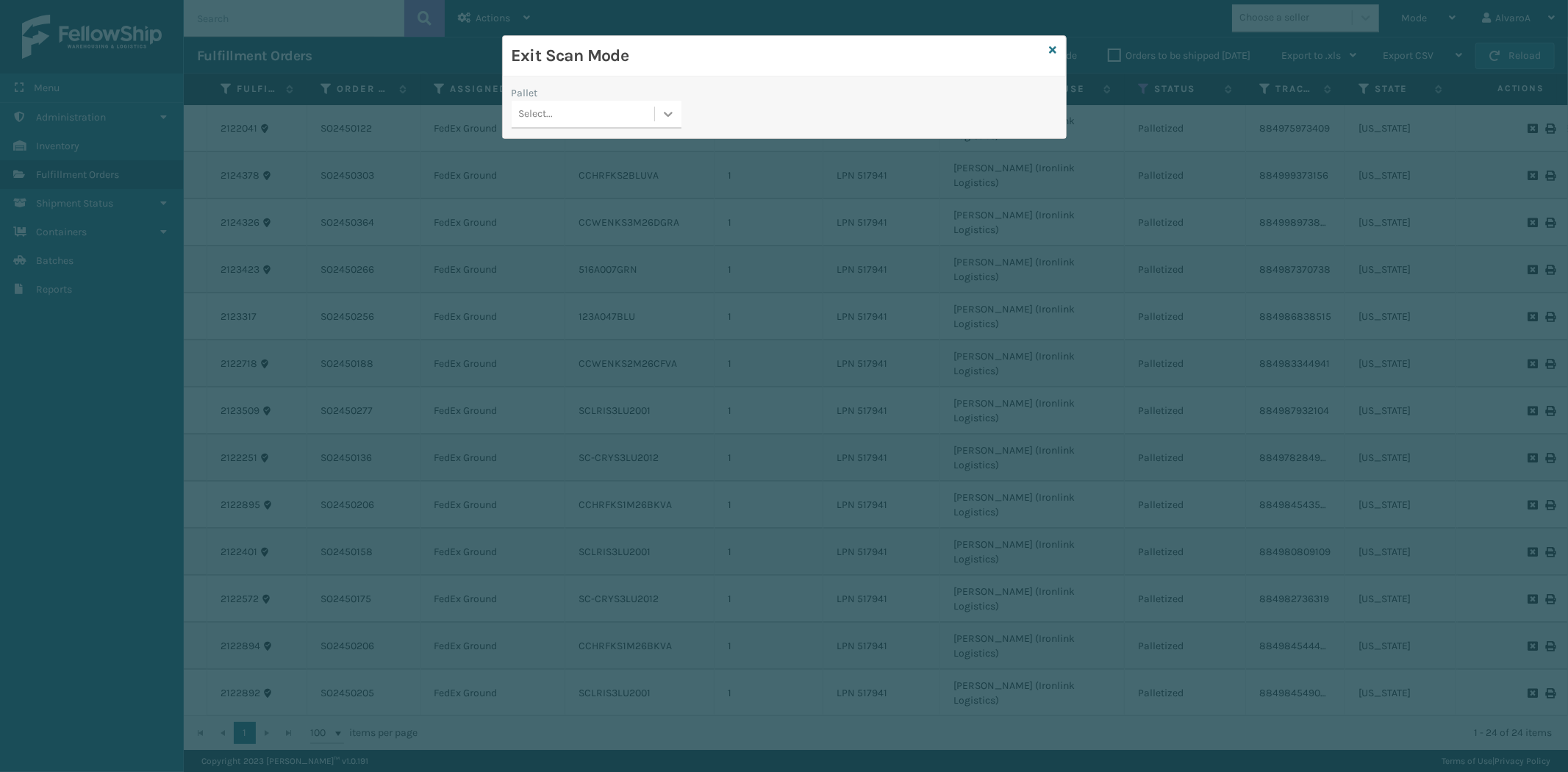
click at [666, 112] on icon at bounding box center [668, 113] width 14 height 14
drag, startPoint x: 574, startPoint y: 210, endPoint x: 601, endPoint y: 189, distance: 34.2
click at [574, 211] on div "FDXG-WYN0XF3Z7Y" at bounding box center [596, 205] width 170 height 27
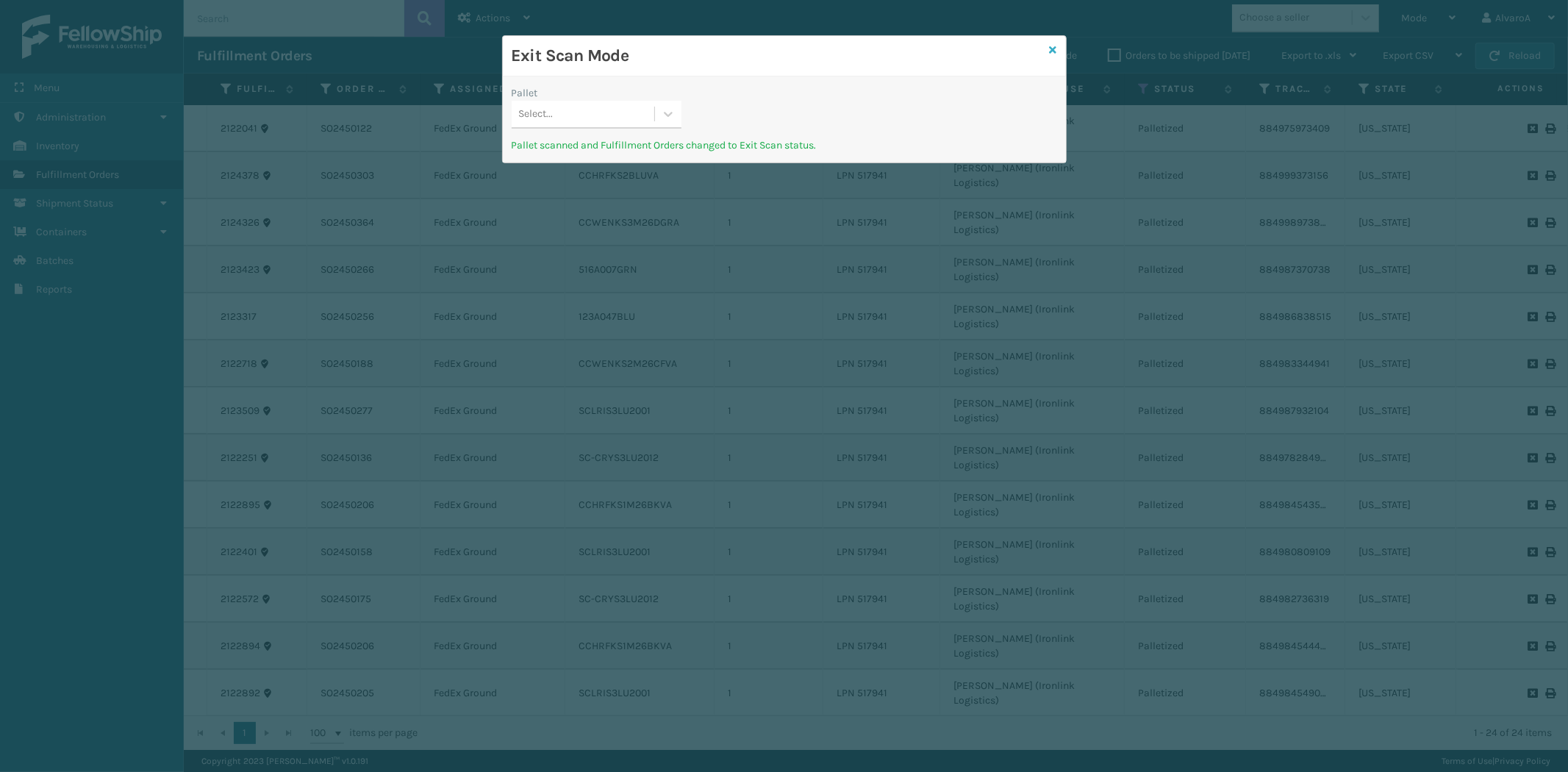
click at [1050, 49] on icon at bounding box center [1053, 50] width 8 height 11
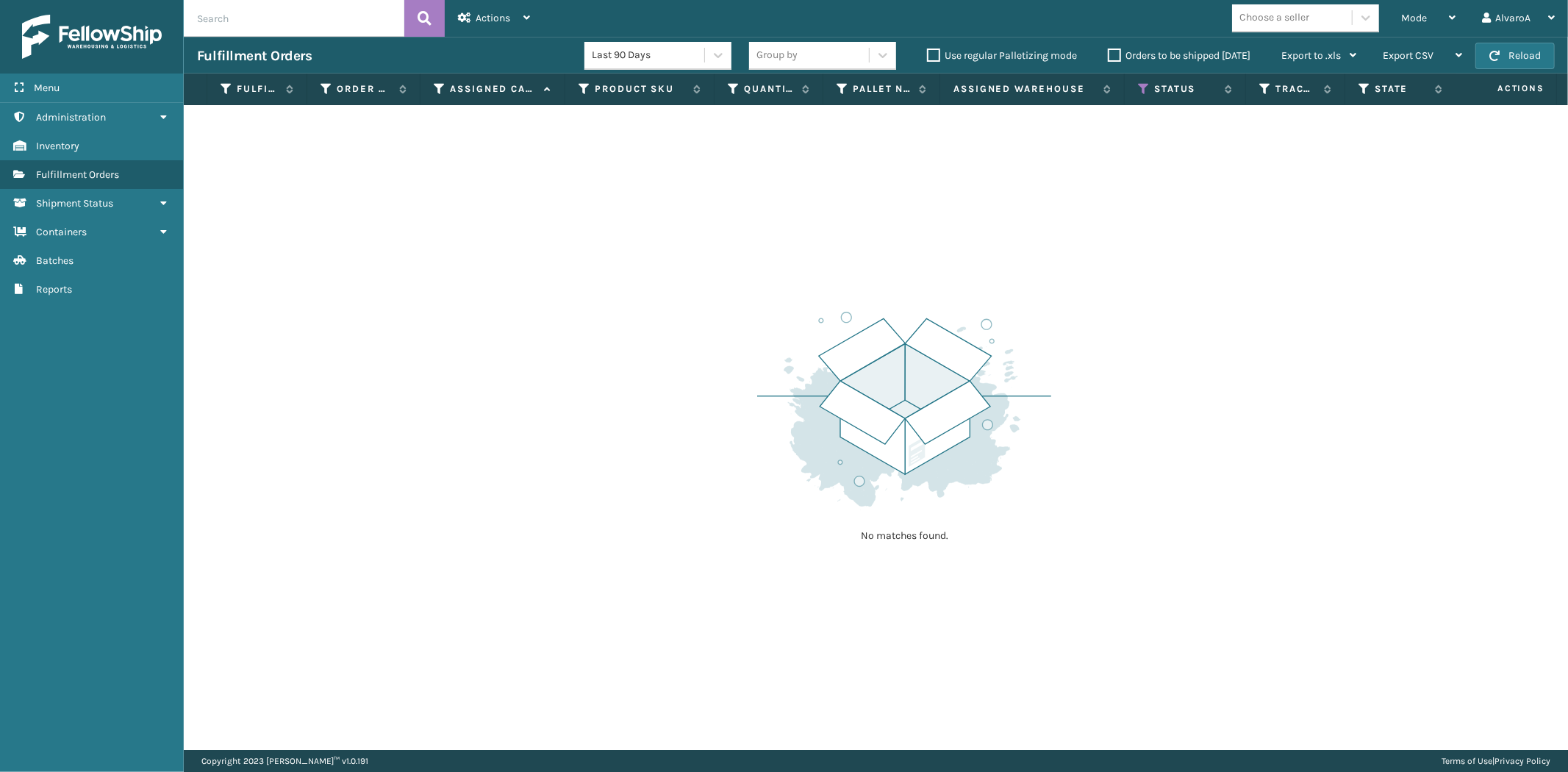
click at [1112, 57] on label "Orders to be shipped [DATE]" at bounding box center [1179, 55] width 143 height 13
click at [1108, 57] on input "Orders to be shipped [DATE]" at bounding box center [1108, 51] width 1 height 10
click at [1112, 59] on label "Orders to be shipped [DATE]" at bounding box center [1179, 55] width 143 height 13
click at [1108, 57] on input "Orders to be shipped [DATE]" at bounding box center [1108, 51] width 1 height 10
click at [1436, 25] on div "Mode" at bounding box center [1428, 18] width 54 height 37
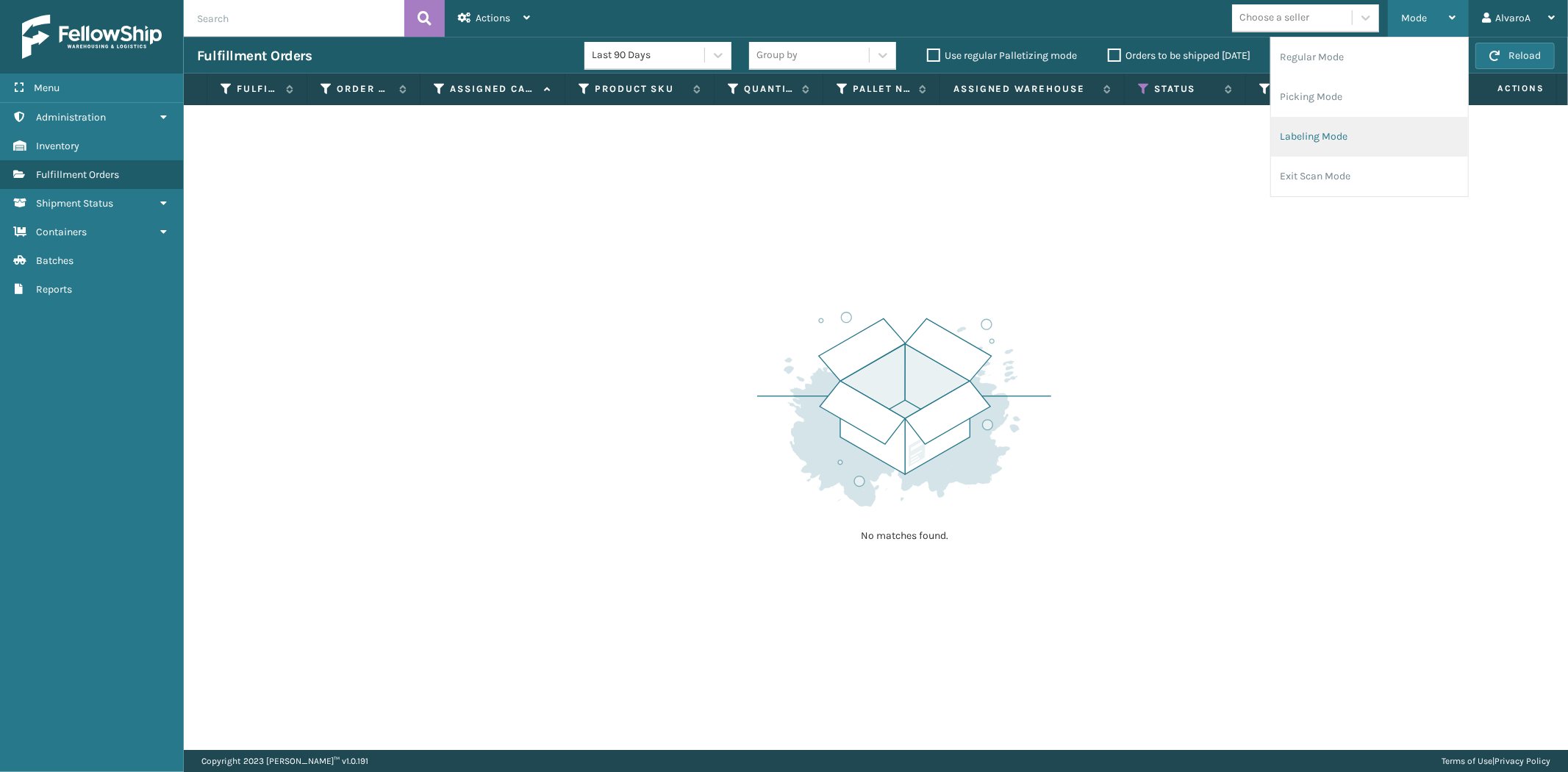
click at [1299, 137] on li "Labeling Mode" at bounding box center [1369, 137] width 197 height 40
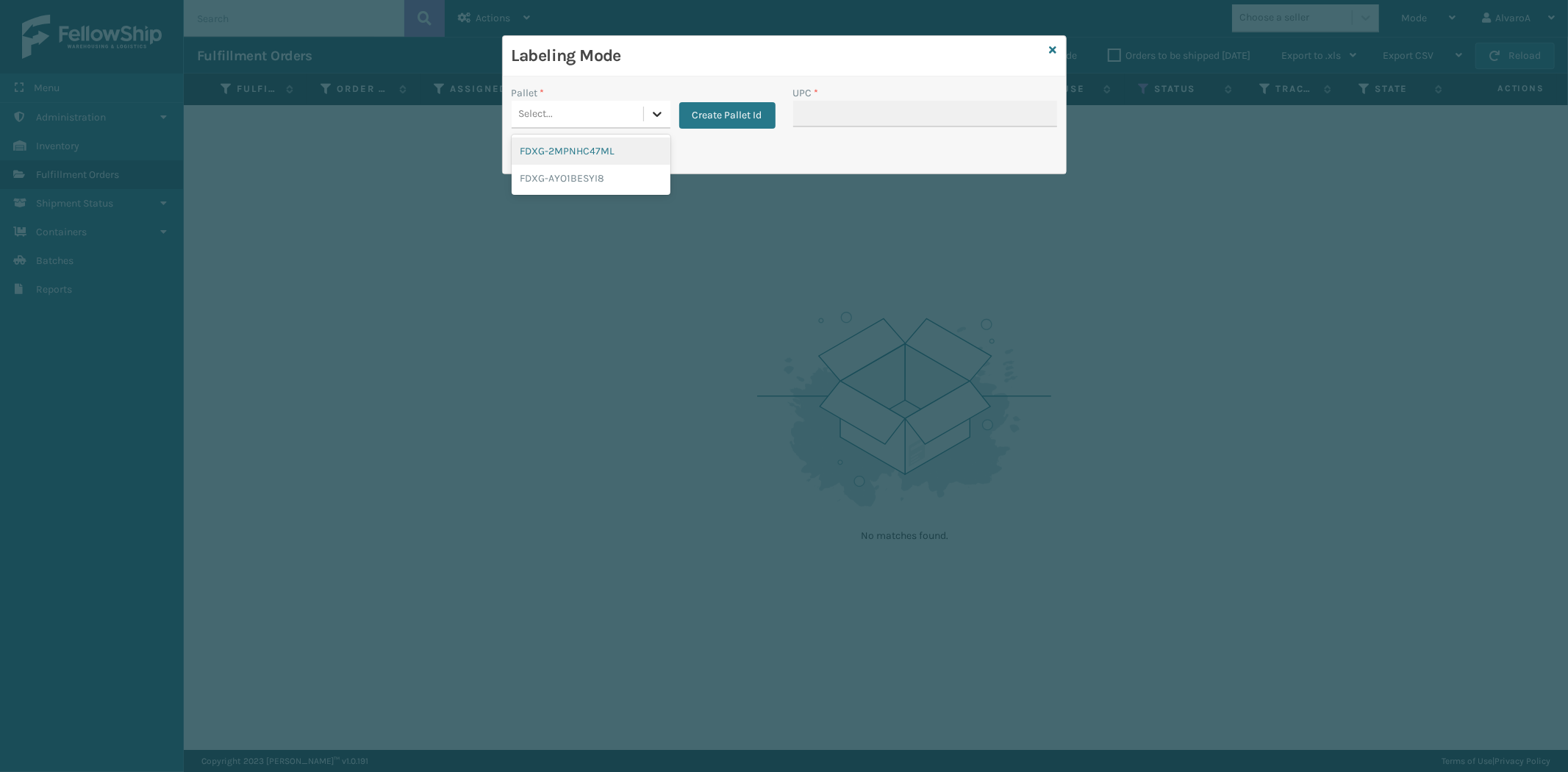
click at [650, 115] on icon at bounding box center [656, 113] width 14 height 14
click at [716, 108] on button "Create Pallet Id" at bounding box center [727, 115] width 97 height 26
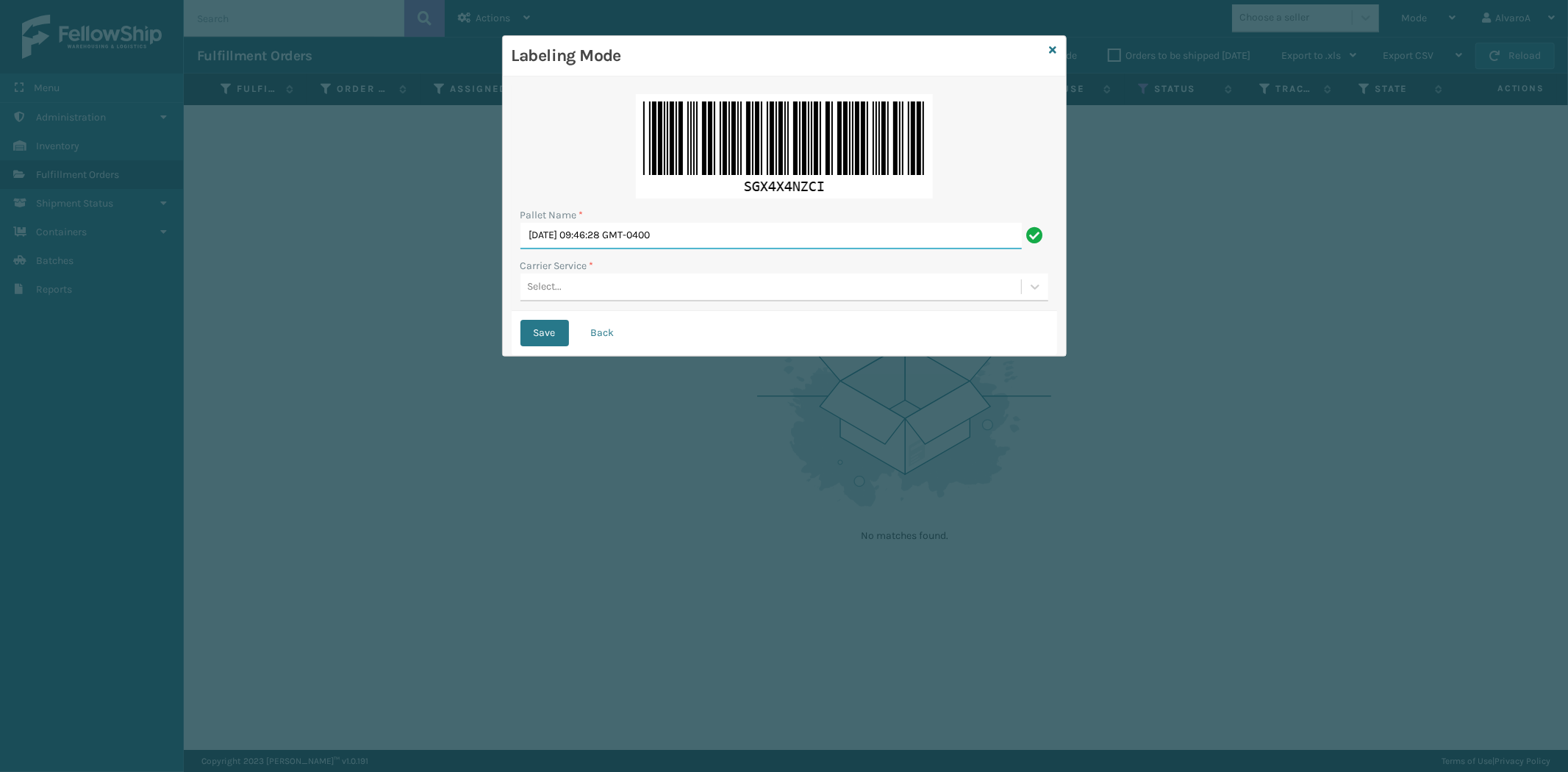
drag, startPoint x: 732, startPoint y: 237, endPoint x: 512, endPoint y: 265, distance: 221.8
click at [512, 265] on div "Pallet Name * [DATE] 09:46:28 GMT-0400 Carrier Service * Select..." at bounding box center [784, 198] width 546 height 226
type input "LPN 517938"
click at [608, 290] on div "Select..." at bounding box center [770, 287] width 500 height 24
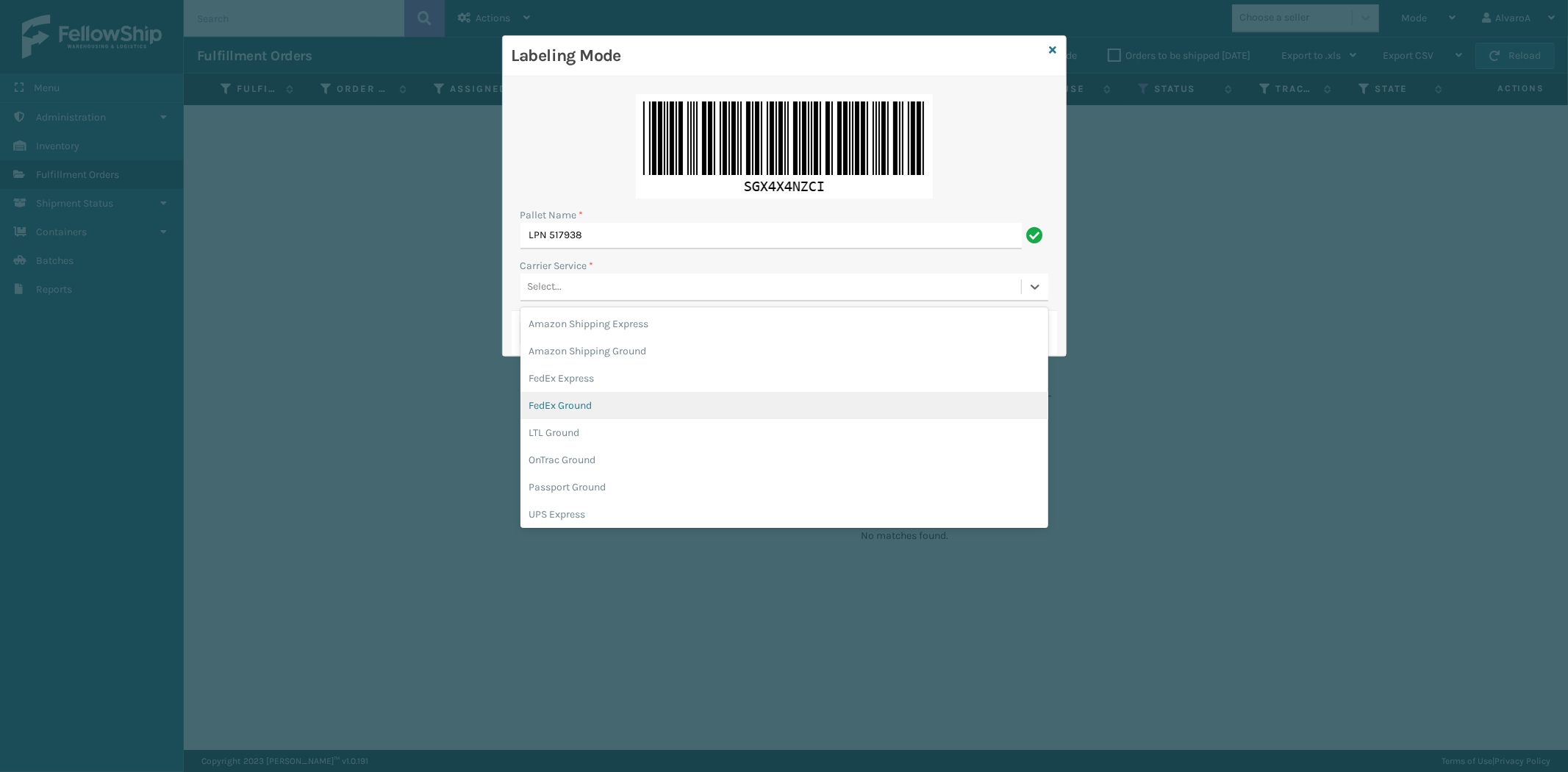
click at [575, 401] on div "FedEx Ground" at bounding box center [784, 405] width 527 height 27
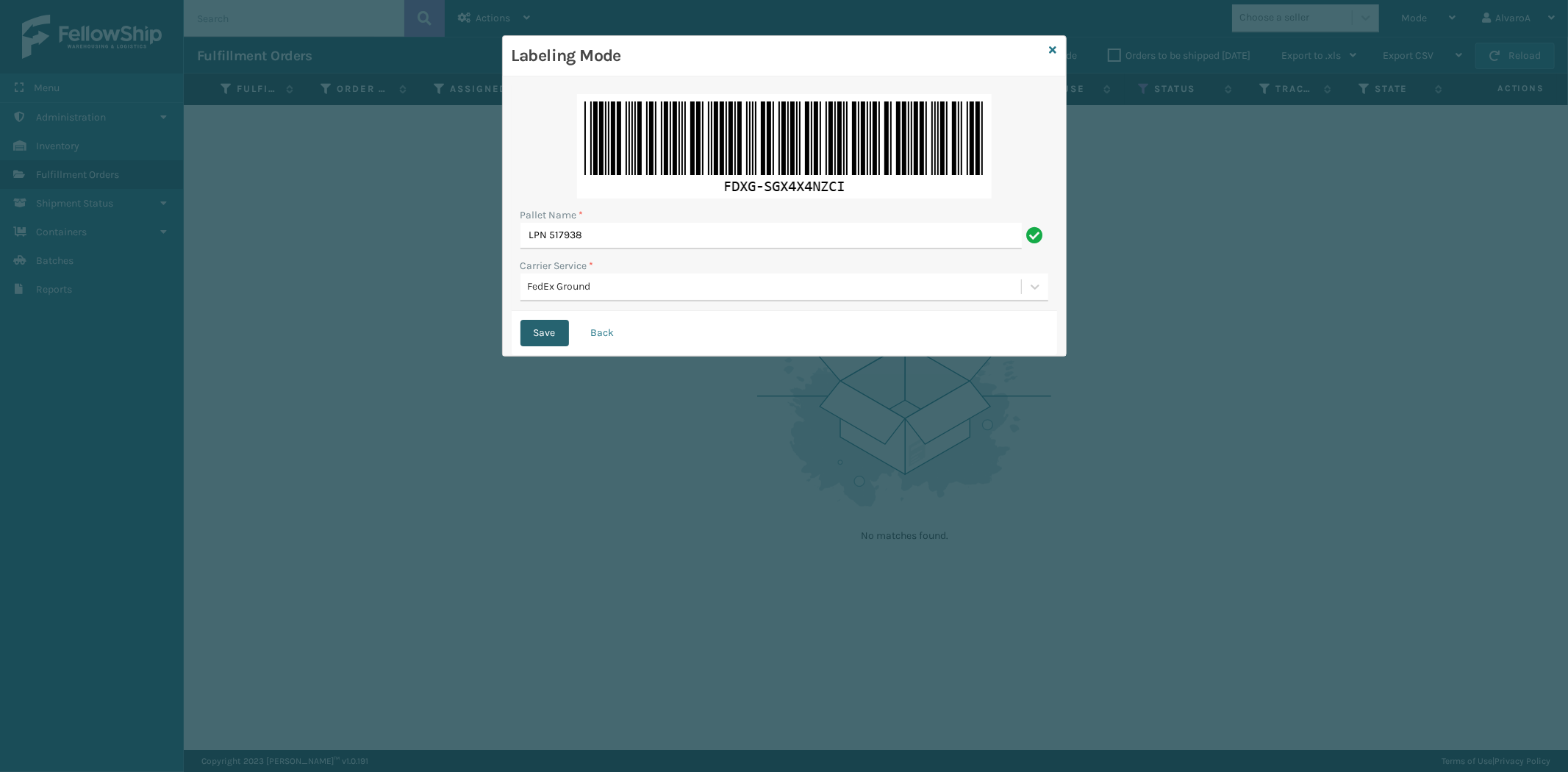
click at [547, 334] on button "Save" at bounding box center [545, 333] width 48 height 26
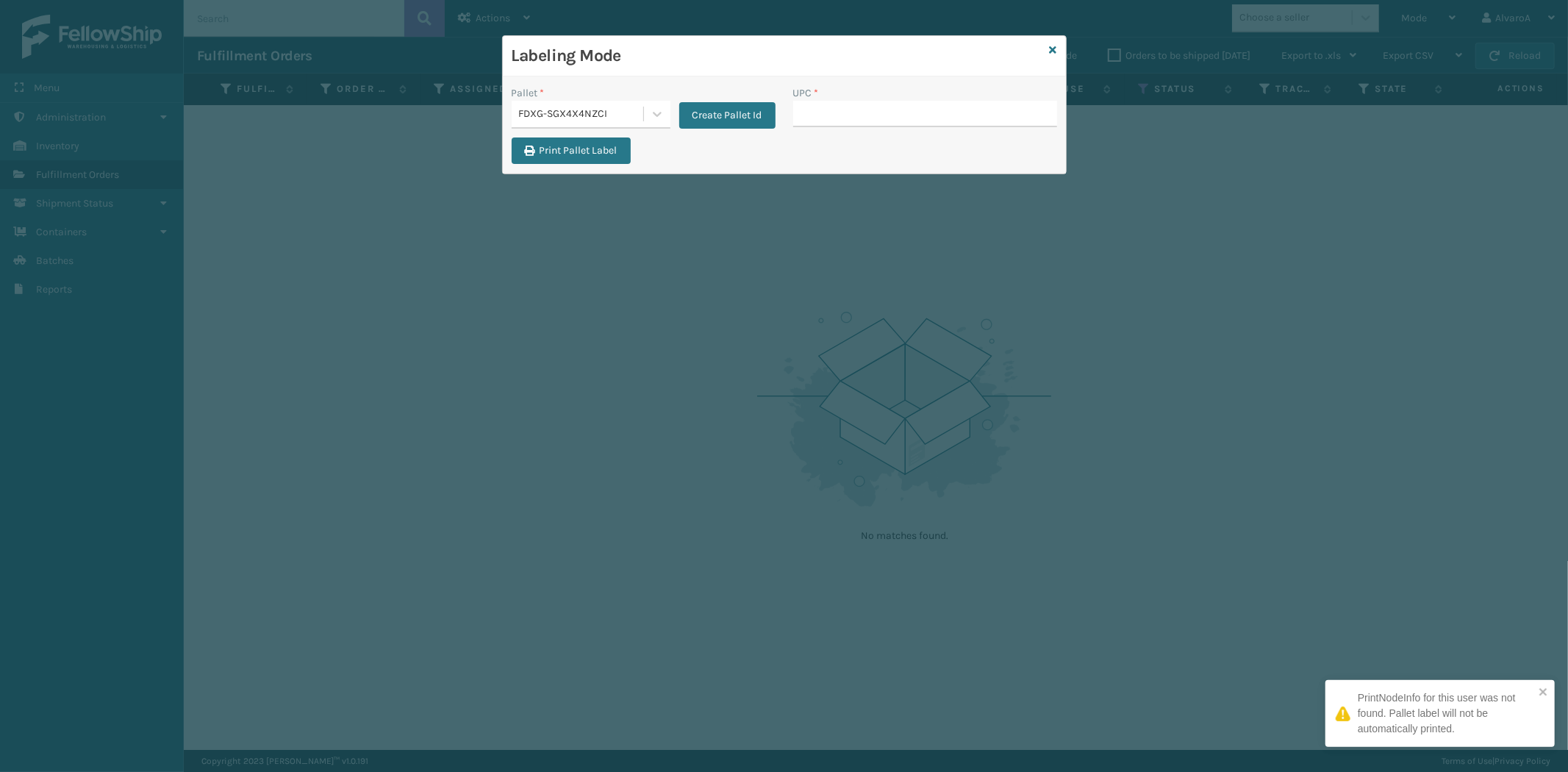
click at [817, 118] on input "UPC *" at bounding box center [925, 113] width 264 height 26
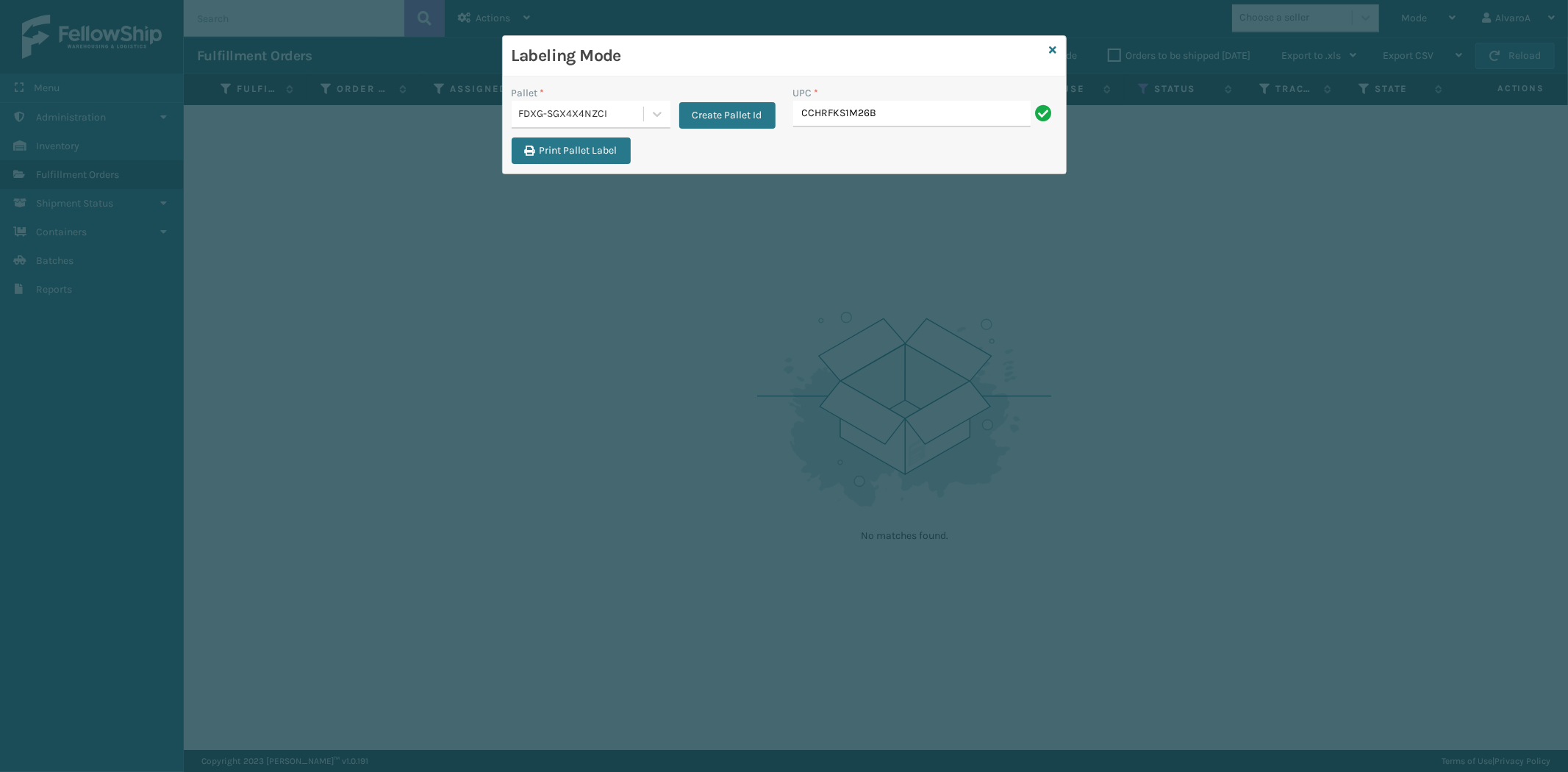
type input "CCHRFKS1M26BRRA"
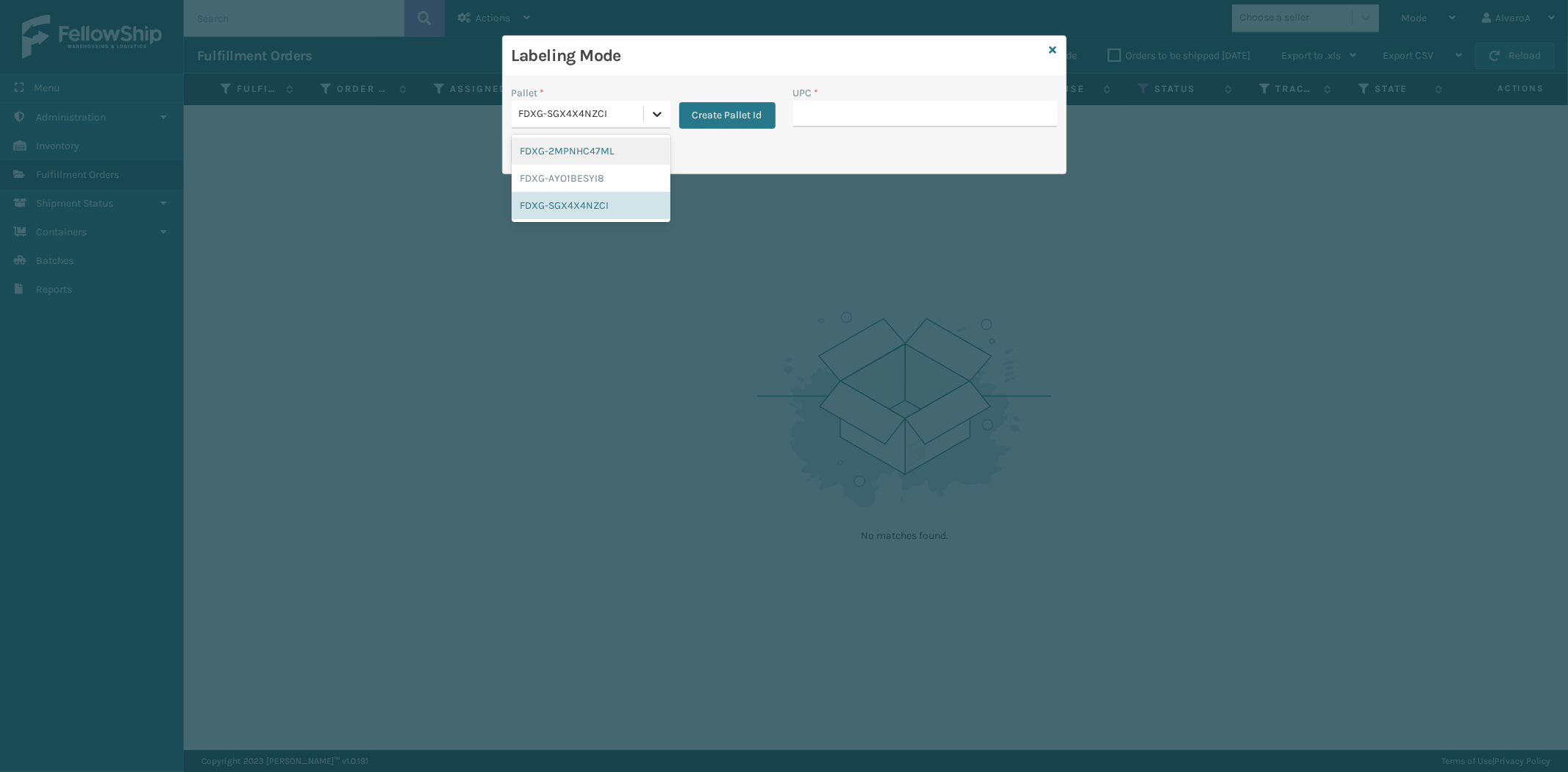
click at [654, 114] on icon at bounding box center [657, 114] width 9 height 5
click at [828, 112] on input "UPC *" at bounding box center [925, 113] width 264 height 26
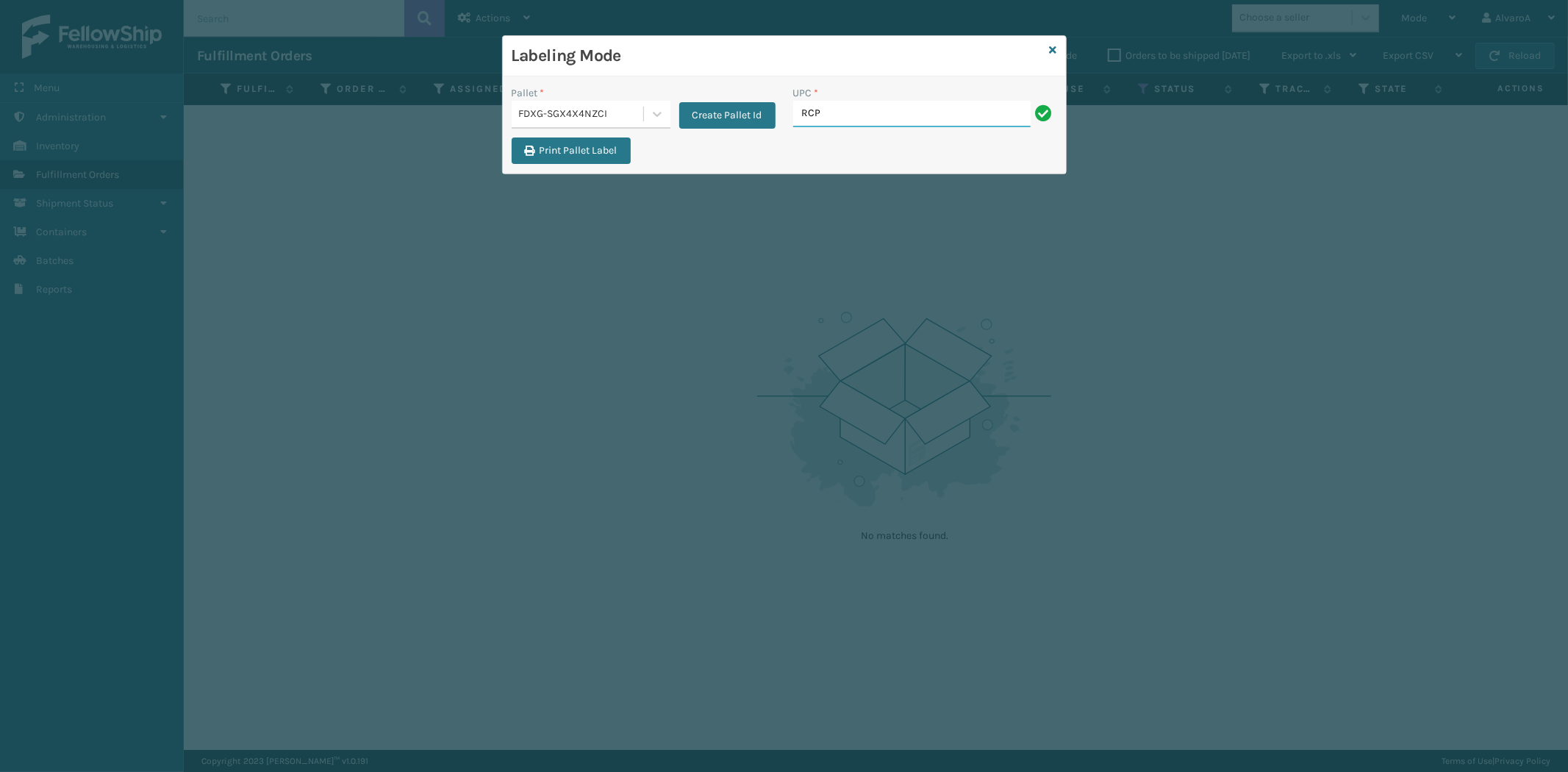
type input "RCPSDM2616"
type input "LSHRFS3CP3003R"
type input "RC-DBYM2616"
click at [1053, 49] on icon at bounding box center [1053, 50] width 8 height 11
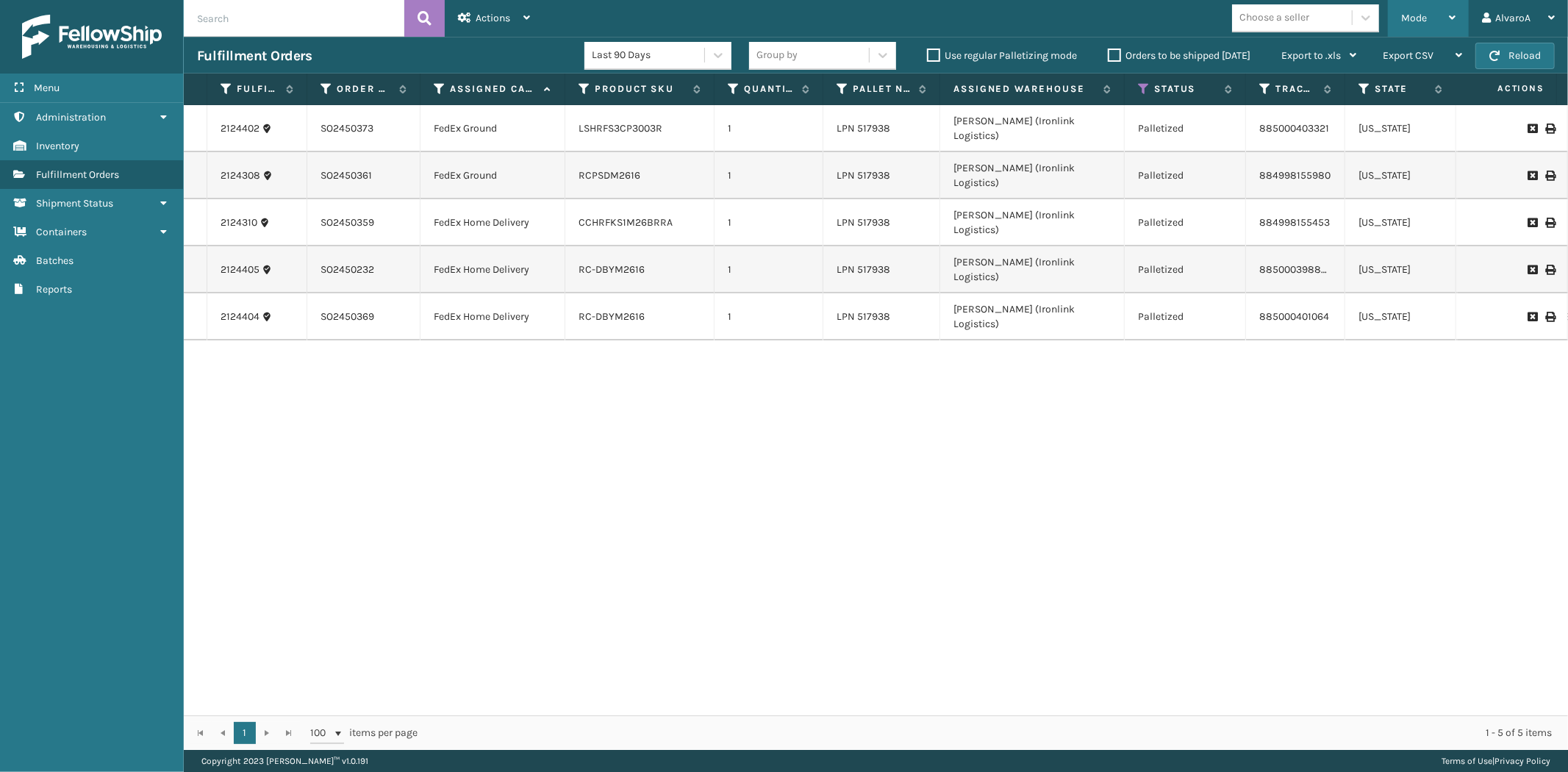
drag, startPoint x: 1445, startPoint y: 11, endPoint x: 1389, endPoint y: 54, distance: 70.6
click at [1445, 12] on div "Mode" at bounding box center [1428, 18] width 54 height 37
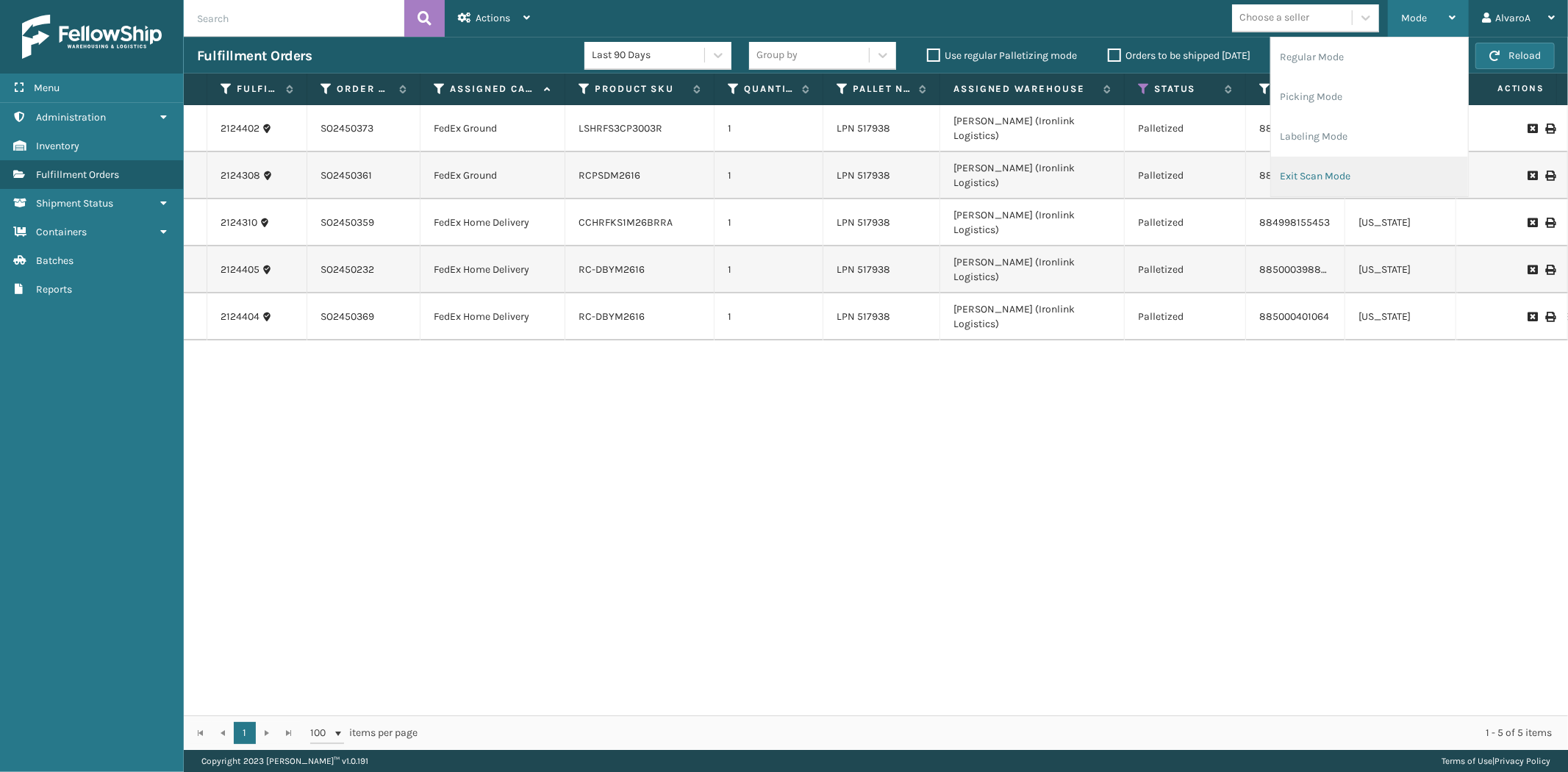
click at [1316, 184] on li "Exit Scan Mode" at bounding box center [1369, 177] width 197 height 40
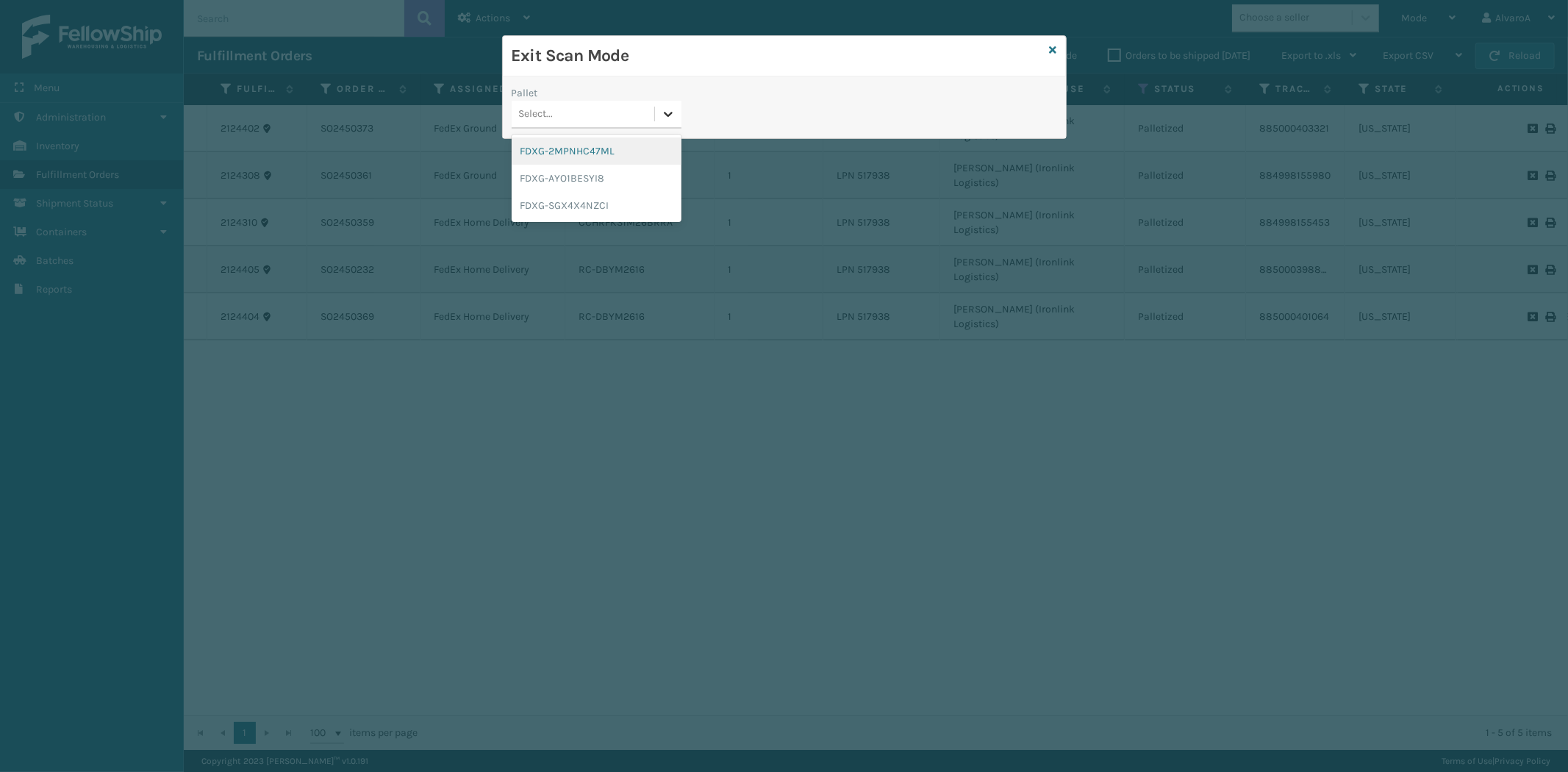
click at [678, 126] on div at bounding box center [668, 113] width 26 height 26
click at [589, 208] on div "FDXG-SGX4X4NZCI" at bounding box center [596, 205] width 170 height 27
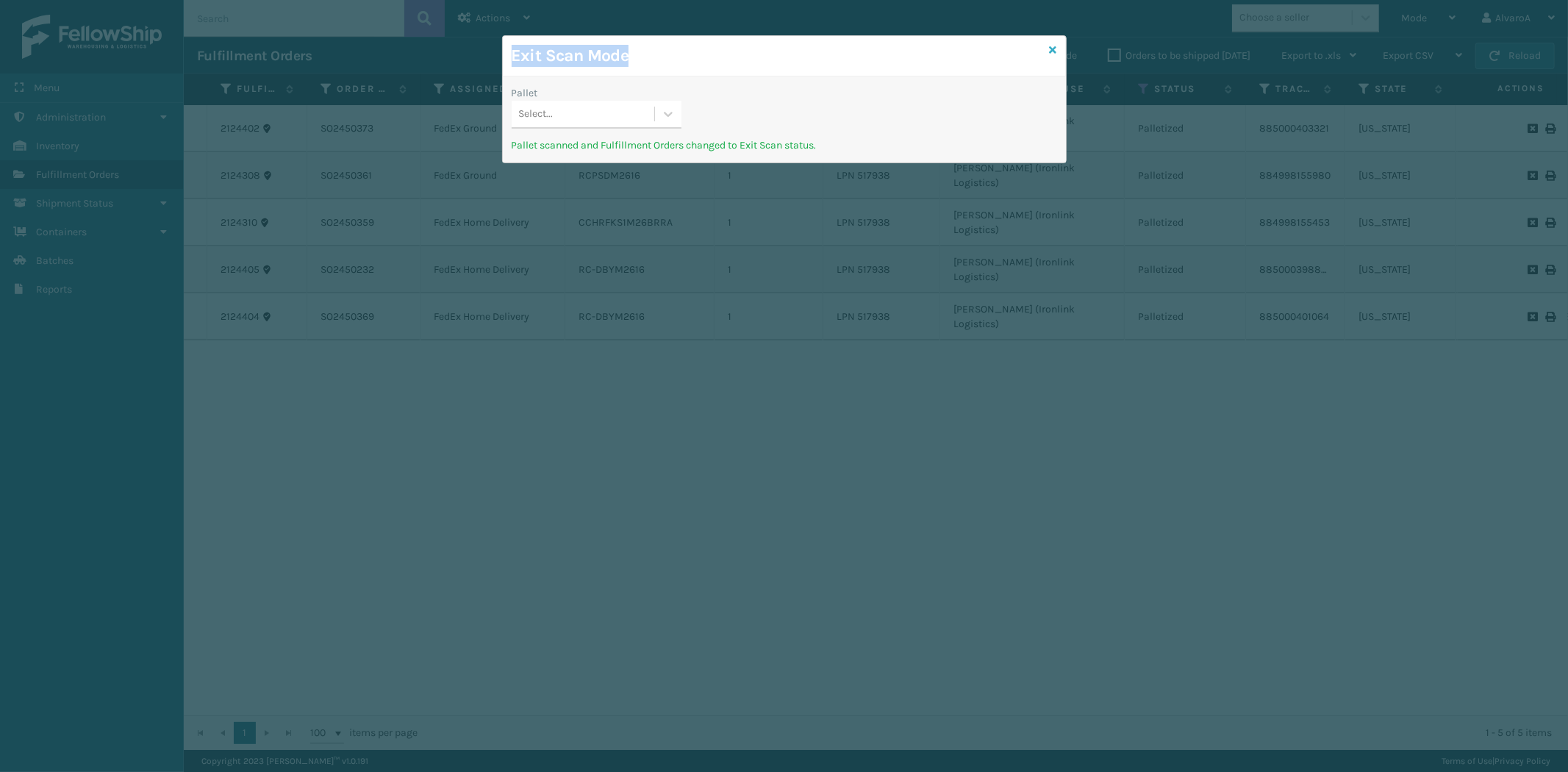
click at [1050, 45] on div "Exit Scan Mode Pallet Select... Pallet scanned and Fulfillment Orders changed t…" at bounding box center [784, 100] width 564 height 128
click at [1050, 45] on icon at bounding box center [1053, 50] width 8 height 11
